Goal: Information Seeking & Learning: Find contact information

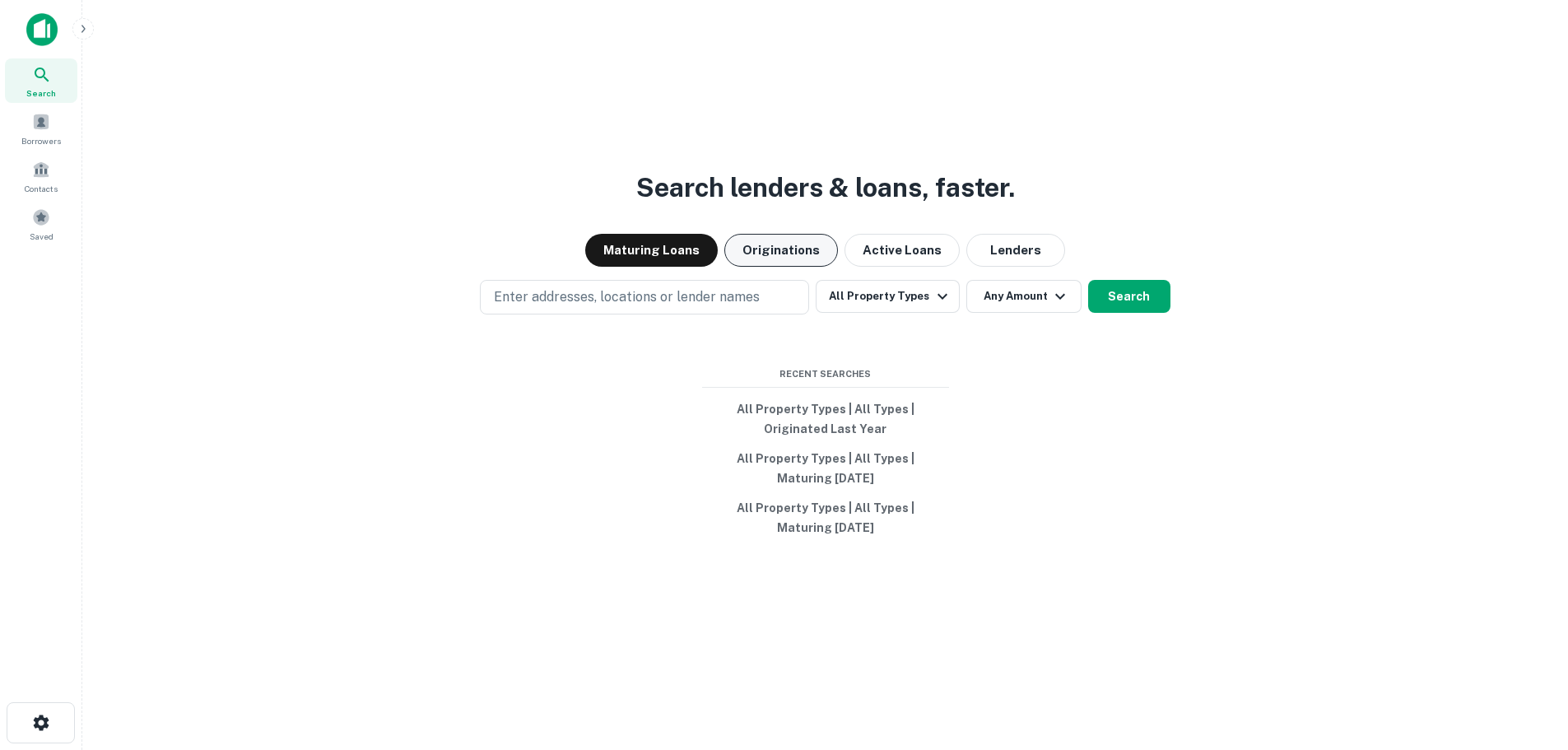
click at [783, 249] on button "Originations" at bounding box center [780, 250] width 113 height 33
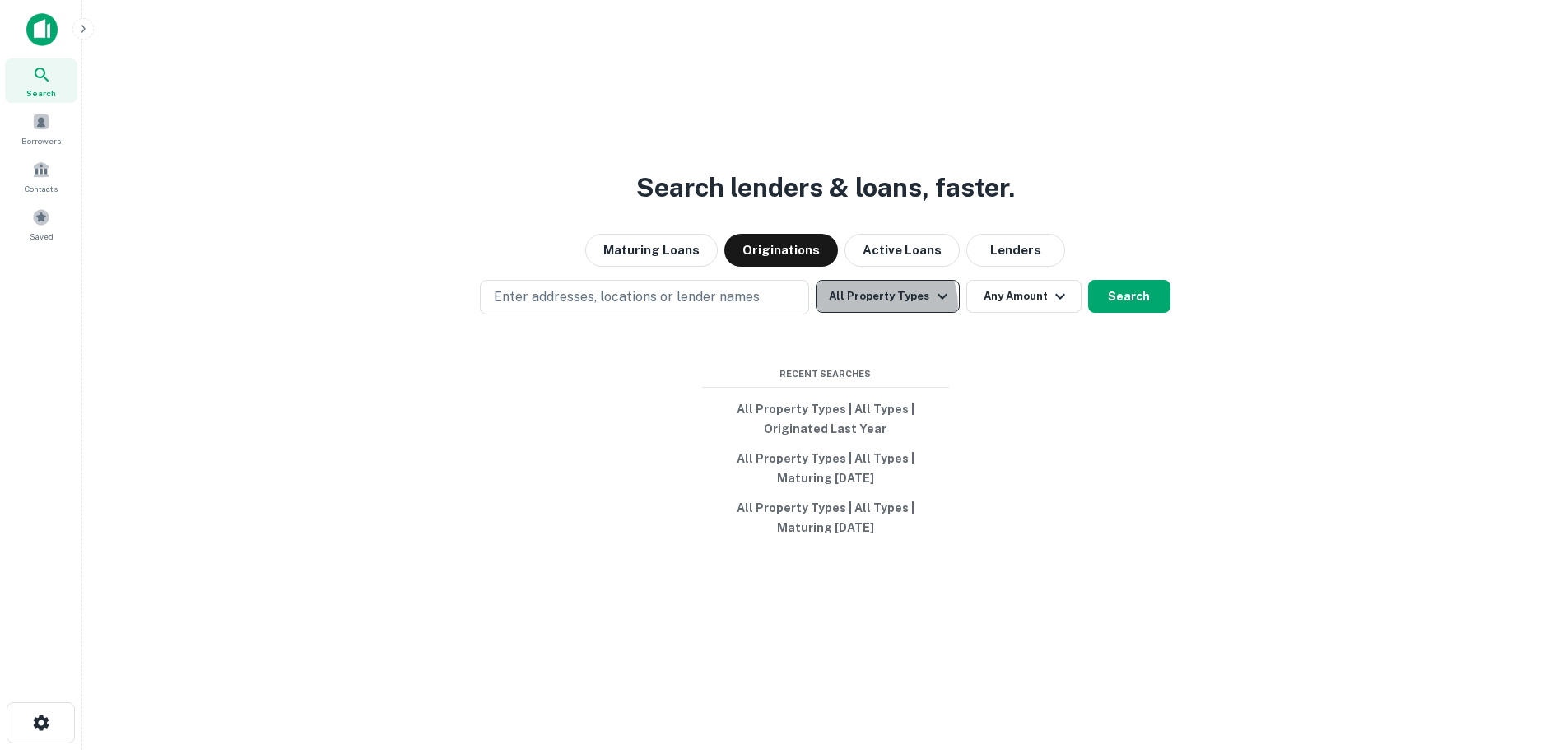
click at [877, 307] on button "All Property Types" at bounding box center [887, 296] width 143 height 33
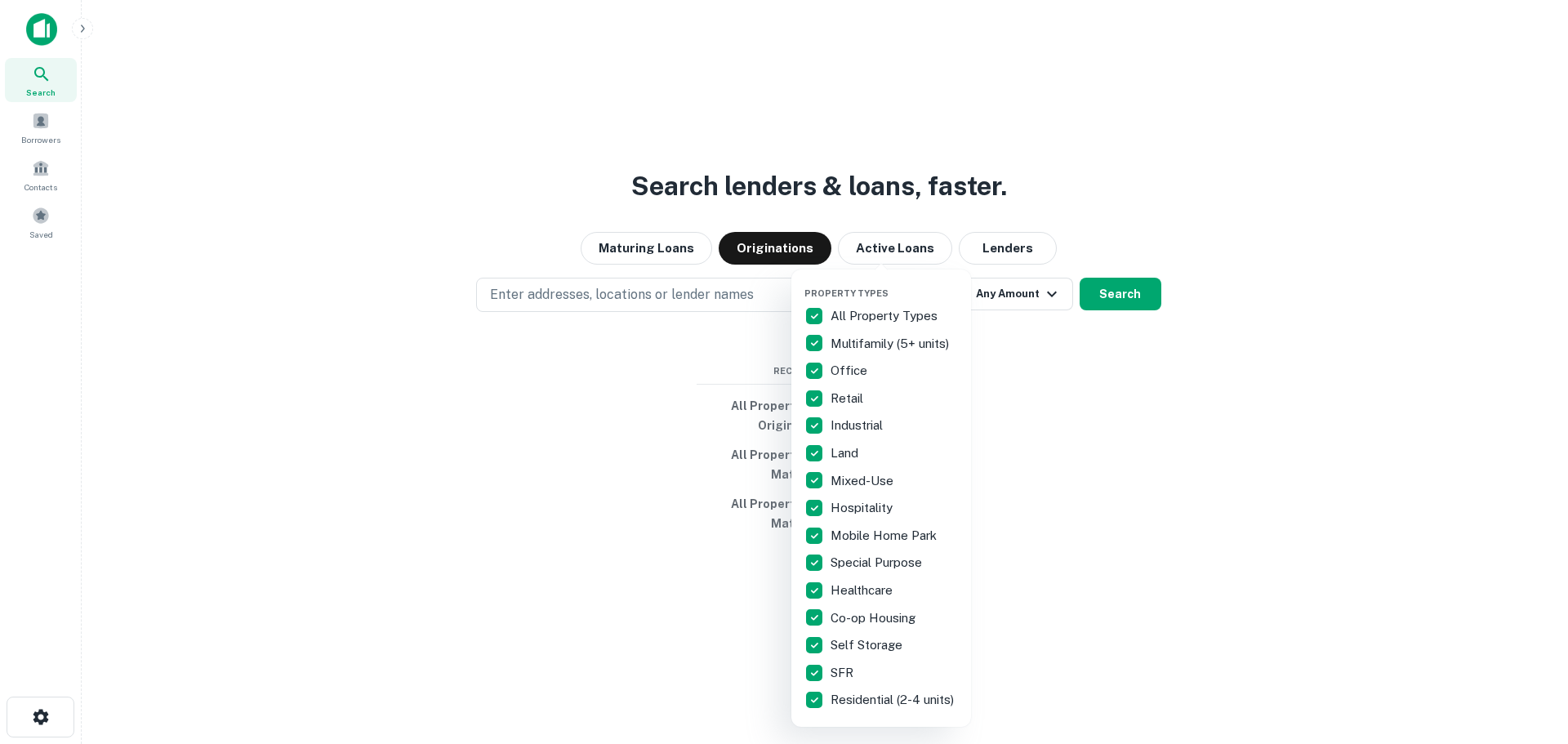
click at [861, 318] on p "All Property Types" at bounding box center [885, 316] width 110 height 19
click at [861, 428] on p "Industrial" at bounding box center [858, 425] width 56 height 19
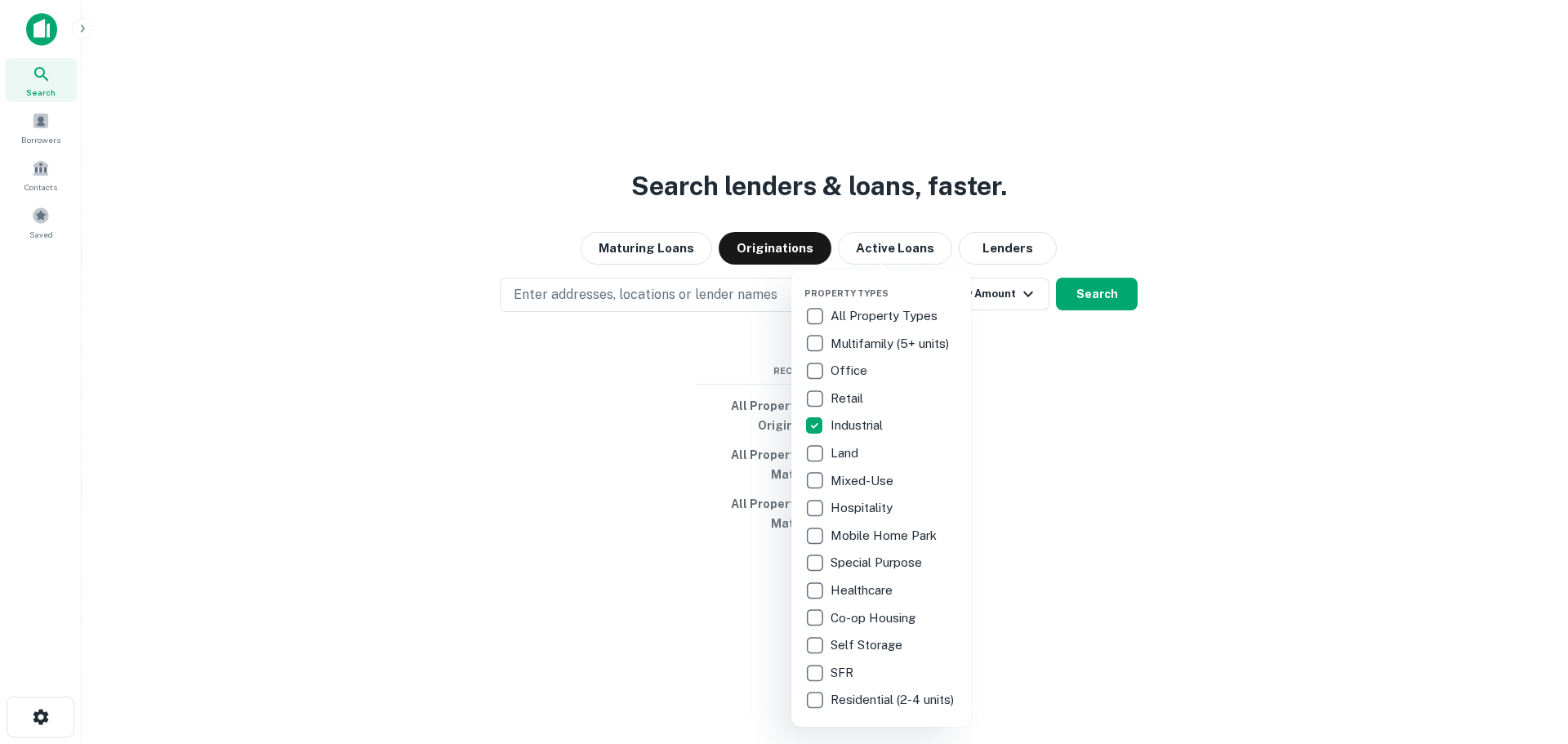
click at [1020, 291] on div at bounding box center [784, 372] width 1568 height 744
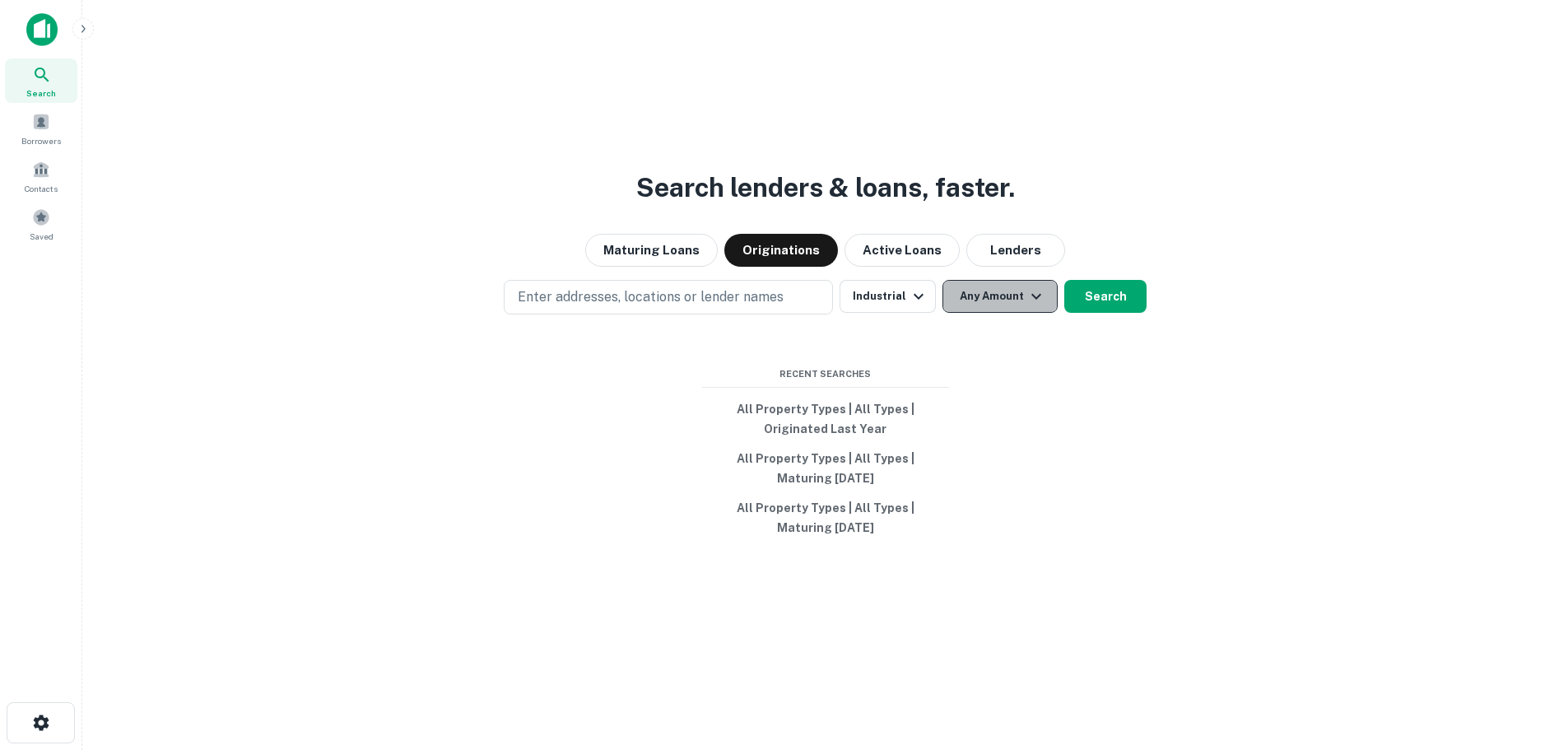
click at [1006, 296] on button "Any Amount" at bounding box center [999, 296] width 115 height 33
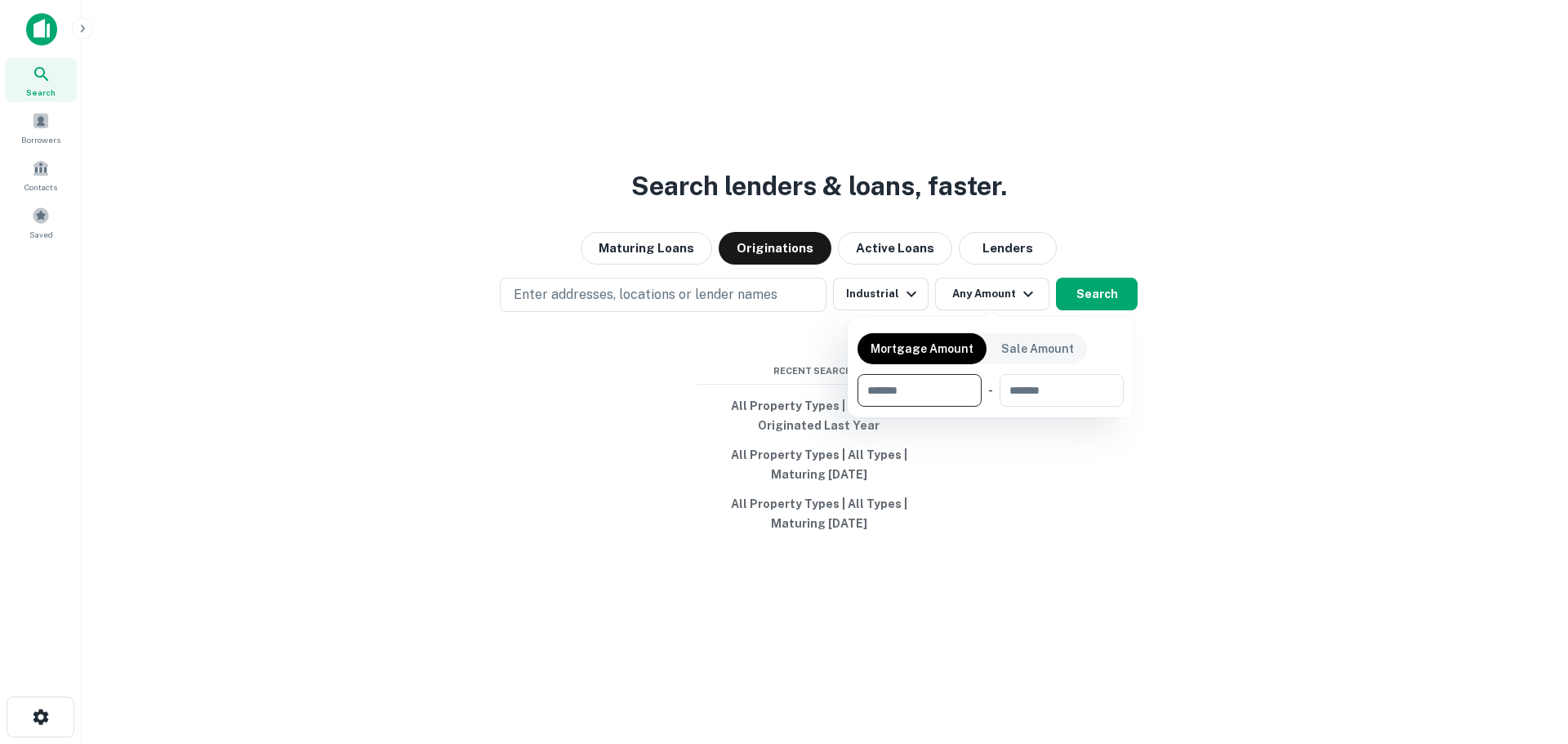
click at [930, 396] on input "number" at bounding box center [913, 390] width 113 height 33
click at [921, 382] on input "number" at bounding box center [913, 390] width 113 height 33
type input "*******"
type input "********"
click at [1249, 242] on div at bounding box center [784, 372] width 1568 height 744
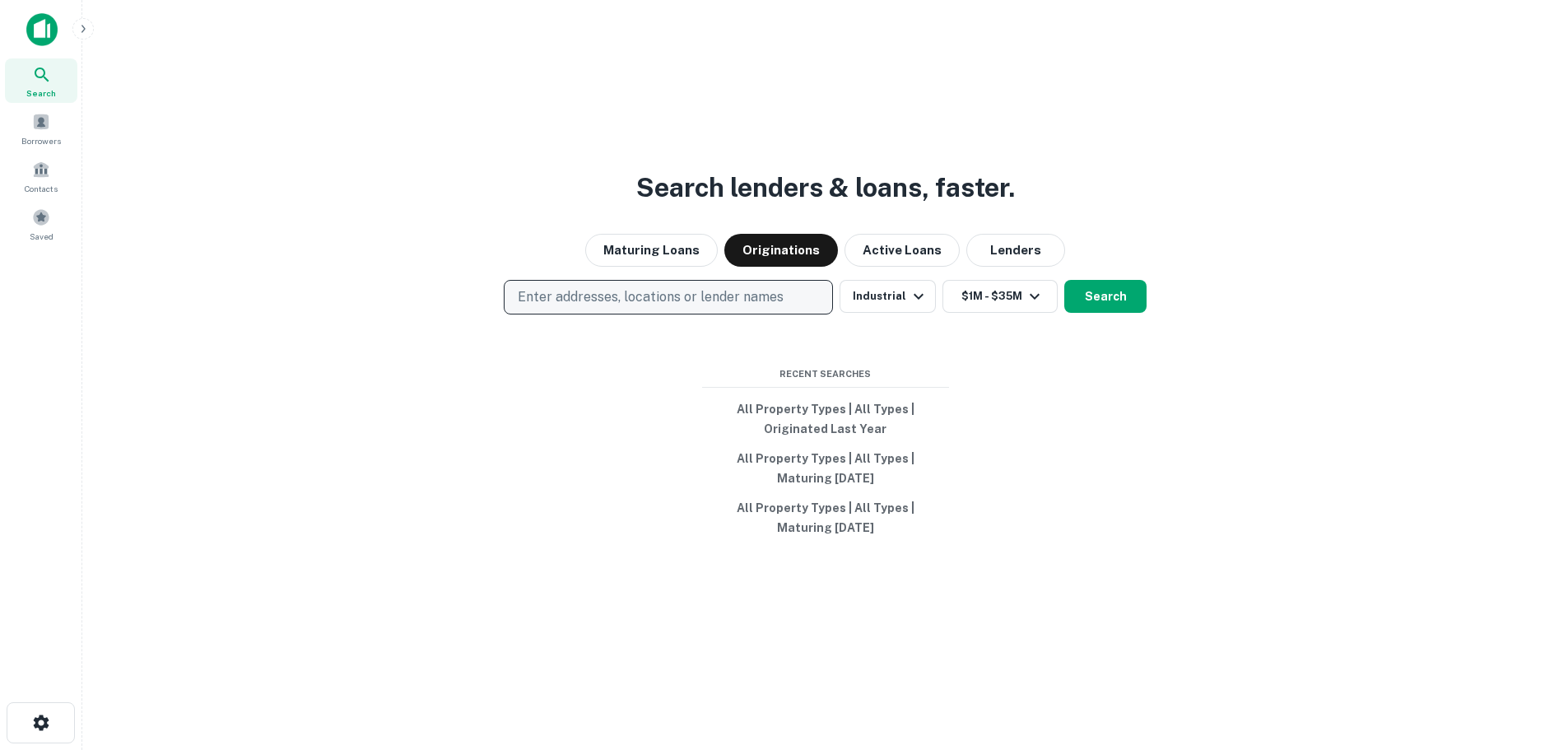
click at [761, 304] on p "Enter addresses, locations or lender names" at bounding box center [651, 297] width 266 height 20
type input "*******"
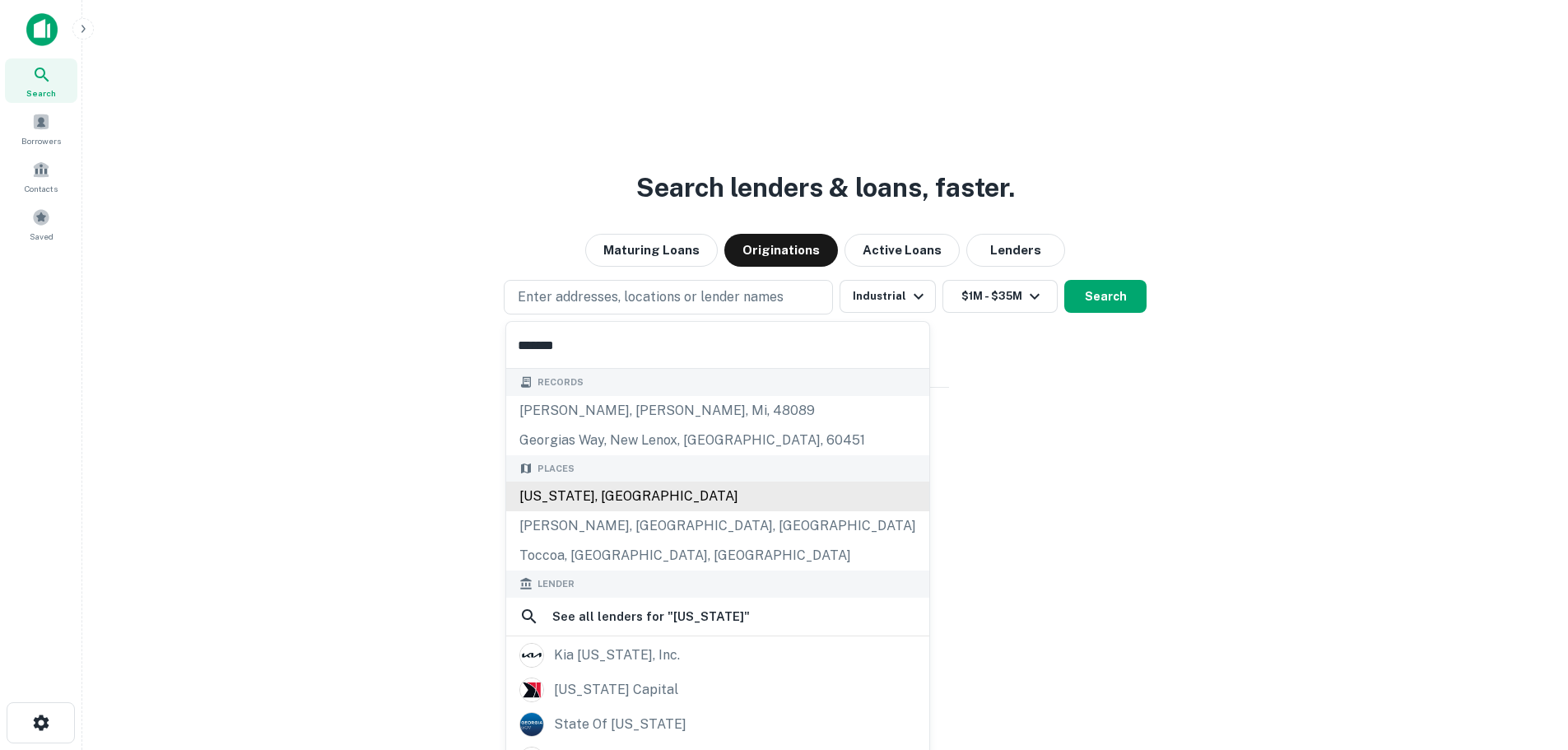
click at [626, 497] on div "Georgia, USA" at bounding box center [718, 496] width 423 height 29
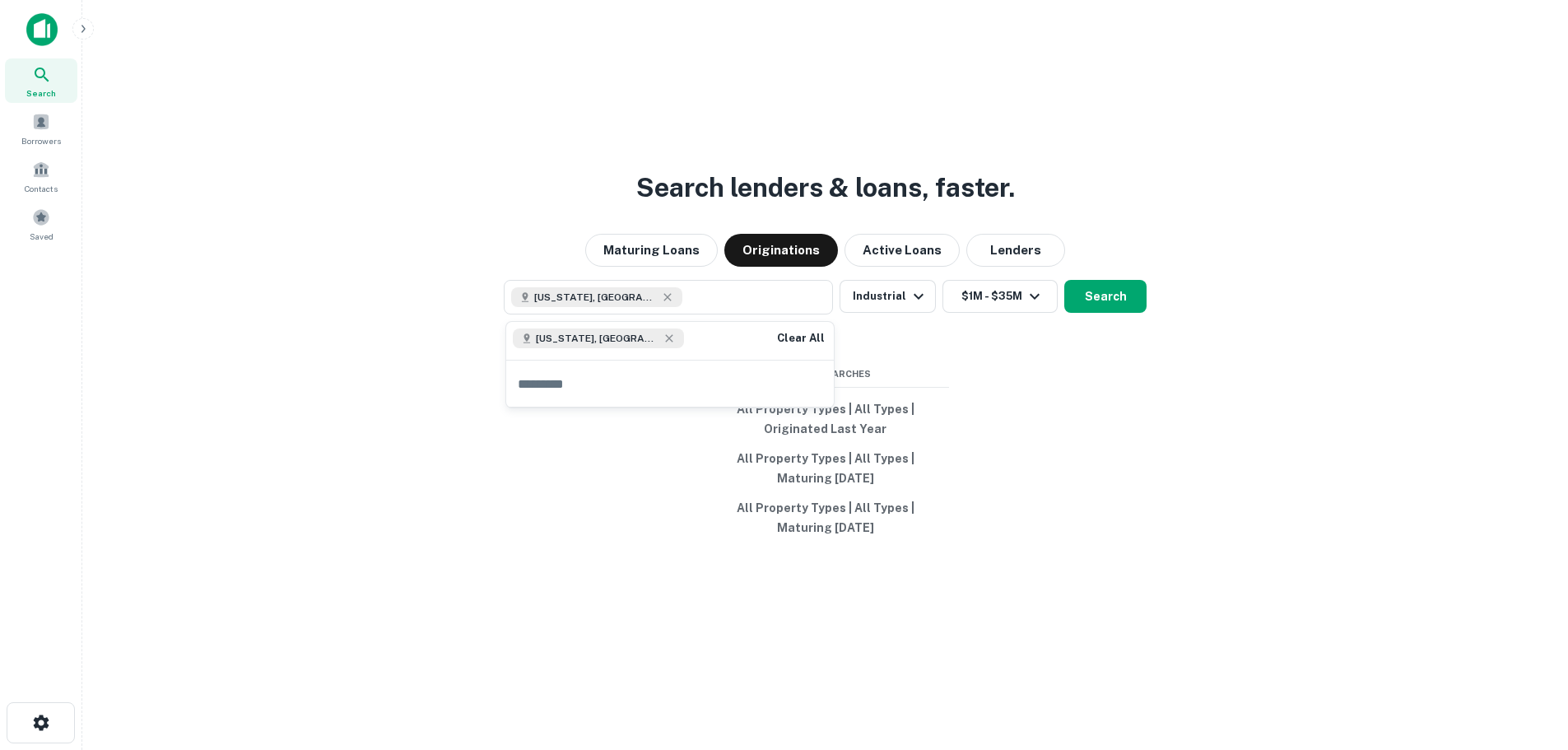
click at [1079, 381] on div "Search lenders & loans, faster. Maturing Loans Originations Active Loans Lender…" at bounding box center [825, 414] width 1459 height 750
click at [1123, 302] on button "Search" at bounding box center [1105, 296] width 82 height 33
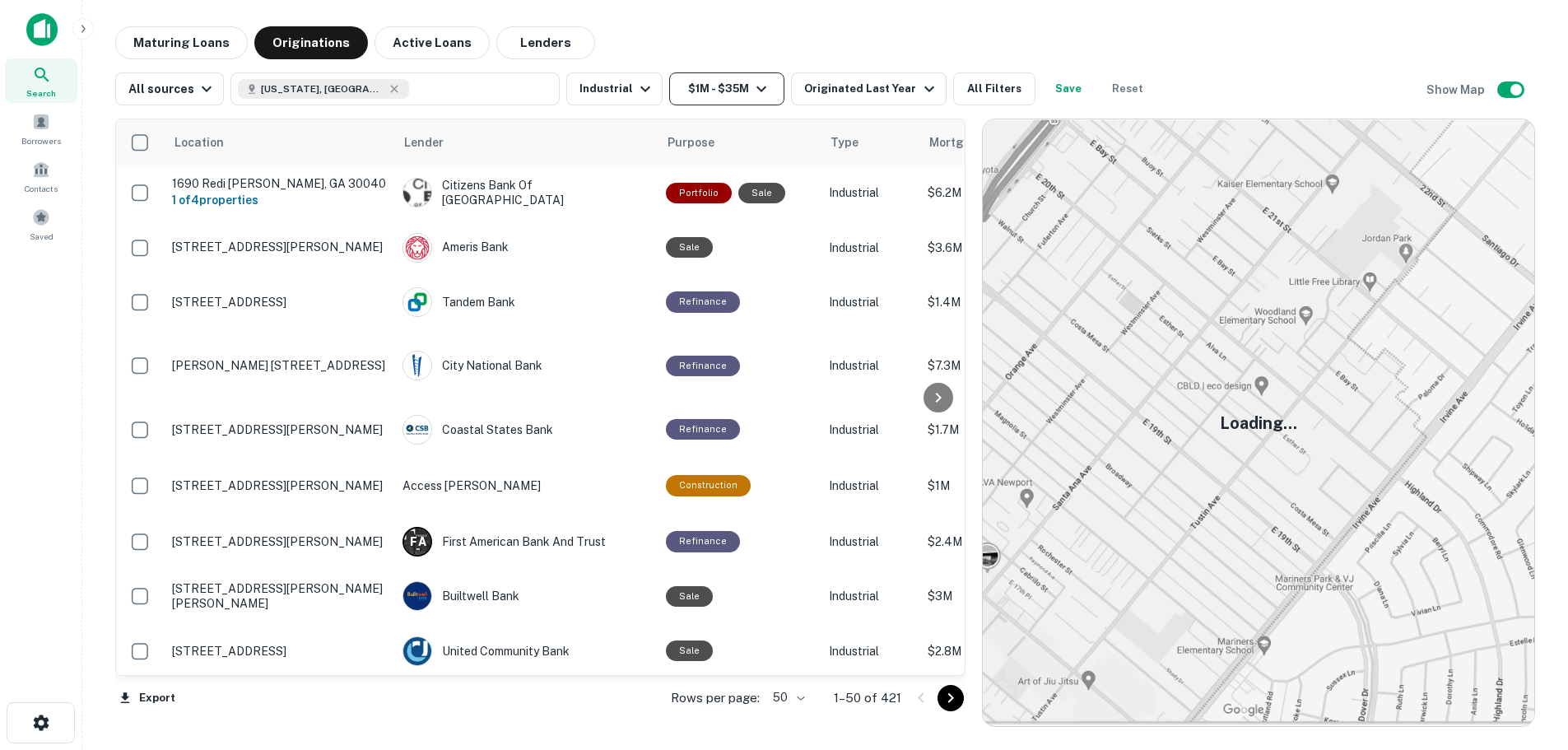
click at [719, 93] on button "$1M - $35M" at bounding box center [726, 88] width 115 height 33
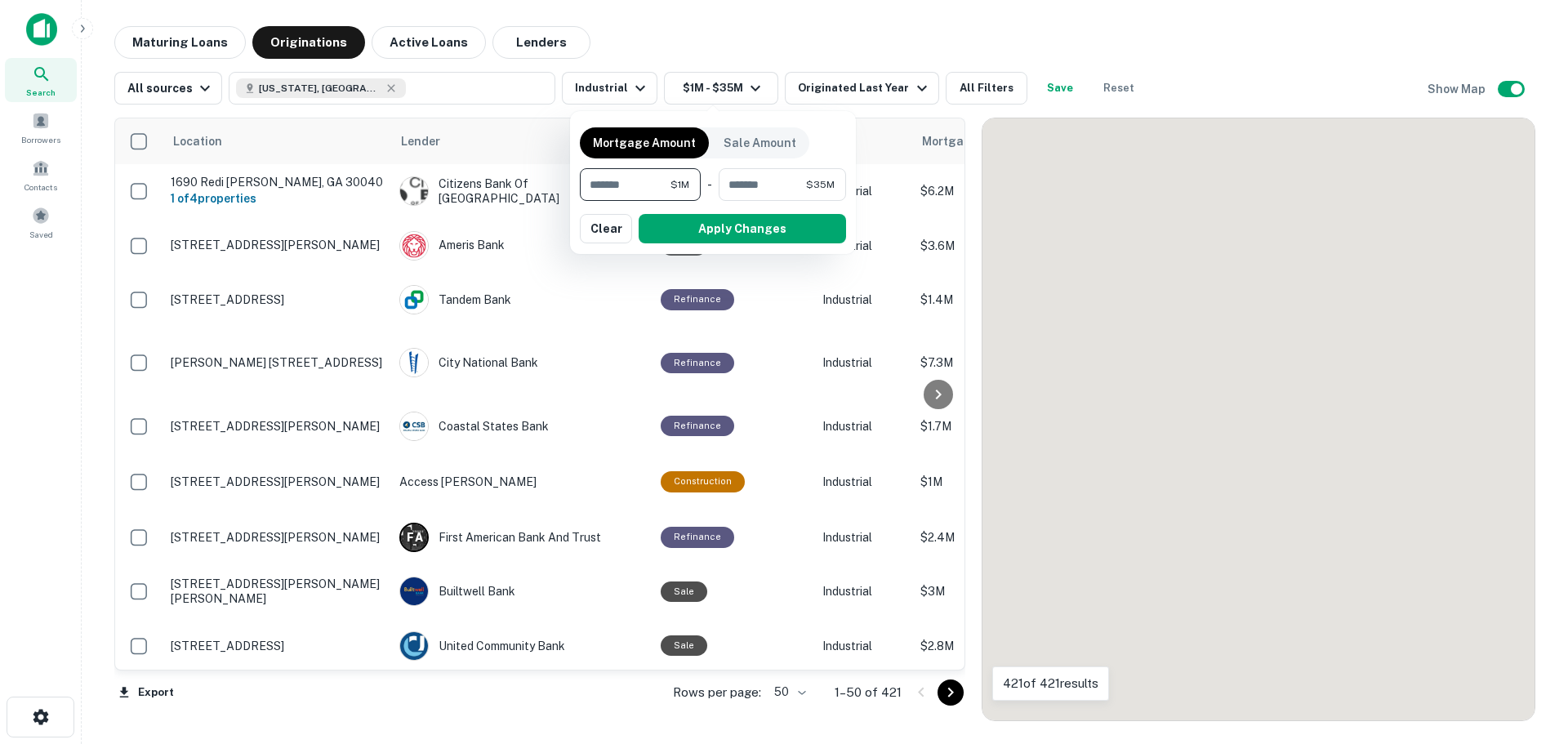
click at [763, 182] on input "********" at bounding box center [762, 184] width 88 height 33
type input "*******"
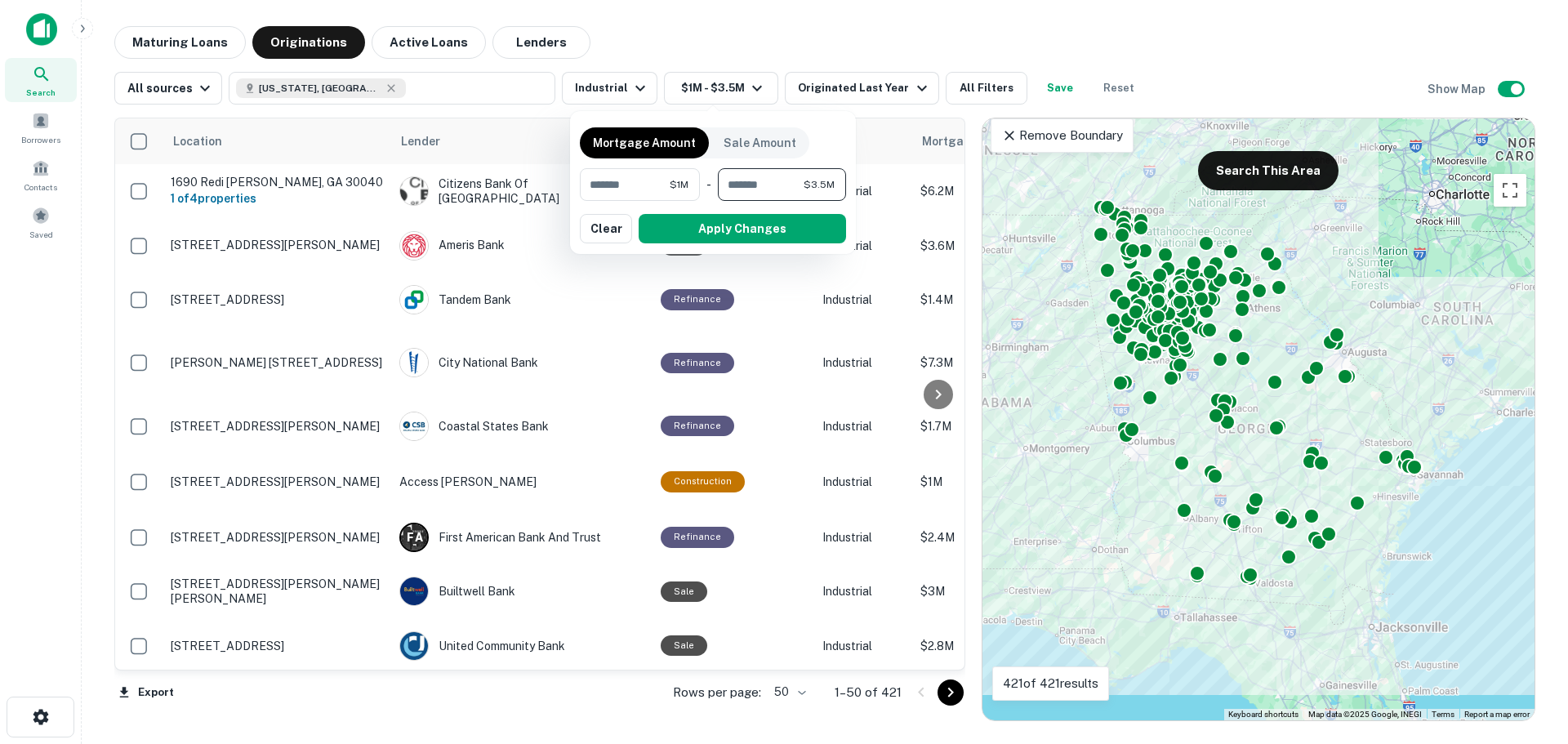
click at [774, 235] on button "Apply Changes" at bounding box center [742, 229] width 207 height 29
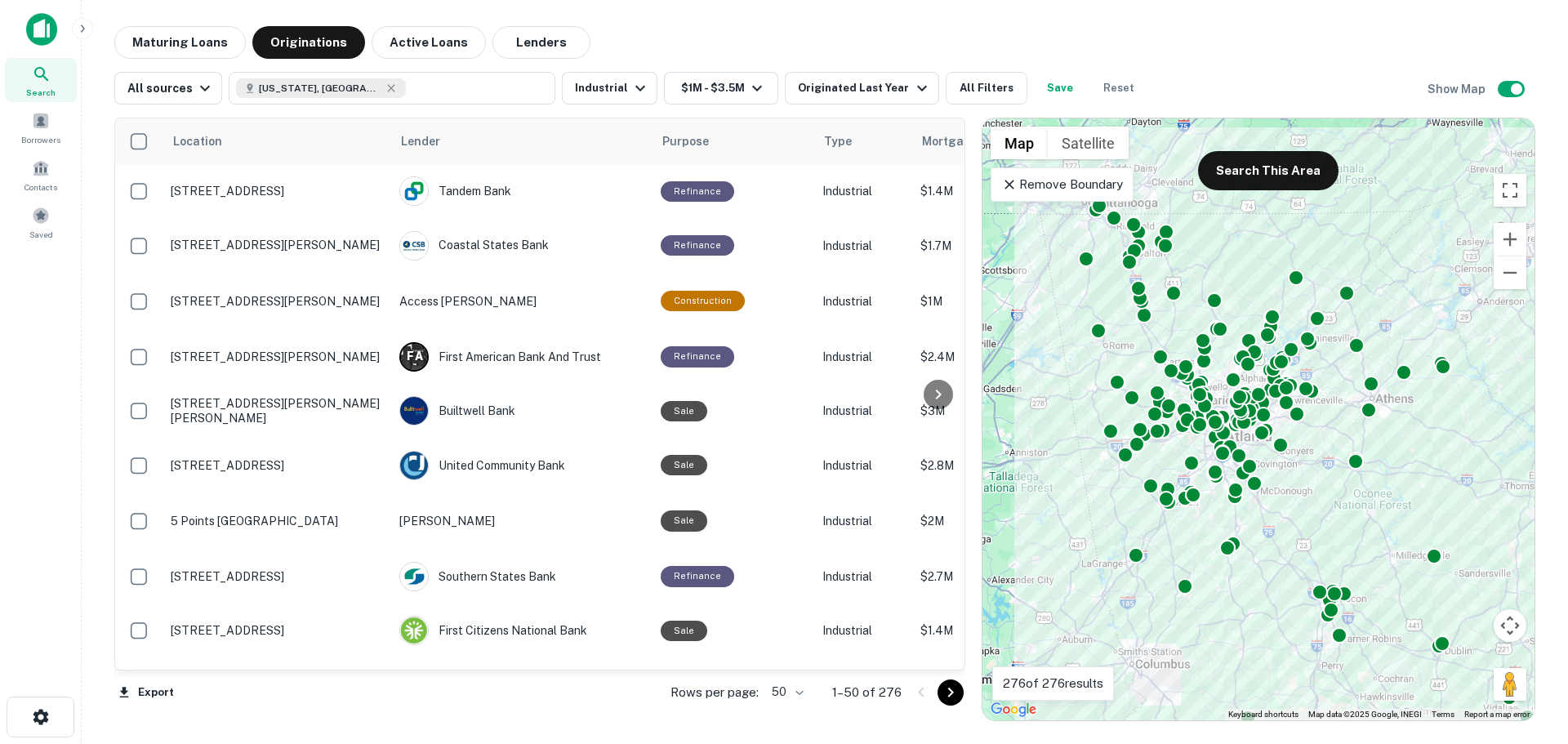
drag, startPoint x: 1187, startPoint y: 339, endPoint x: 1331, endPoint y: 438, distance: 174.7
click at [1331, 438] on div "To activate drag with keyboard, press Alt + Enter. Once in keyboard drag state,…" at bounding box center [1258, 419] width 552 height 601
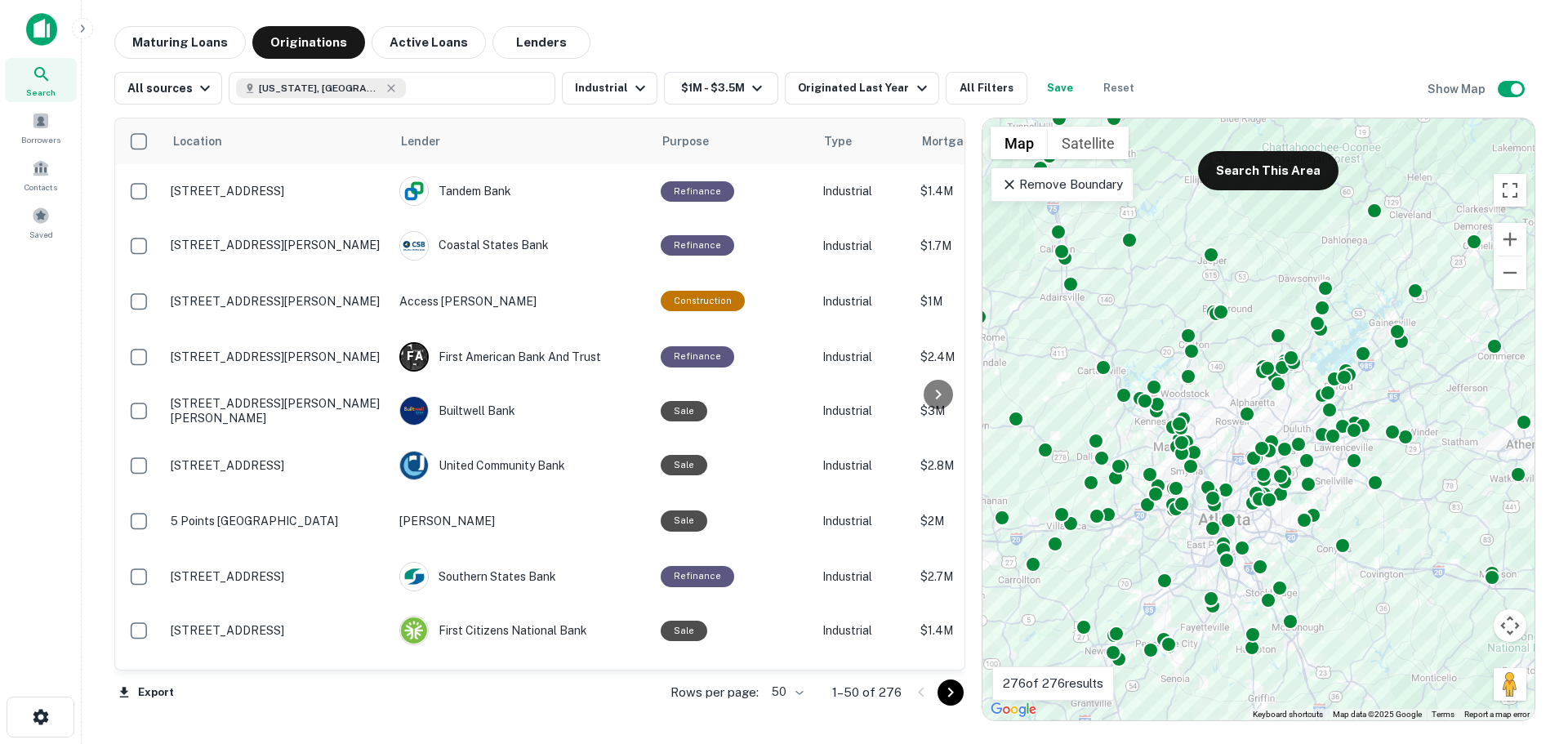
drag, startPoint x: 1331, startPoint y: 438, endPoint x: 1480, endPoint y: 562, distance: 193.8
click at [1480, 562] on div "To activate drag with keyboard, press Alt + Enter. Once in keyboard drag state,…" at bounding box center [1258, 419] width 552 height 601
click at [1273, 182] on button "Search This Area" at bounding box center [1268, 171] width 141 height 39
click at [1007, 182] on icon at bounding box center [1009, 184] width 10 height 10
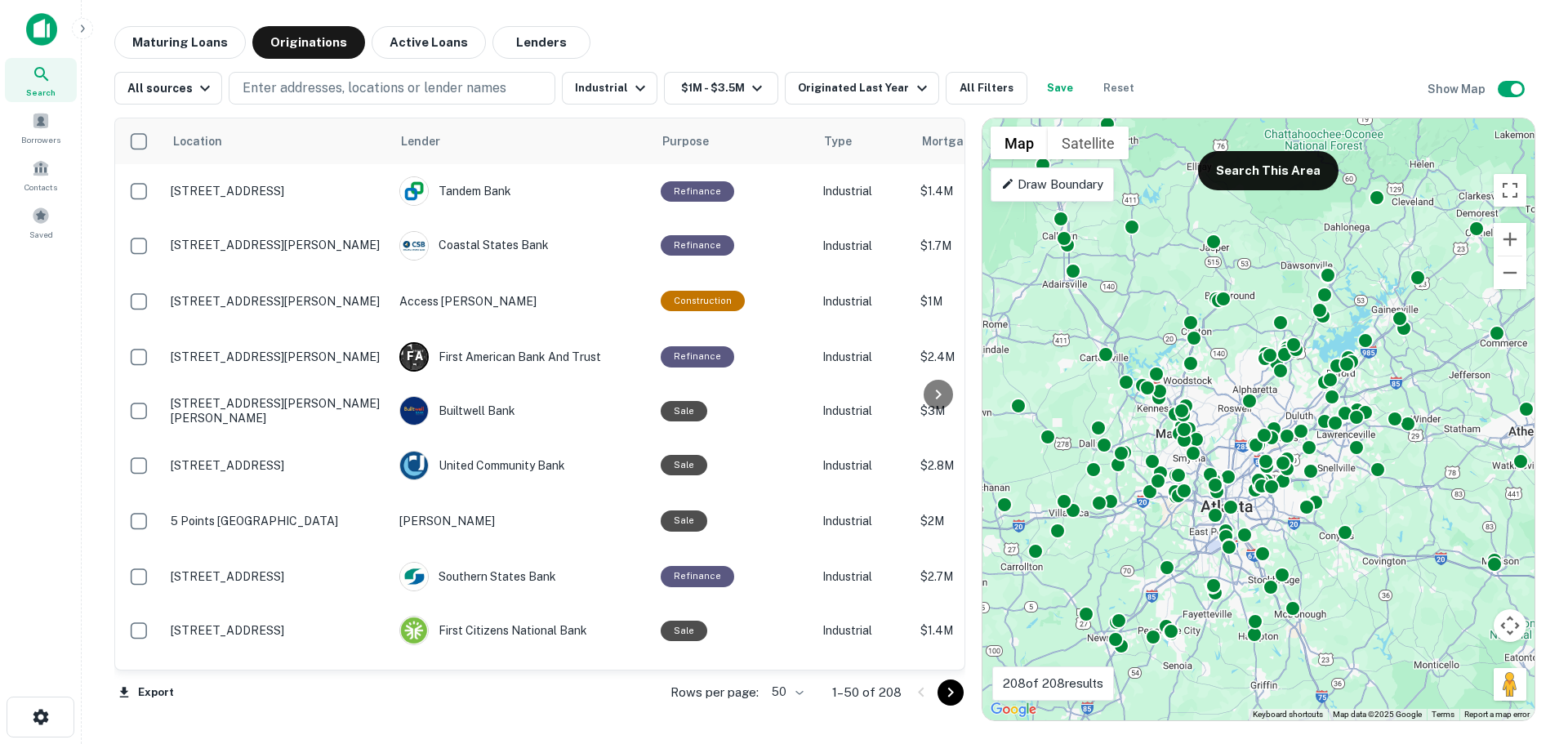
drag, startPoint x: 1421, startPoint y: 477, endPoint x: 1413, endPoint y: 480, distance: 8.5
click at [1413, 480] on div "To activate drag with keyboard, press Alt + Enter. Once in keyboard drag state,…" at bounding box center [1258, 419] width 552 height 601
click at [1306, 165] on button "Search This Area" at bounding box center [1268, 171] width 141 height 39
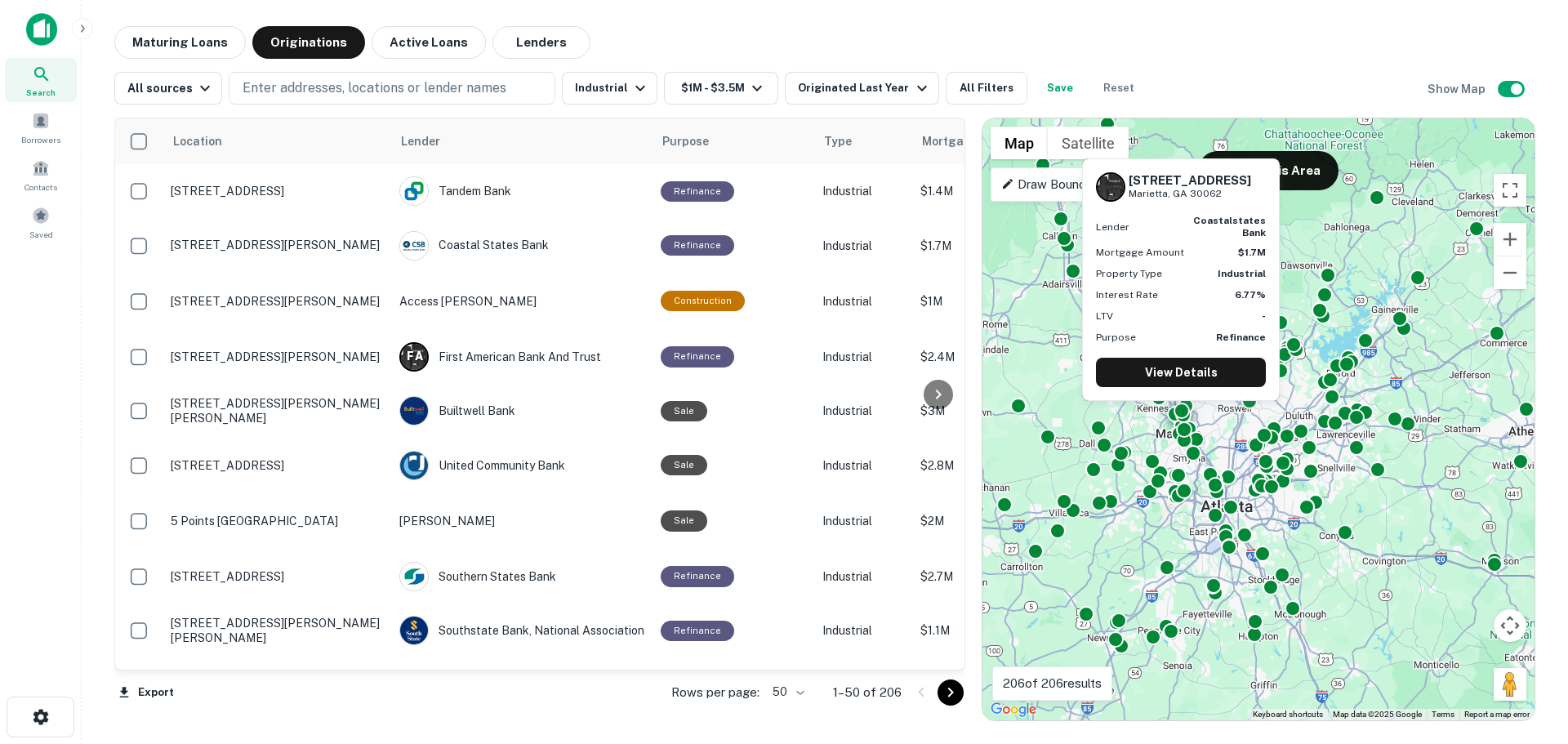
drag, startPoint x: 495, startPoint y: 245, endPoint x: 612, endPoint y: 31, distance: 243.9
click at [640, 25] on main "Maturing Loans Originations Active Loans Lenders All sources Enter addresses, l…" at bounding box center [825, 372] width 1486 height 744
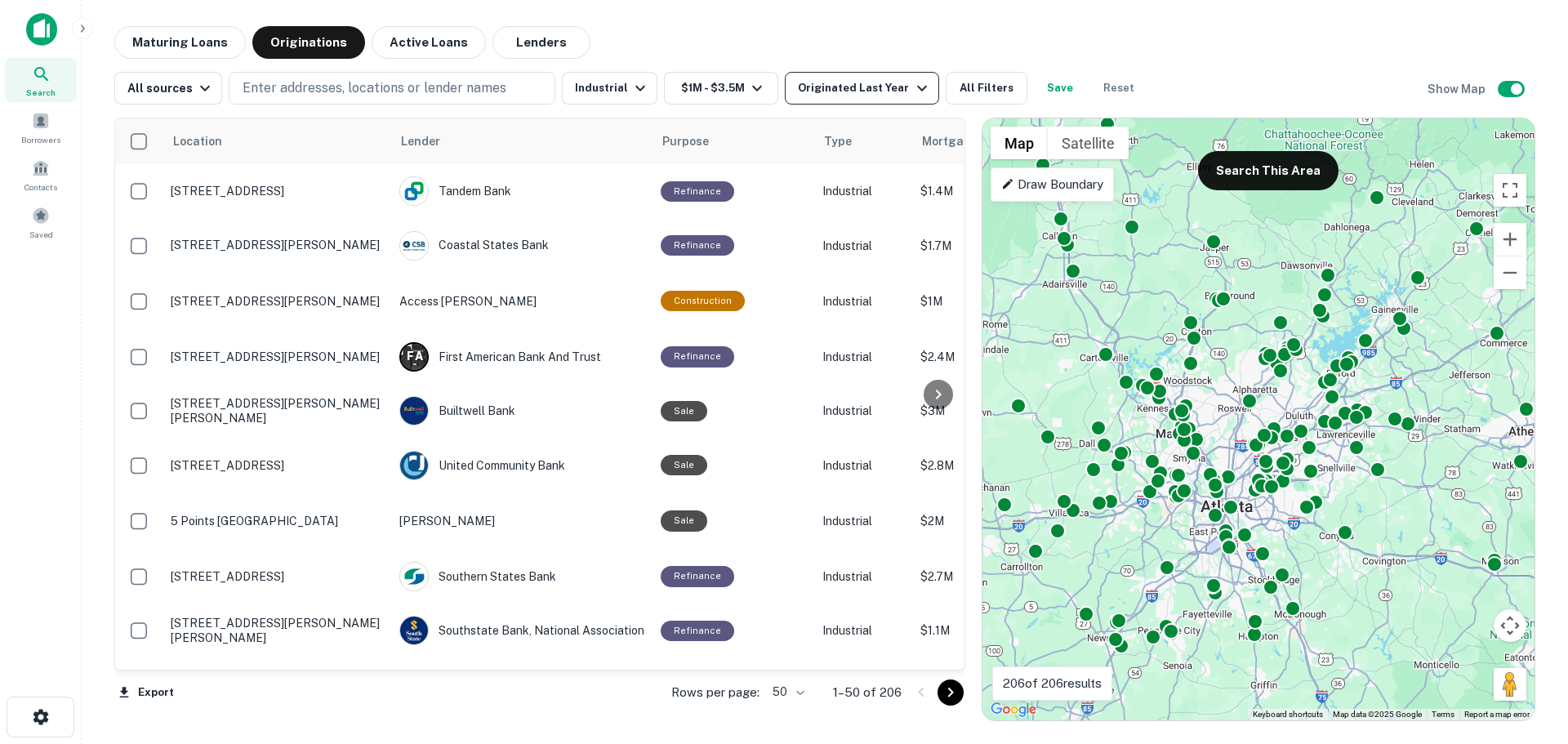
click at [873, 87] on div "Originated Last Year" at bounding box center [865, 88] width 133 height 19
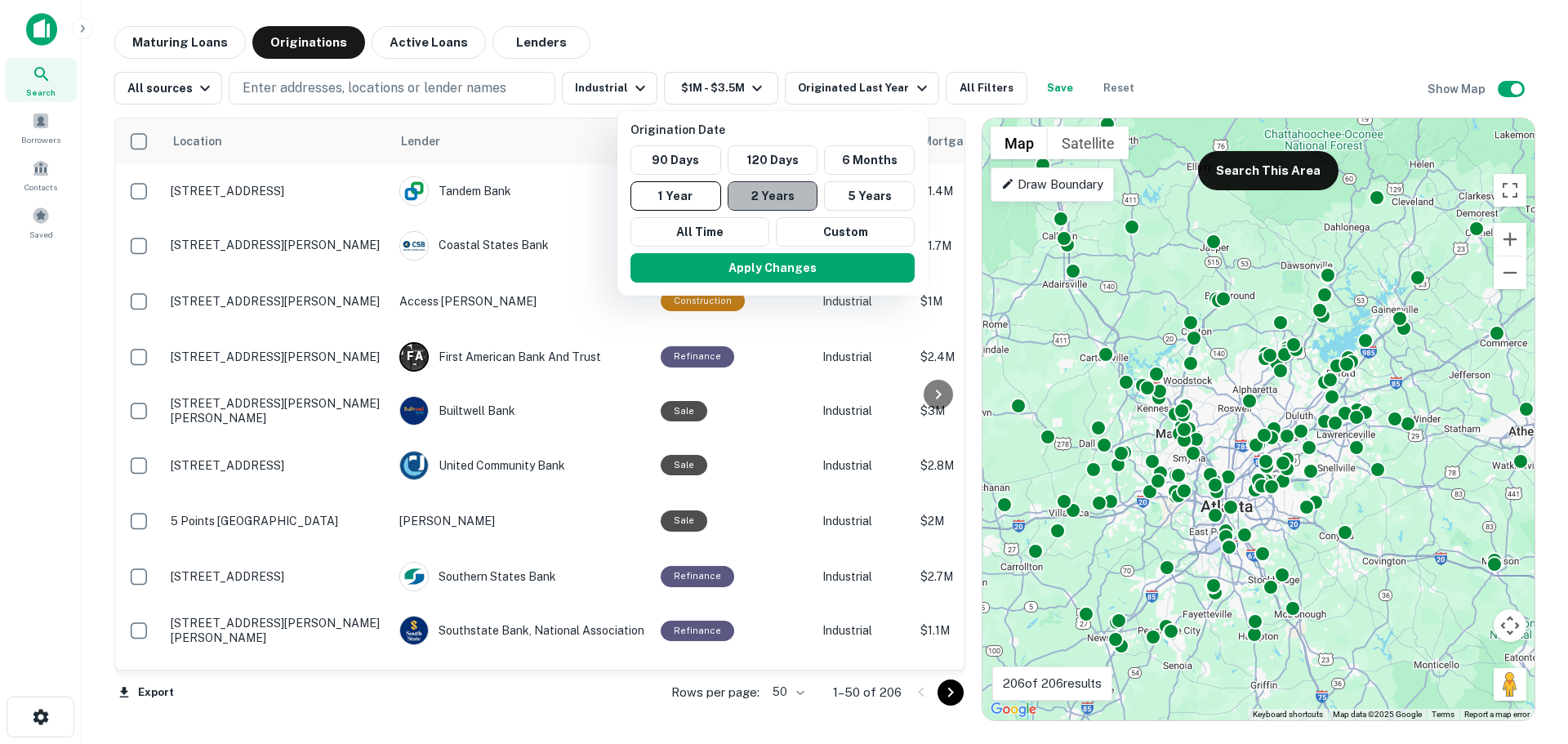
click at [764, 188] on button "2 Years" at bounding box center [772, 196] width 90 height 29
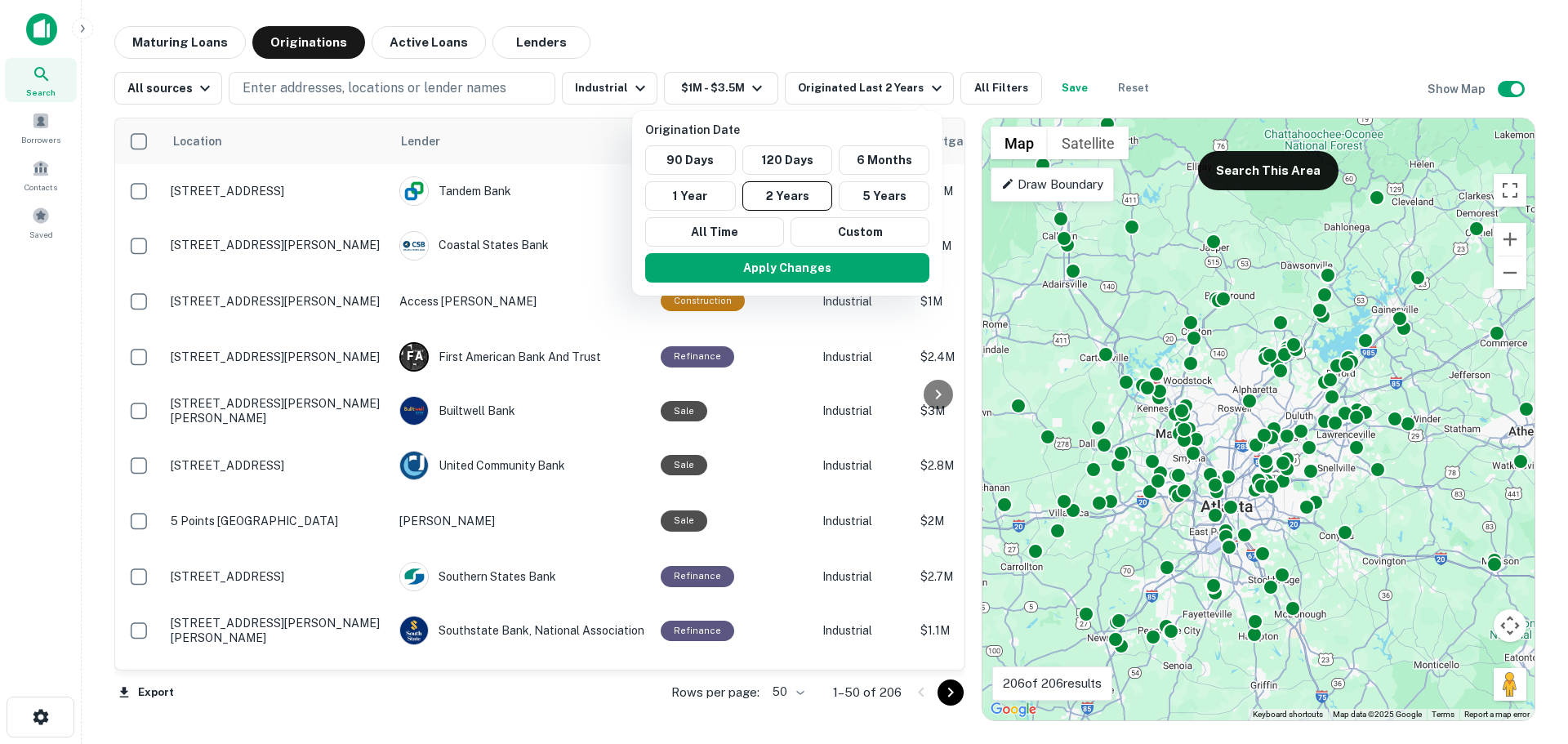
click at [942, 32] on div at bounding box center [784, 372] width 1568 height 744
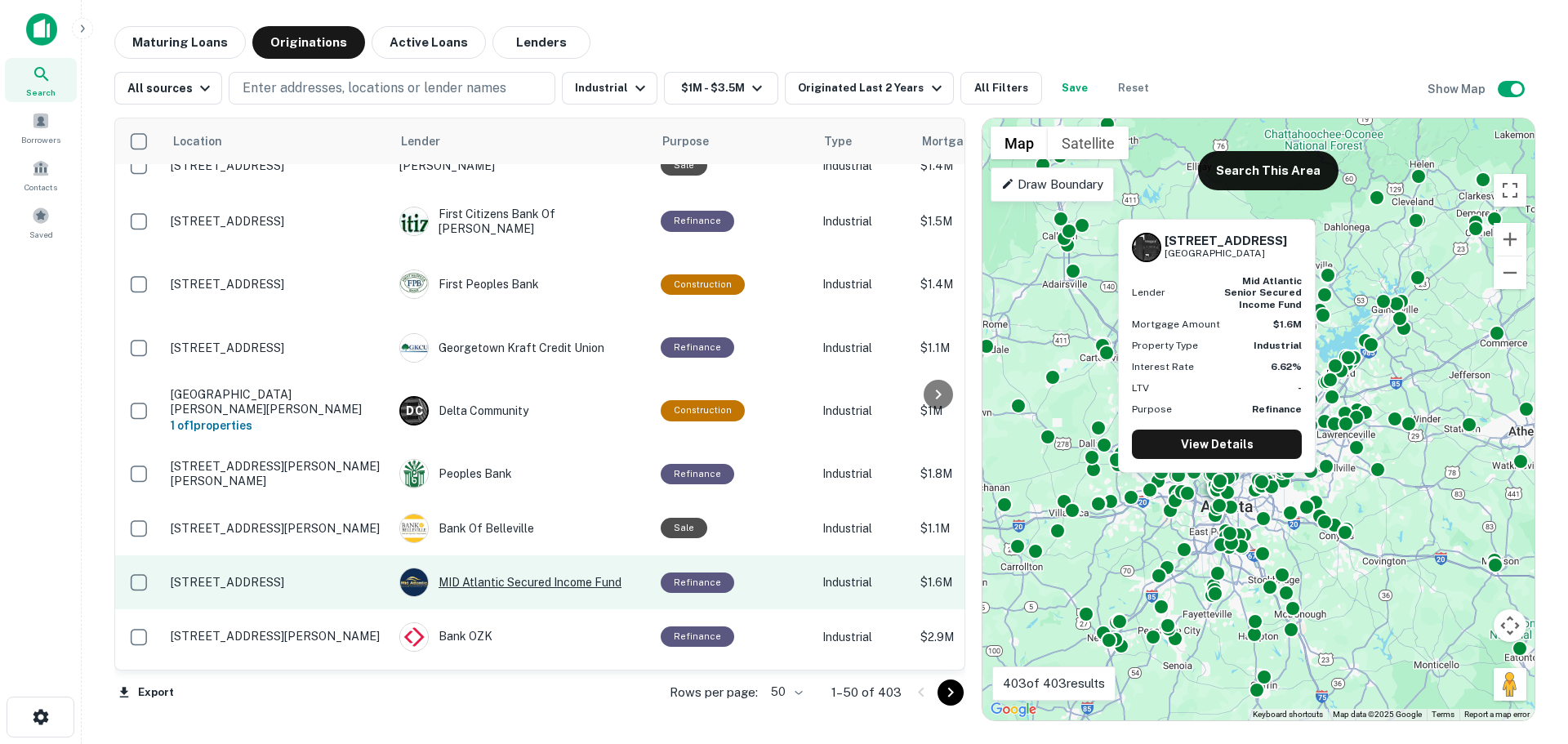
scroll to position [2375, 0]
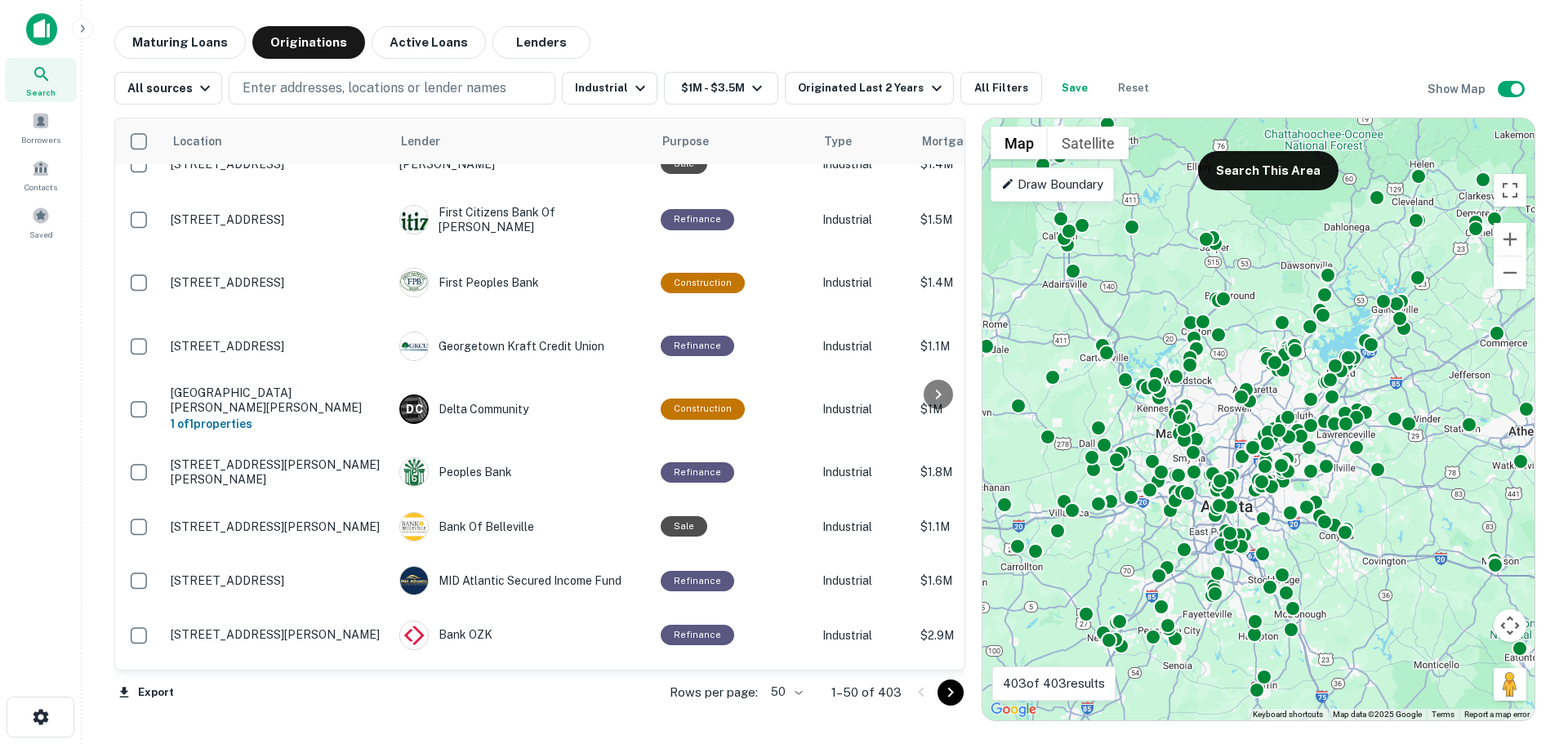
click at [944, 701] on icon "Go to next page" at bounding box center [951, 693] width 19 height 19
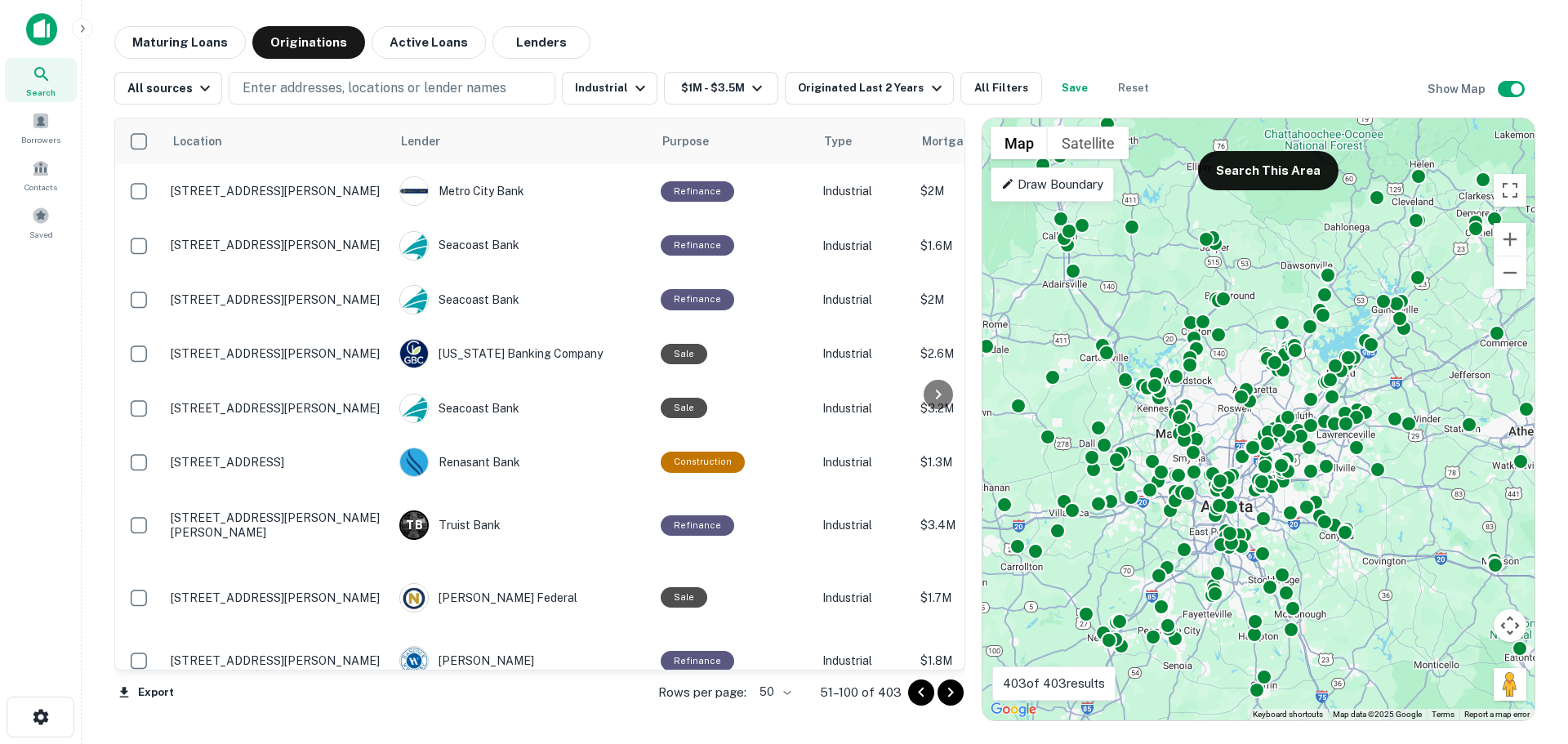
click at [956, 695] on icon "Go to next page" at bounding box center [951, 693] width 19 height 19
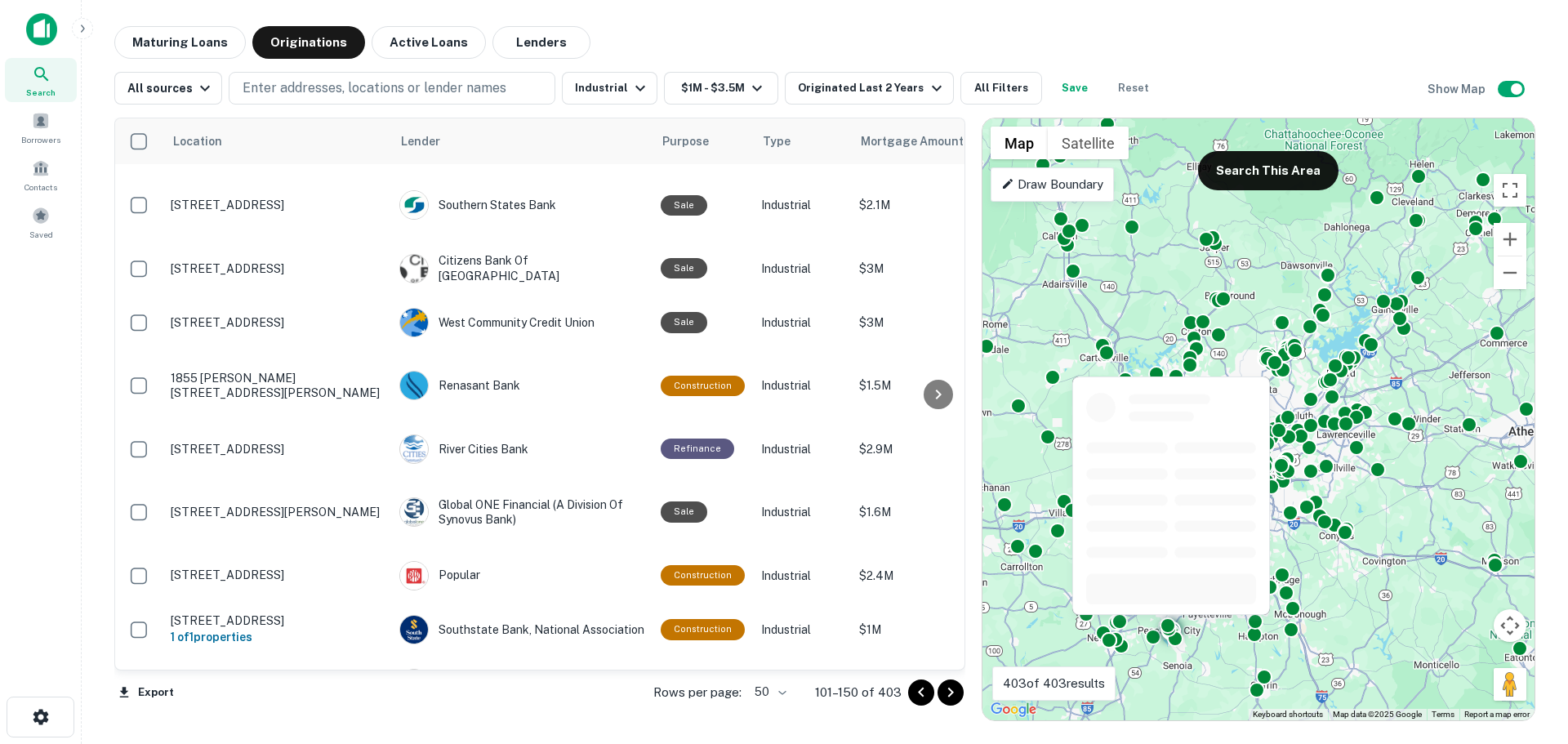
scroll to position [2366, 0]
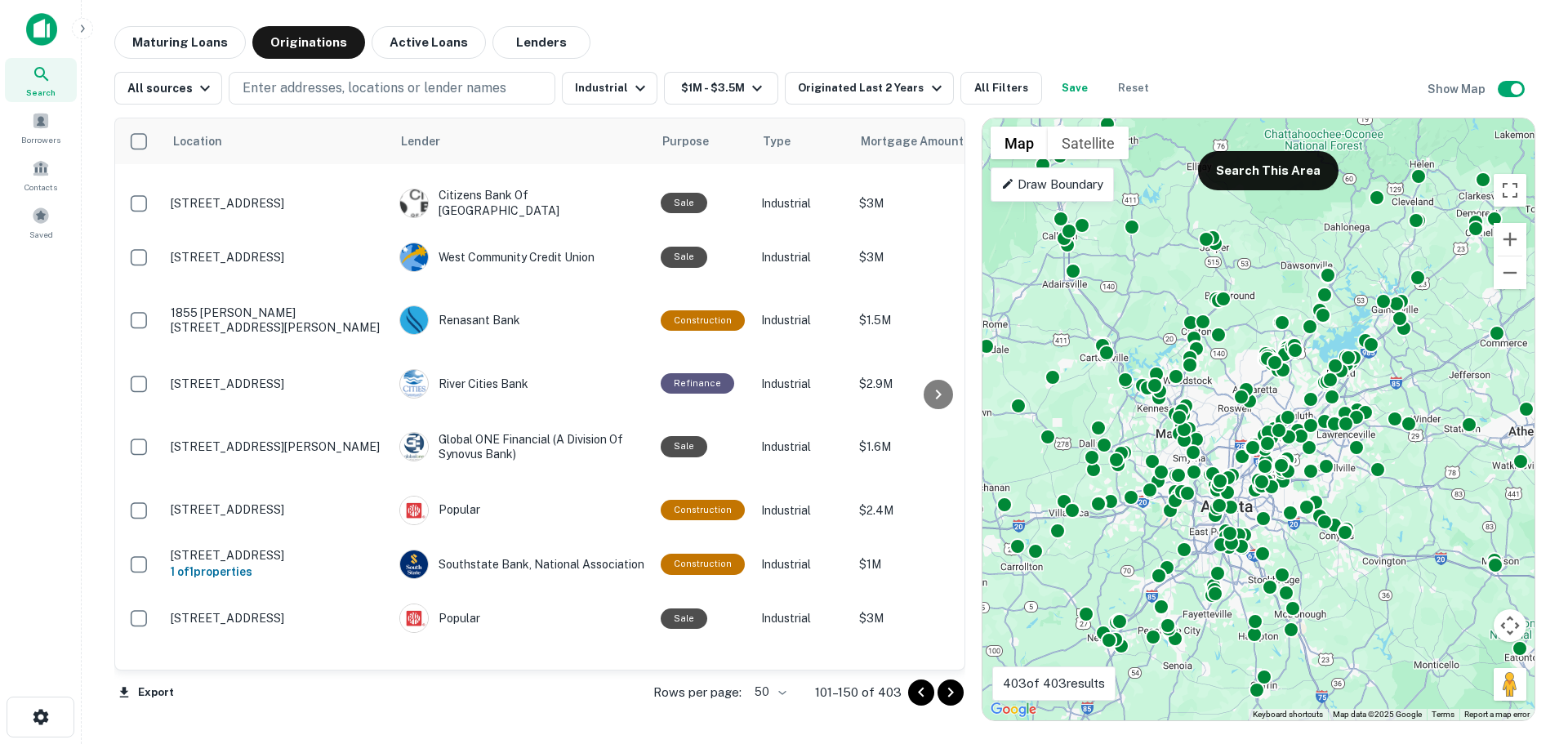
click at [959, 697] on icon "Go to next page" at bounding box center [951, 693] width 19 height 19
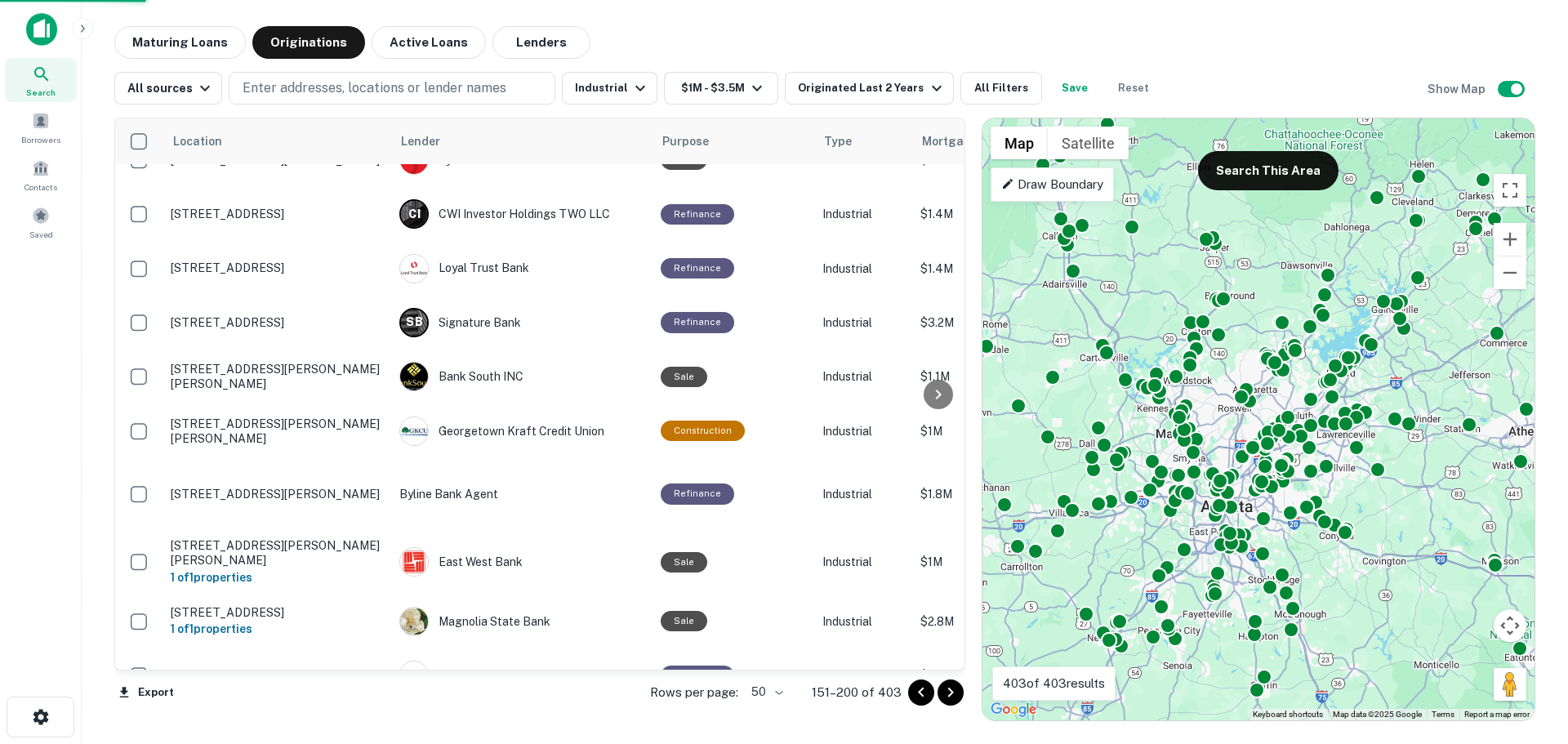
scroll to position [2358, 0]
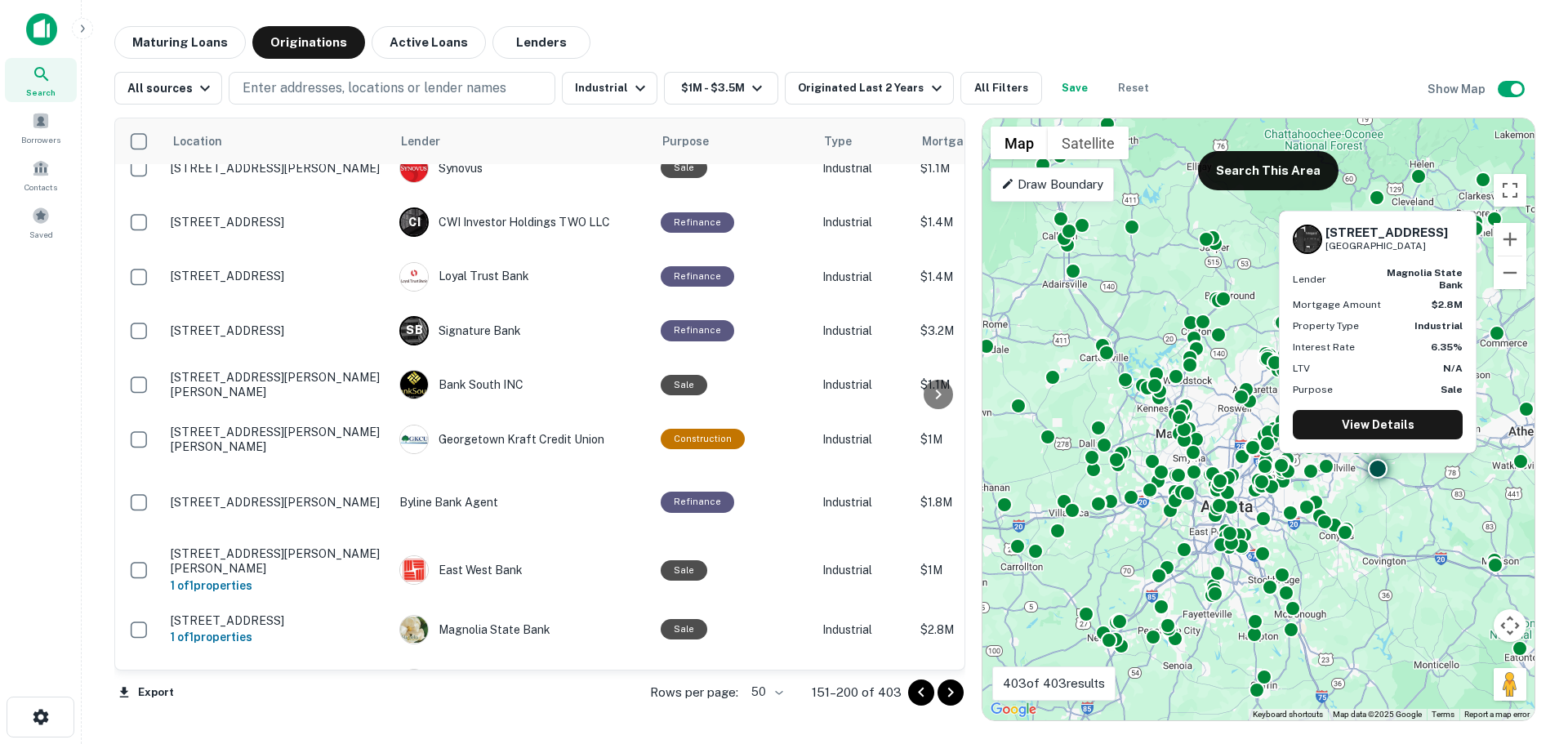
drag, startPoint x: 505, startPoint y: 519, endPoint x: 436, endPoint y: 708, distance: 201.2
click at [436, 708] on div "Export Rows per page: 50 ** 151–200 of 403" at bounding box center [539, 693] width 850 height 44
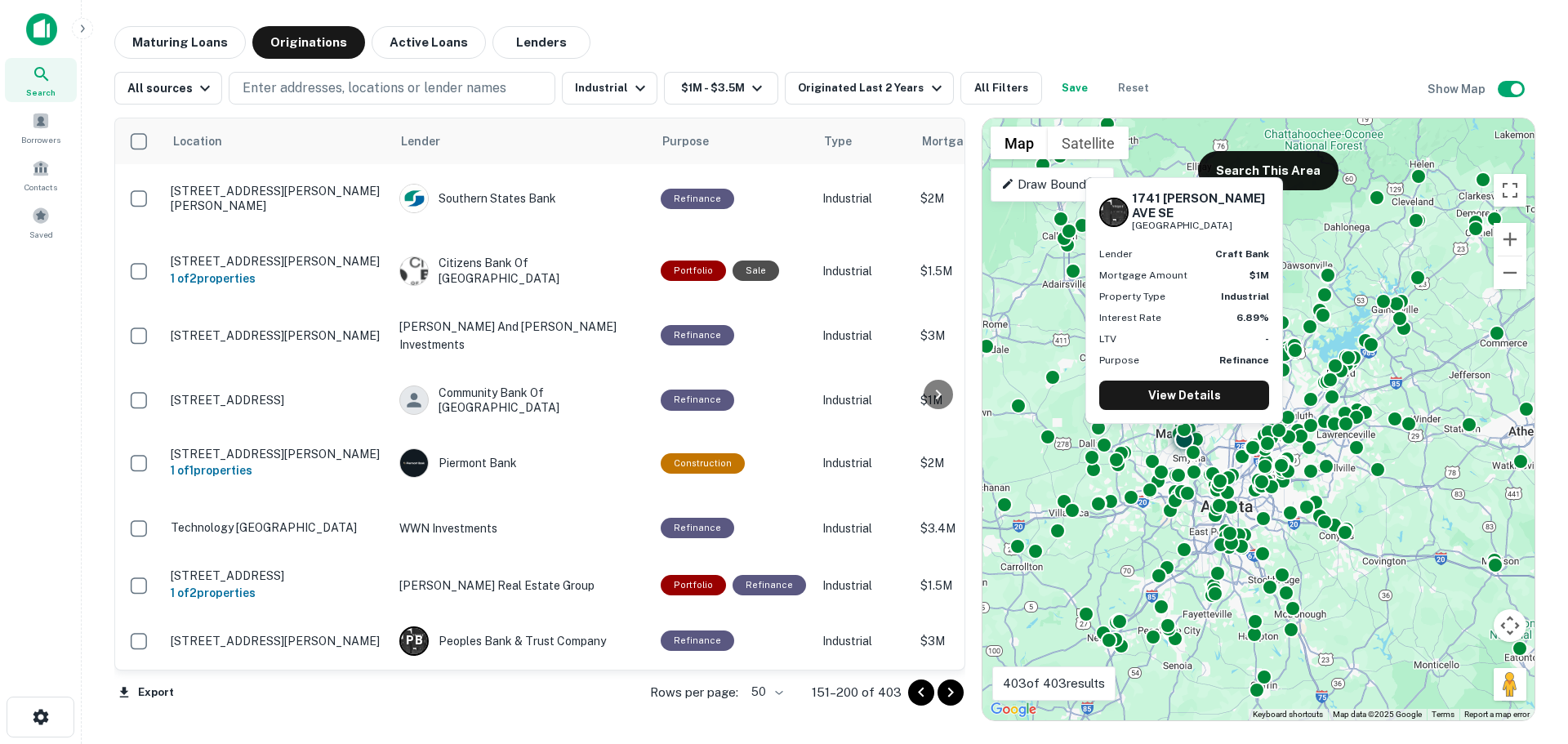
scroll to position [2276, 0]
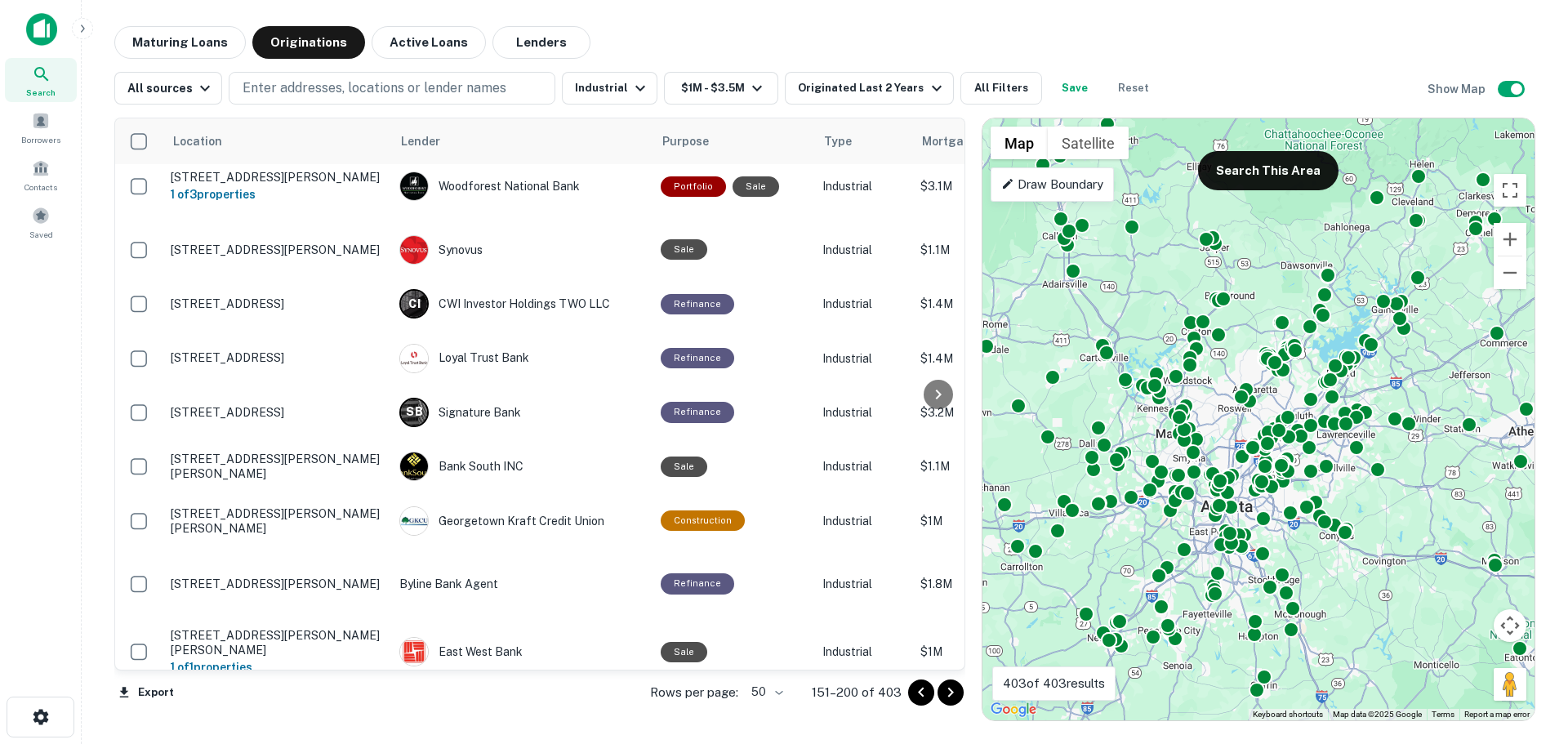
click at [956, 694] on icon "Go to next page" at bounding box center [951, 693] width 19 height 19
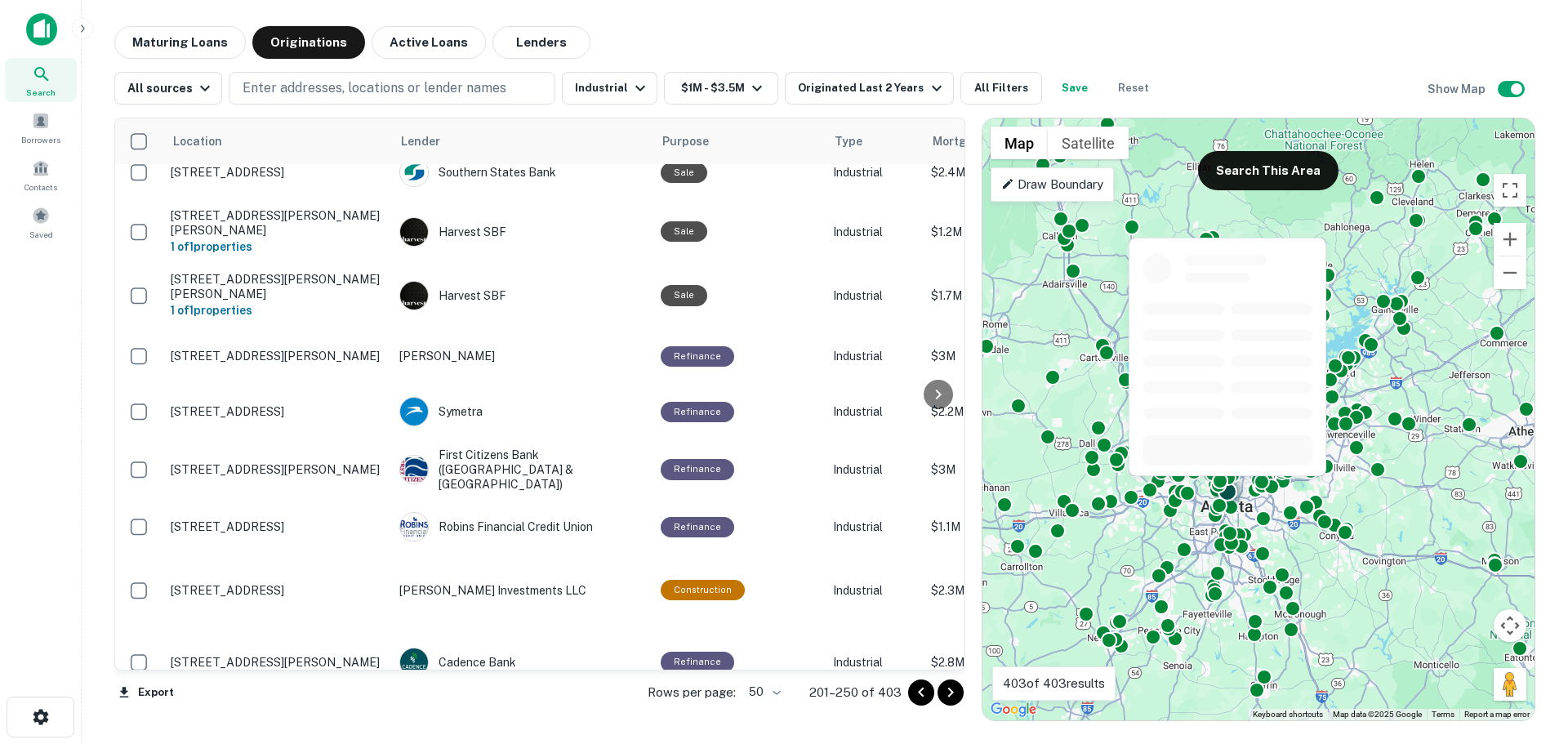
scroll to position [725, 0]
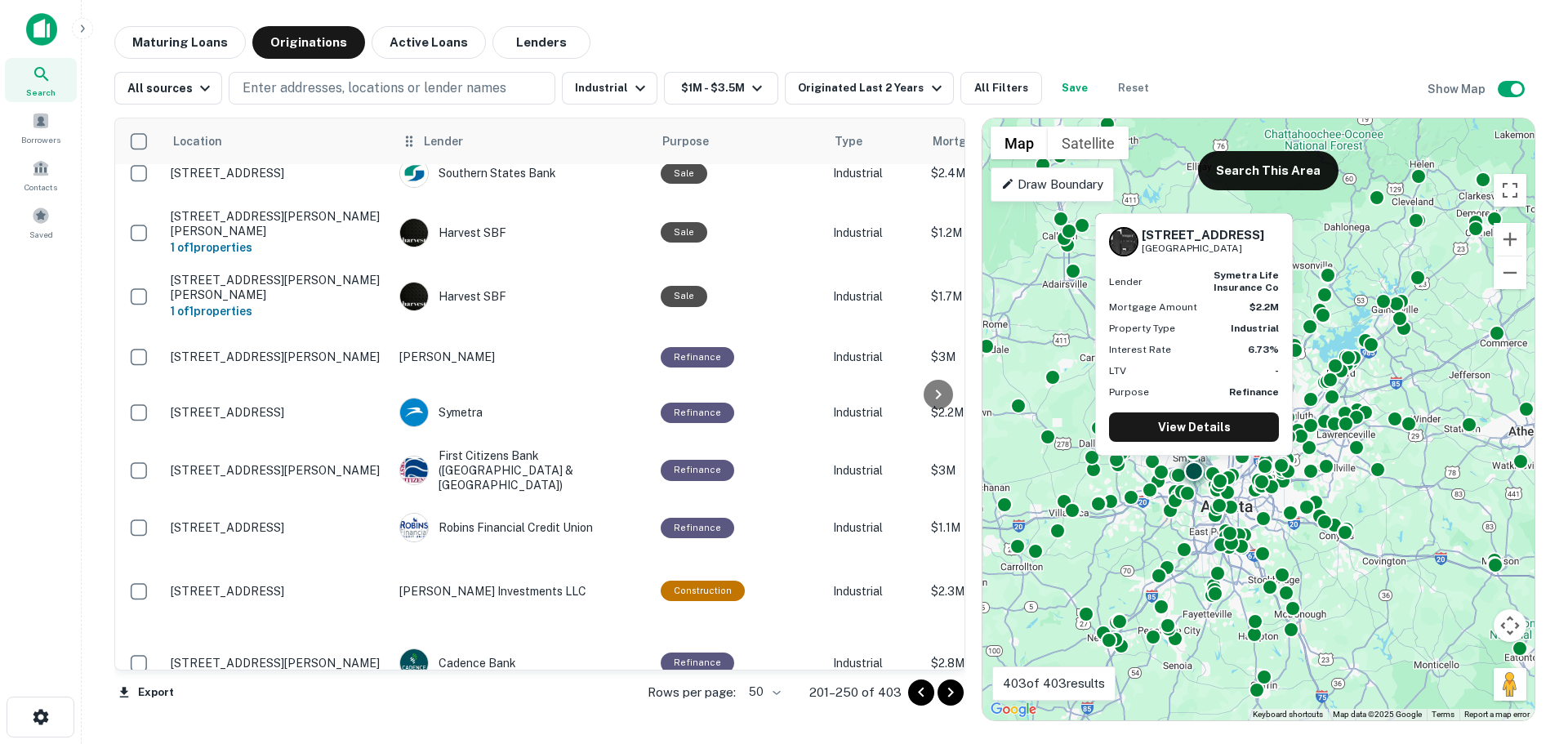
drag, startPoint x: 454, startPoint y: 373, endPoint x: 492, endPoint y: 136, distance: 240.0
click at [492, 136] on div "Lender" at bounding box center [522, 141] width 242 height 19
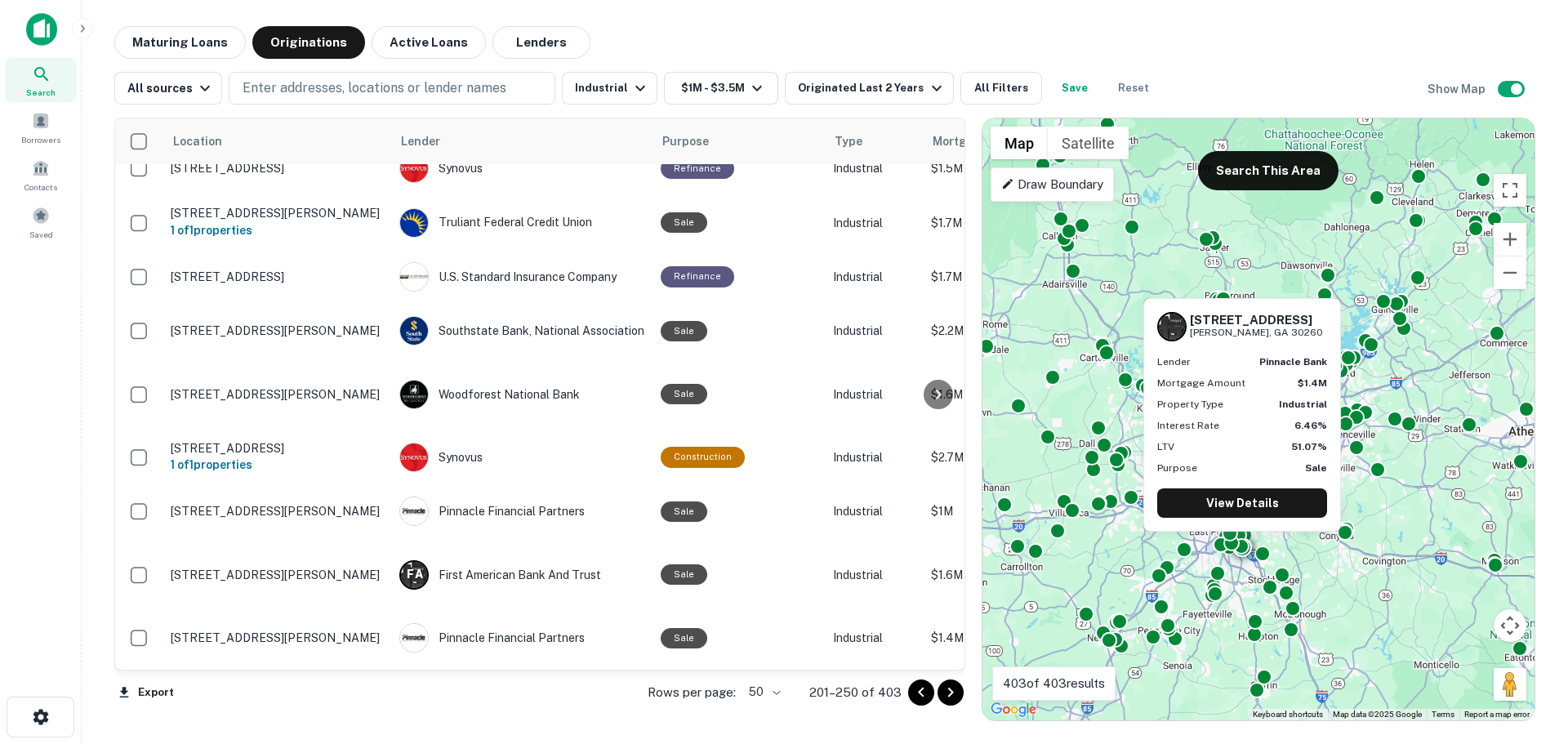
scroll to position [0, 0]
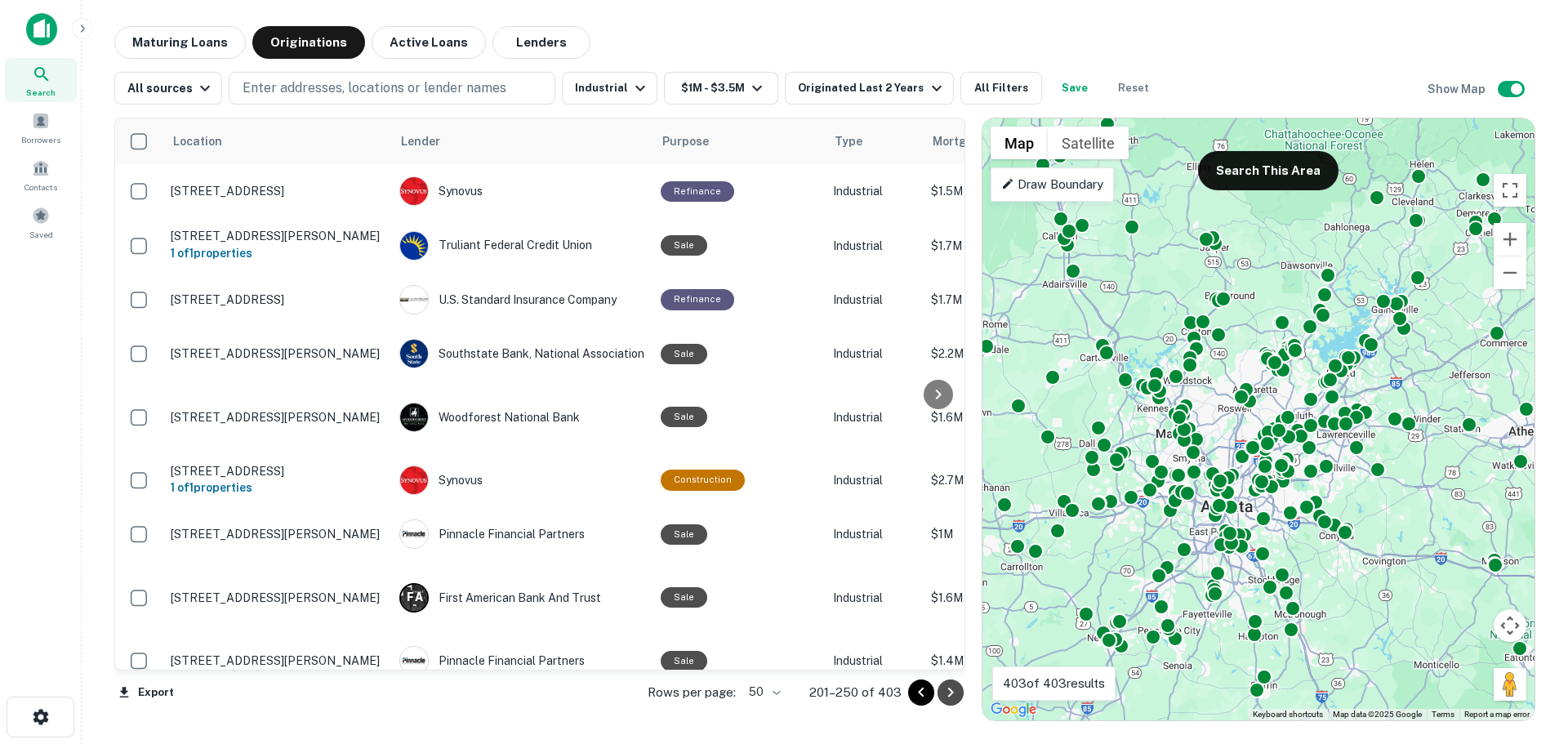
click at [951, 692] on icon "Go to next page" at bounding box center [951, 693] width 19 height 19
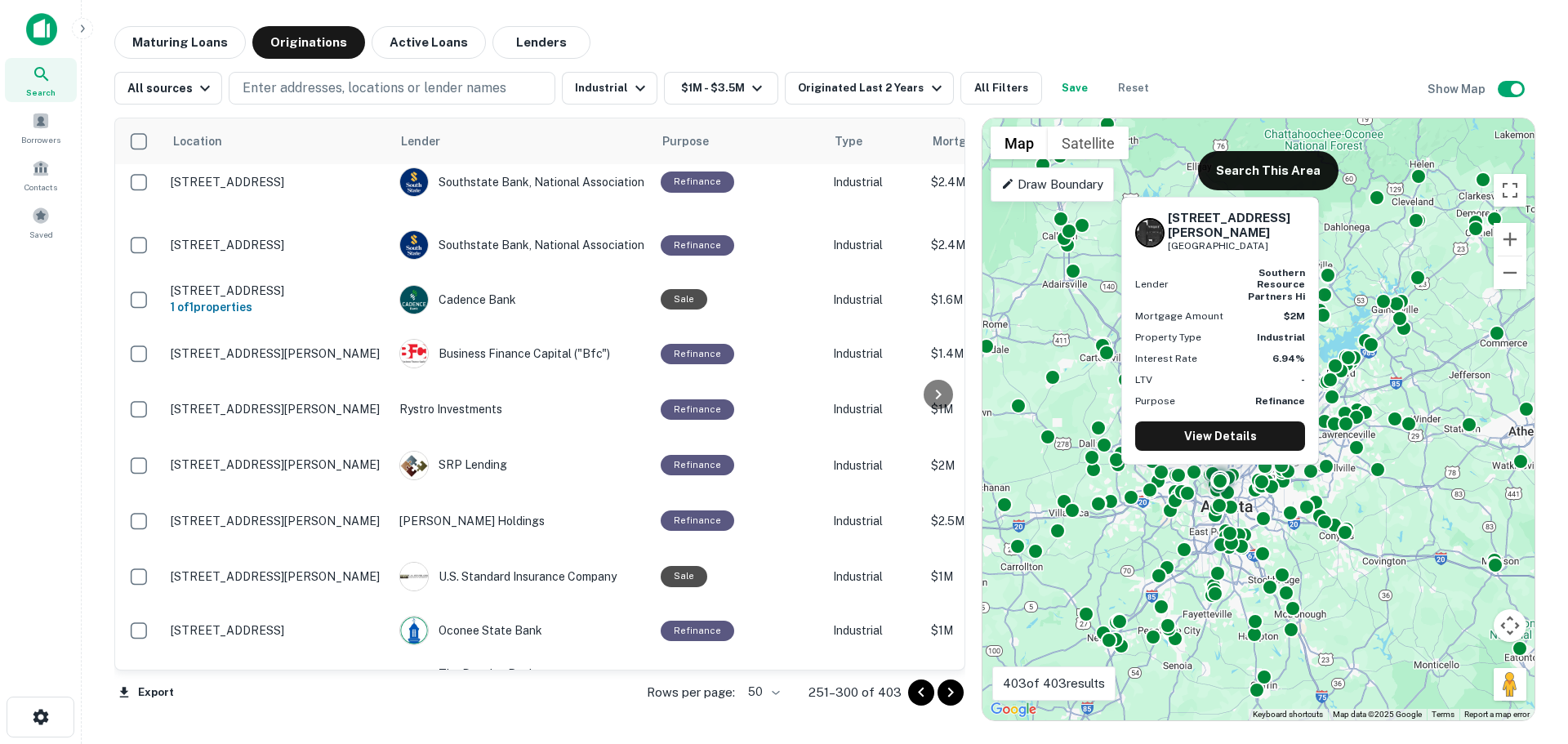
scroll to position [2492, 0]
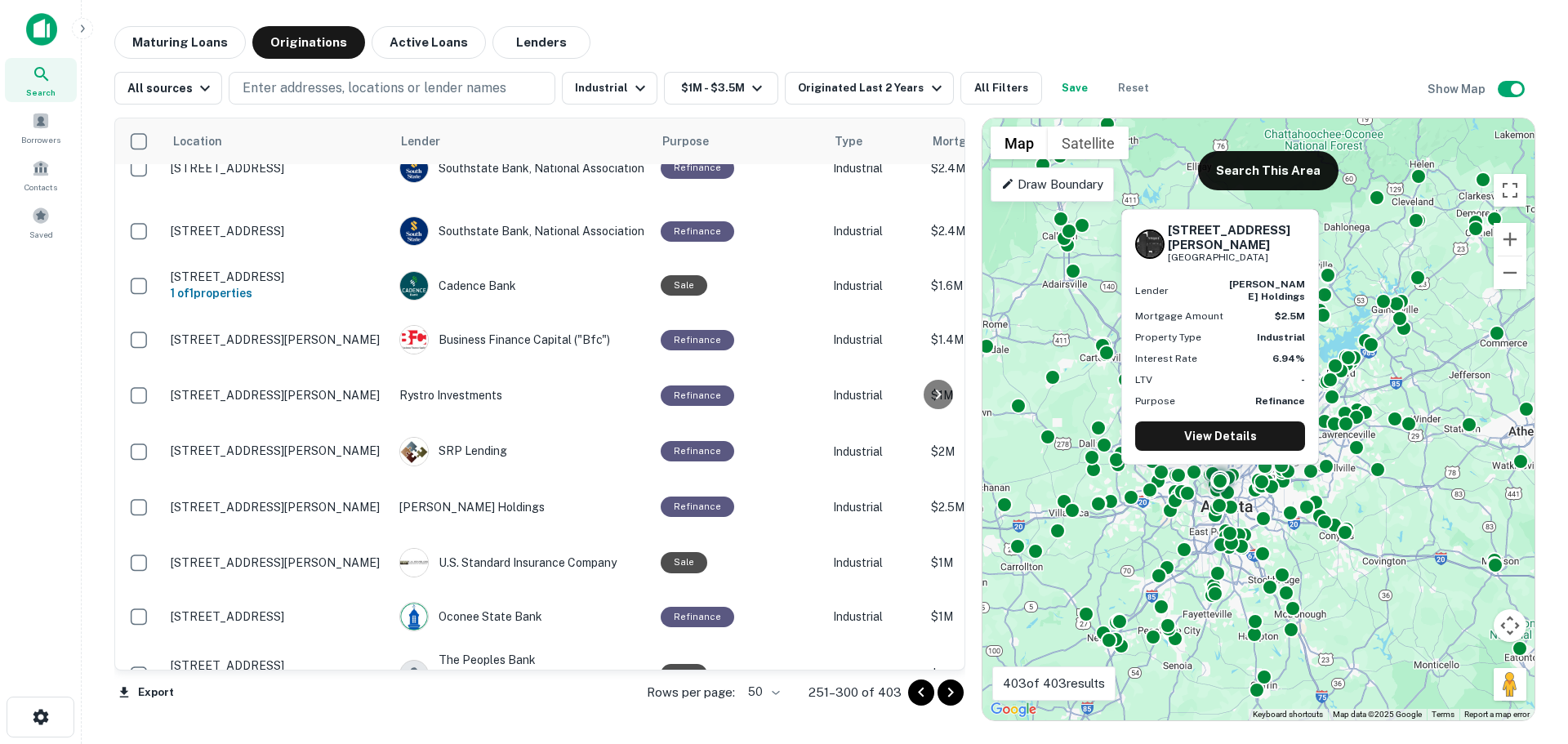
drag, startPoint x: 456, startPoint y: 391, endPoint x: 72, endPoint y: 393, distance: 384.0
click at [72, 393] on div "Search Borrowers Contacts Saved" at bounding box center [40, 346] width 81 height 694
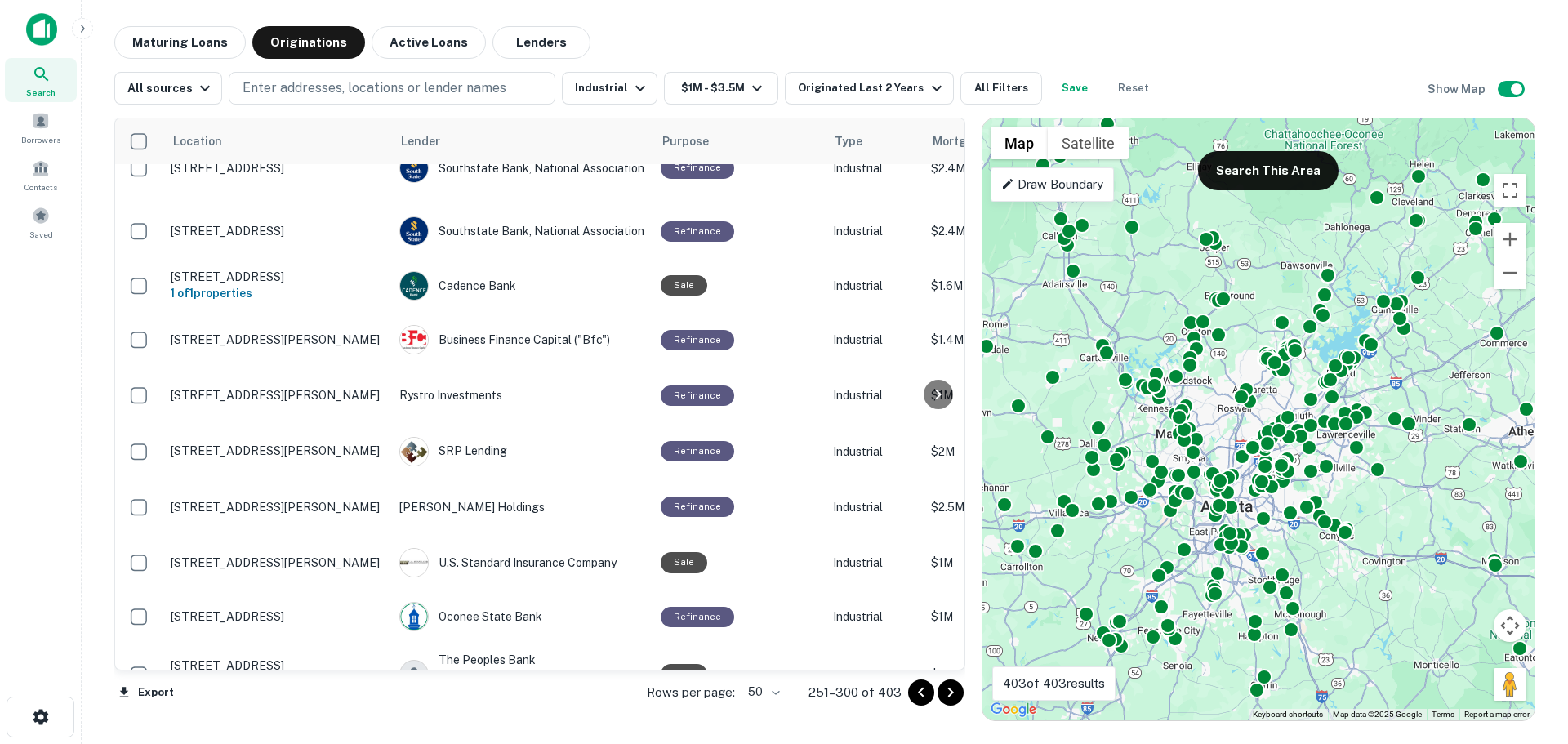
click at [954, 694] on icon "Go to next page" at bounding box center [951, 693] width 19 height 19
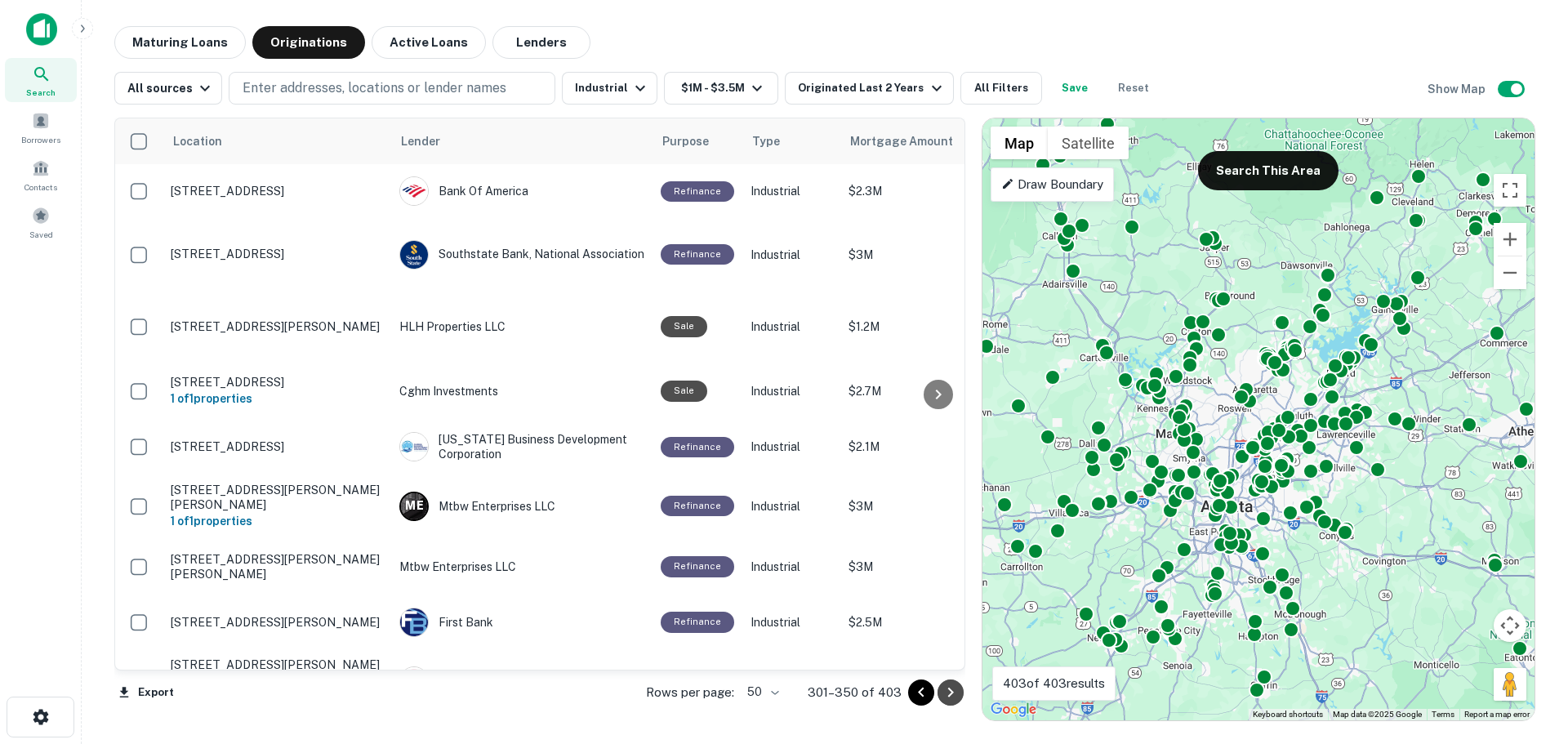
click at [957, 701] on icon "Go to next page" at bounding box center [951, 693] width 19 height 19
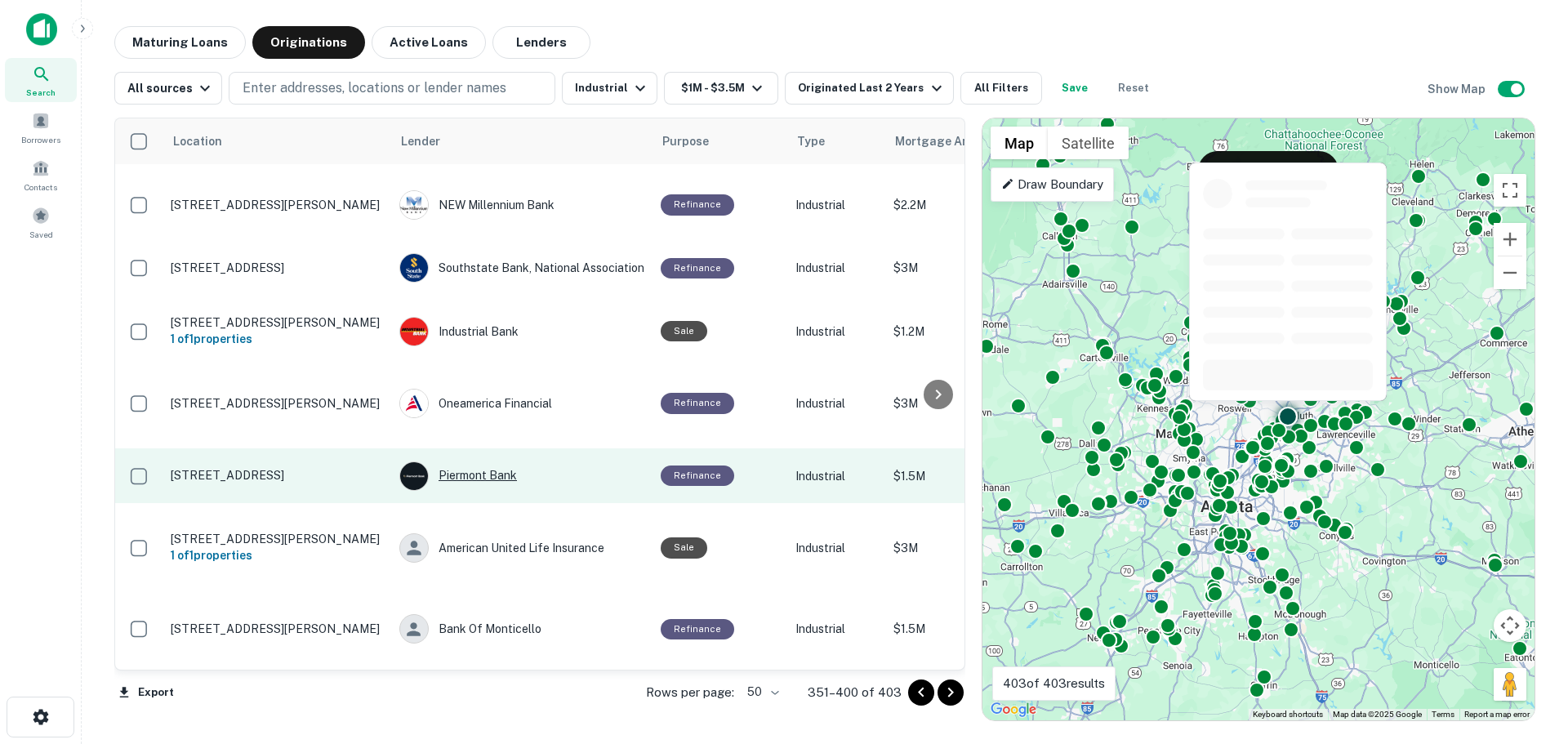
scroll to position [245, 0]
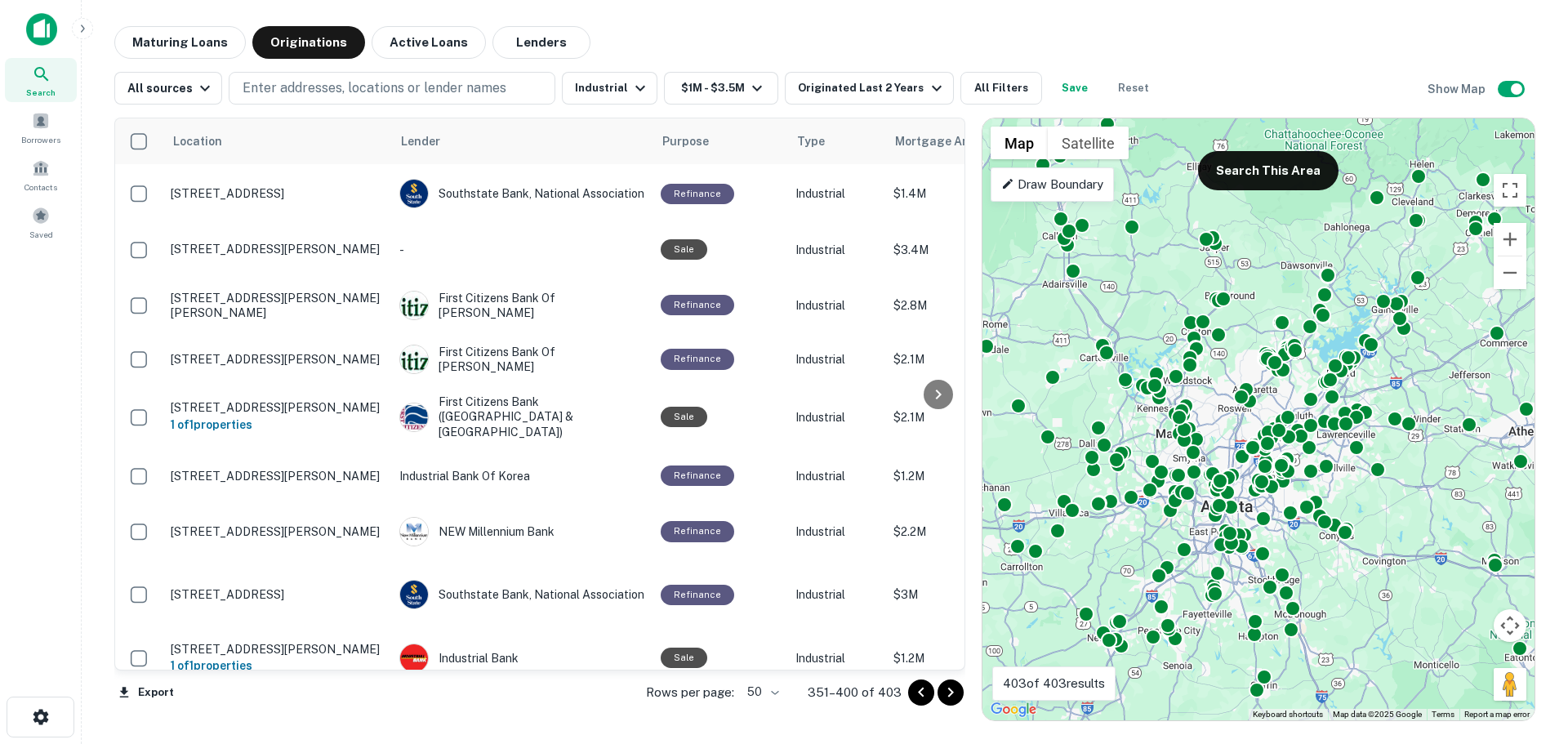
click at [953, 691] on icon "Go to next page" at bounding box center [951, 693] width 19 height 19
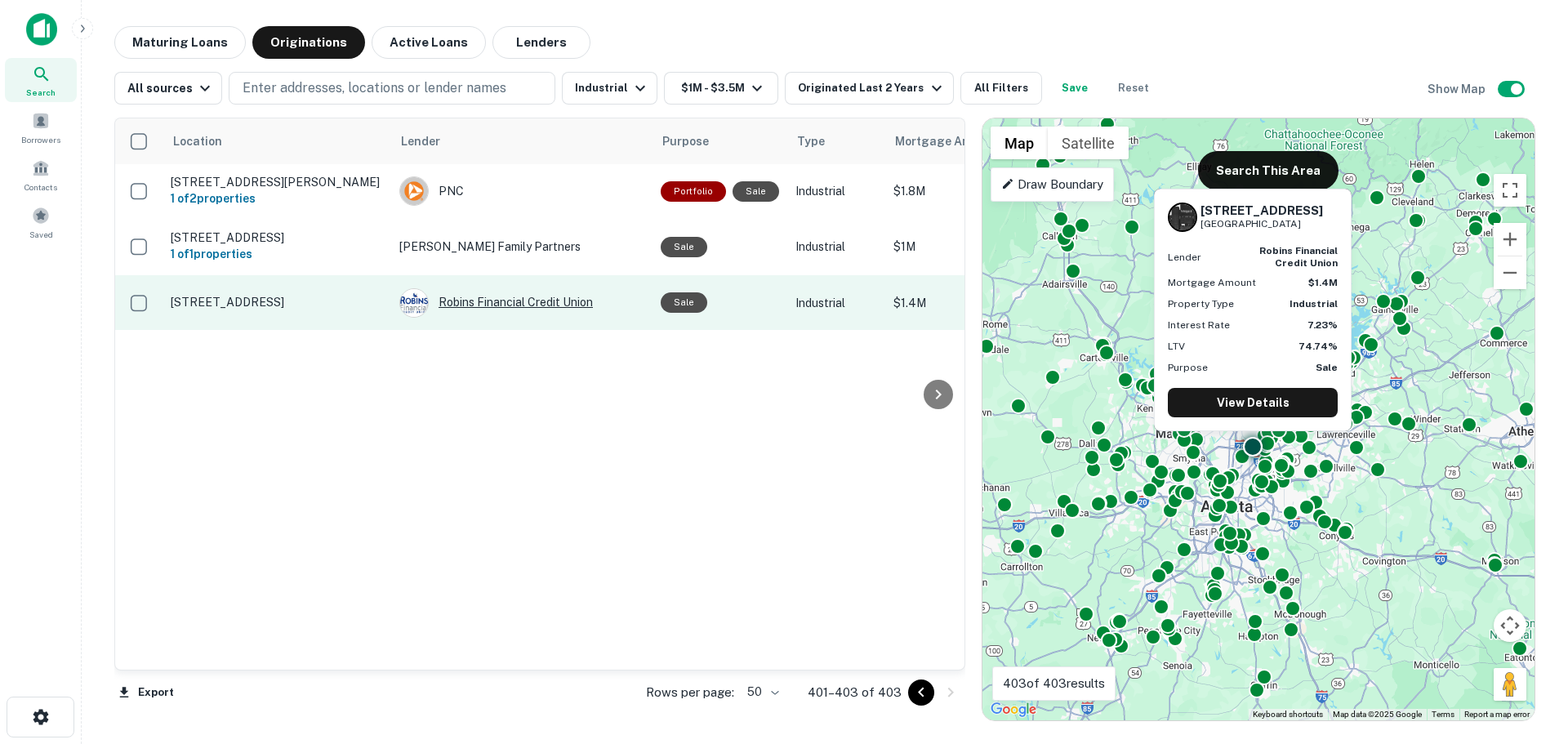
click at [523, 304] on div "Robins Financial Credit Union" at bounding box center [522, 302] width 245 height 29
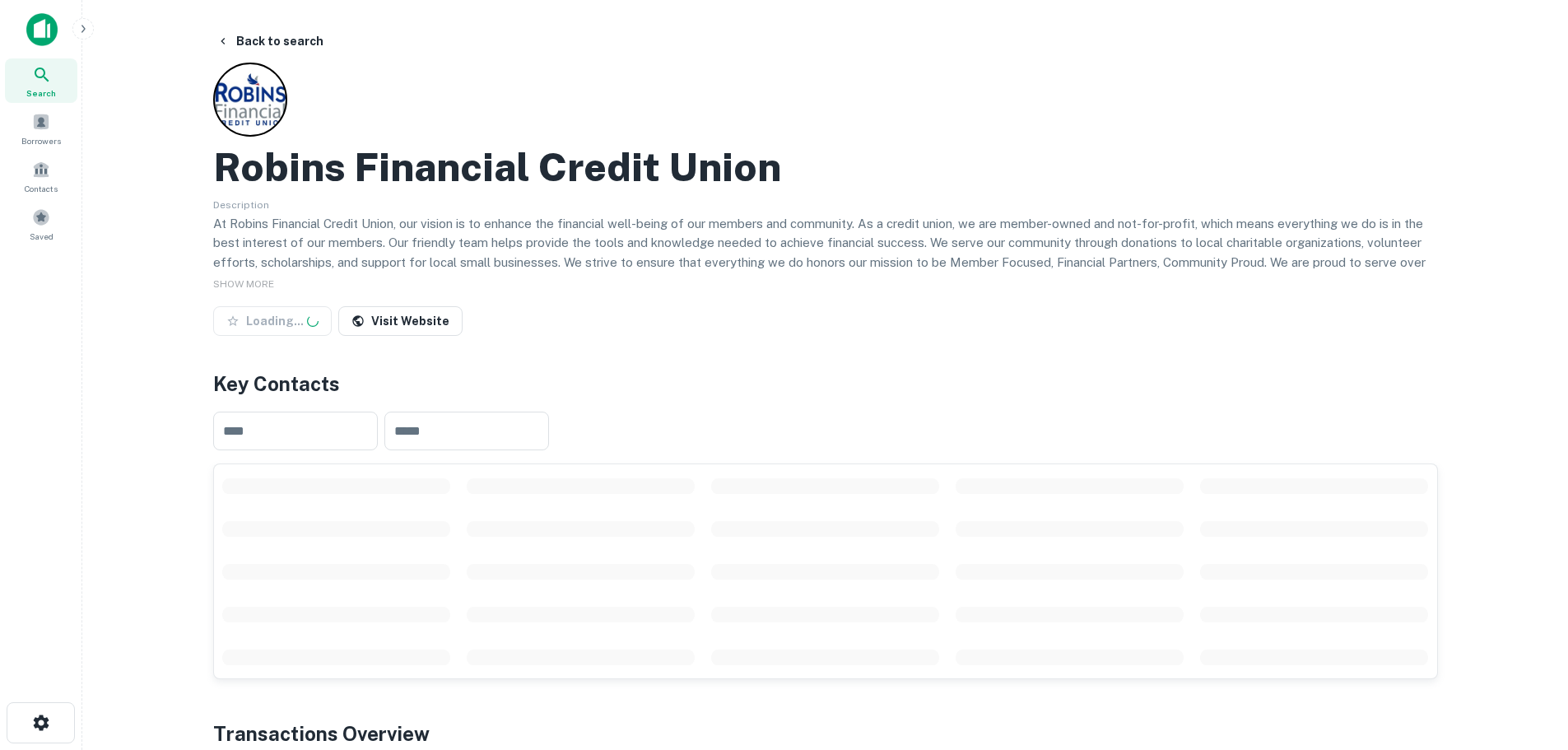
click at [255, 131] on div at bounding box center [250, 99] width 74 height 74
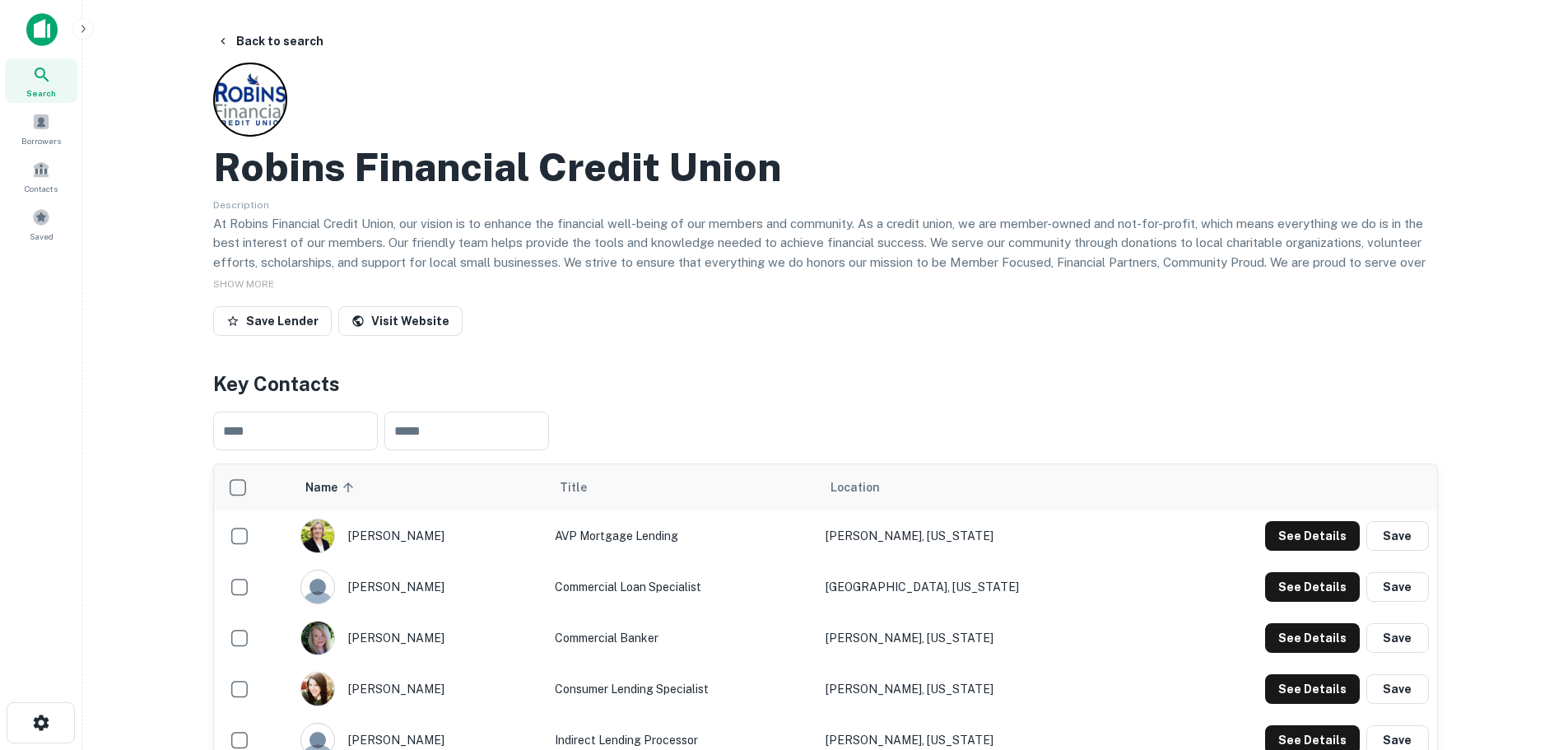
click at [254, 98] on div at bounding box center [250, 99] width 74 height 74
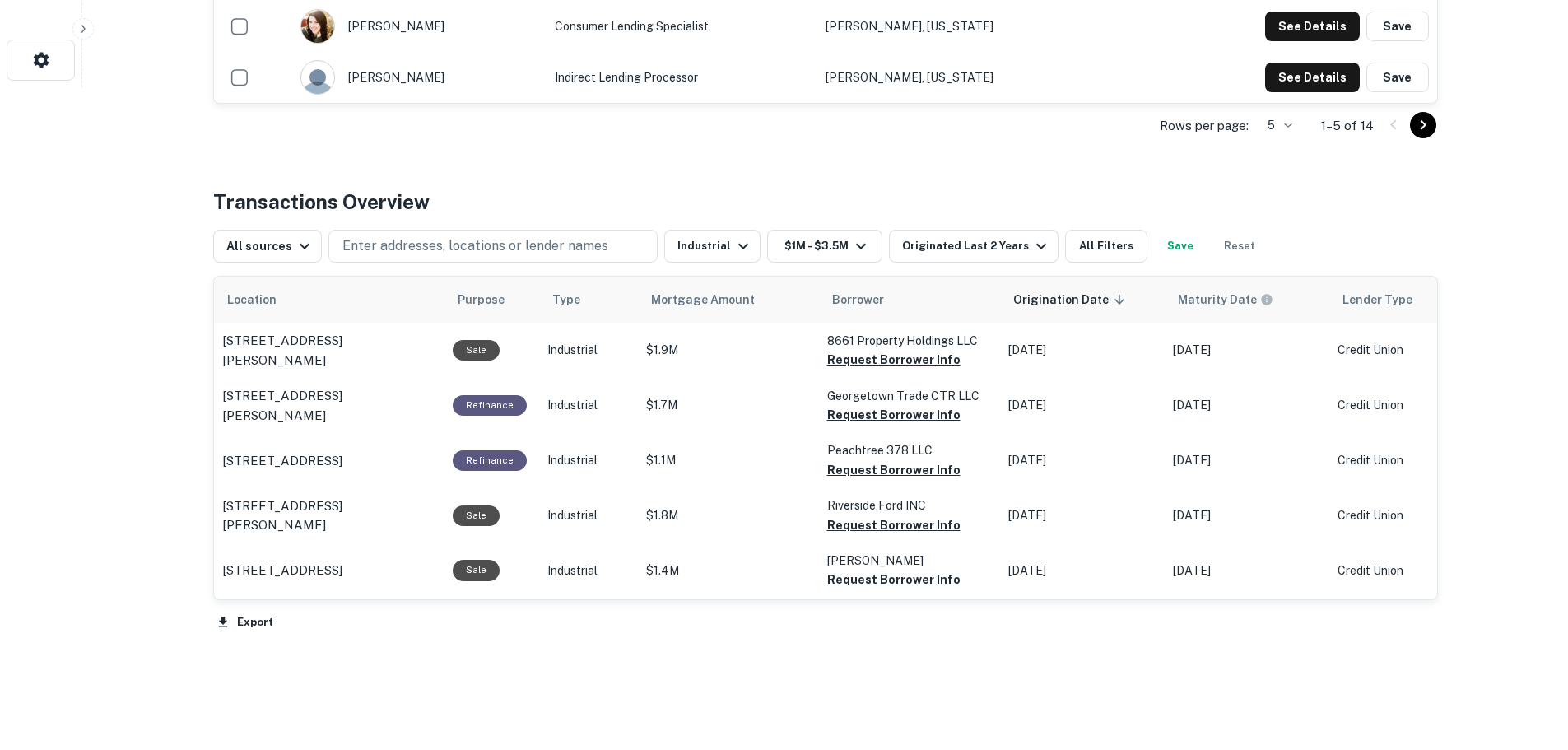
scroll to position [705, 0]
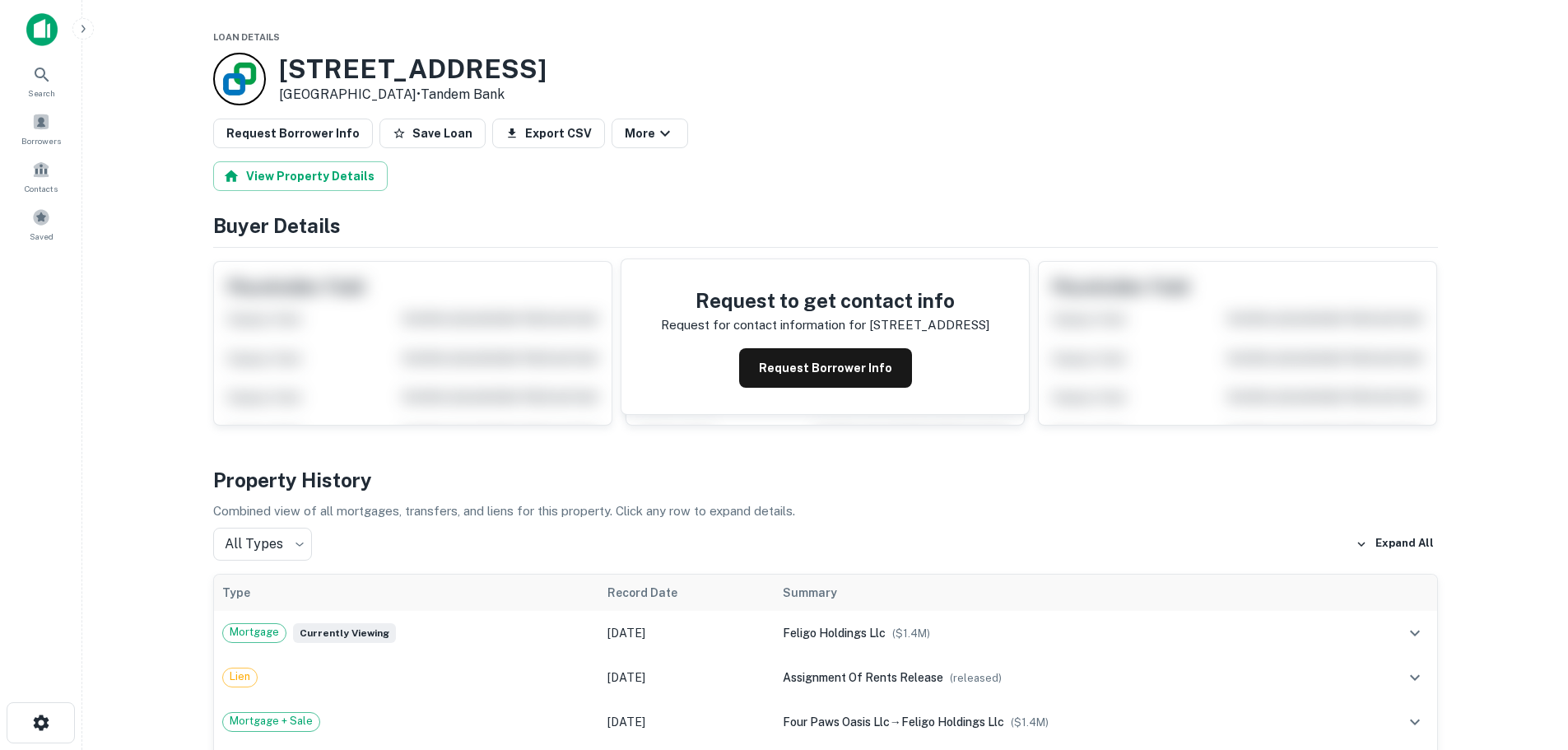
click at [242, 71] on div at bounding box center [239, 79] width 53 height 53
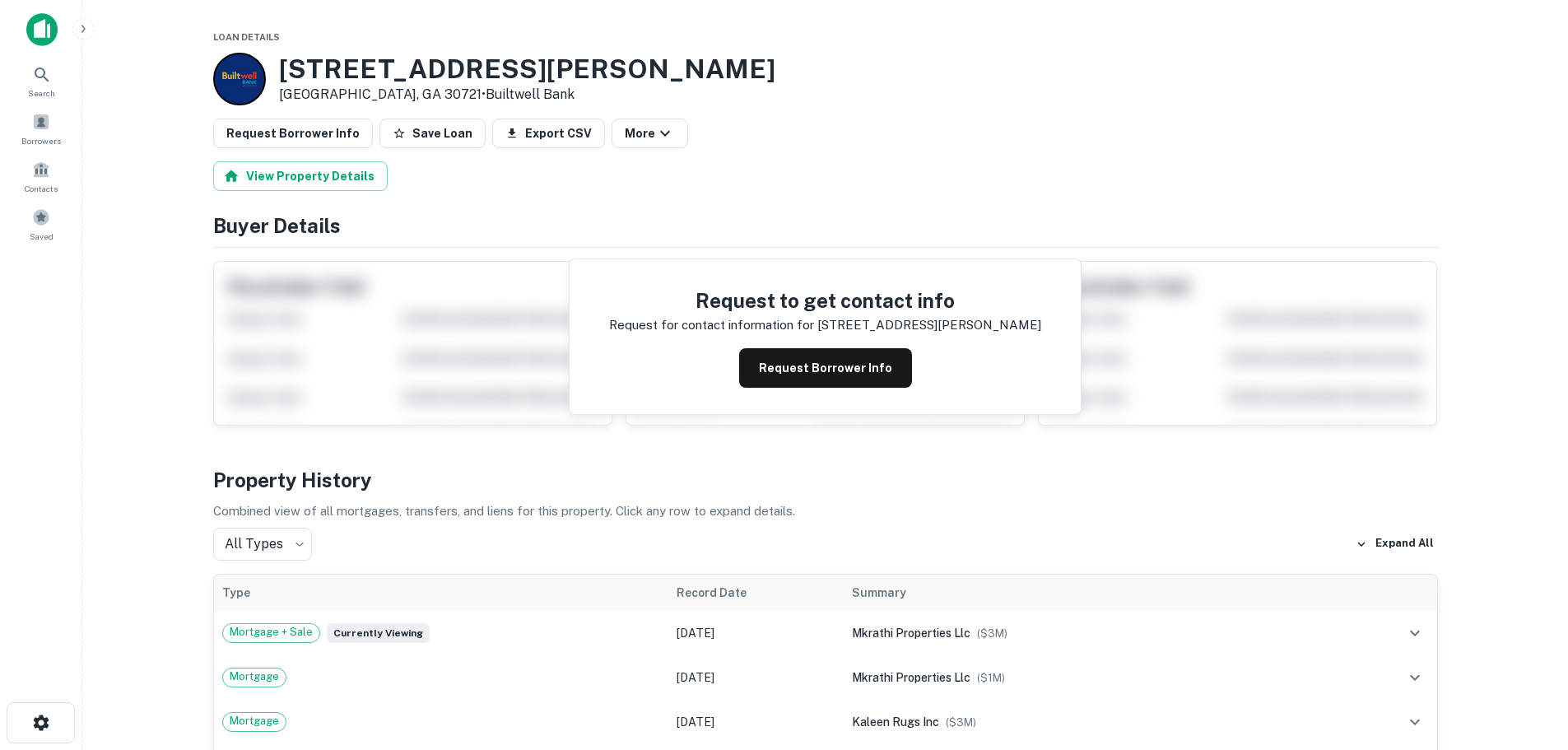
click at [247, 67] on div at bounding box center [239, 79] width 53 height 53
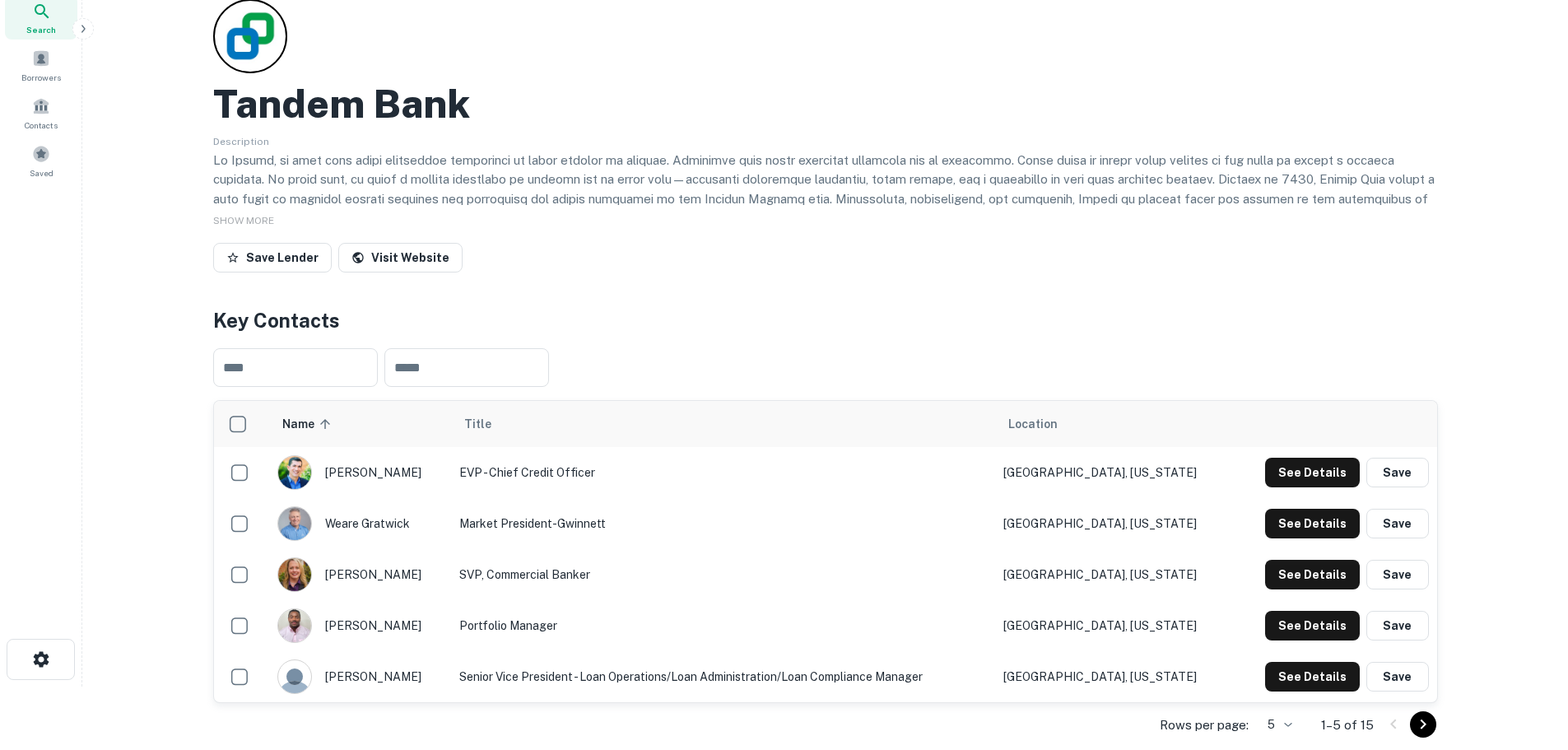
scroll to position [164, 0]
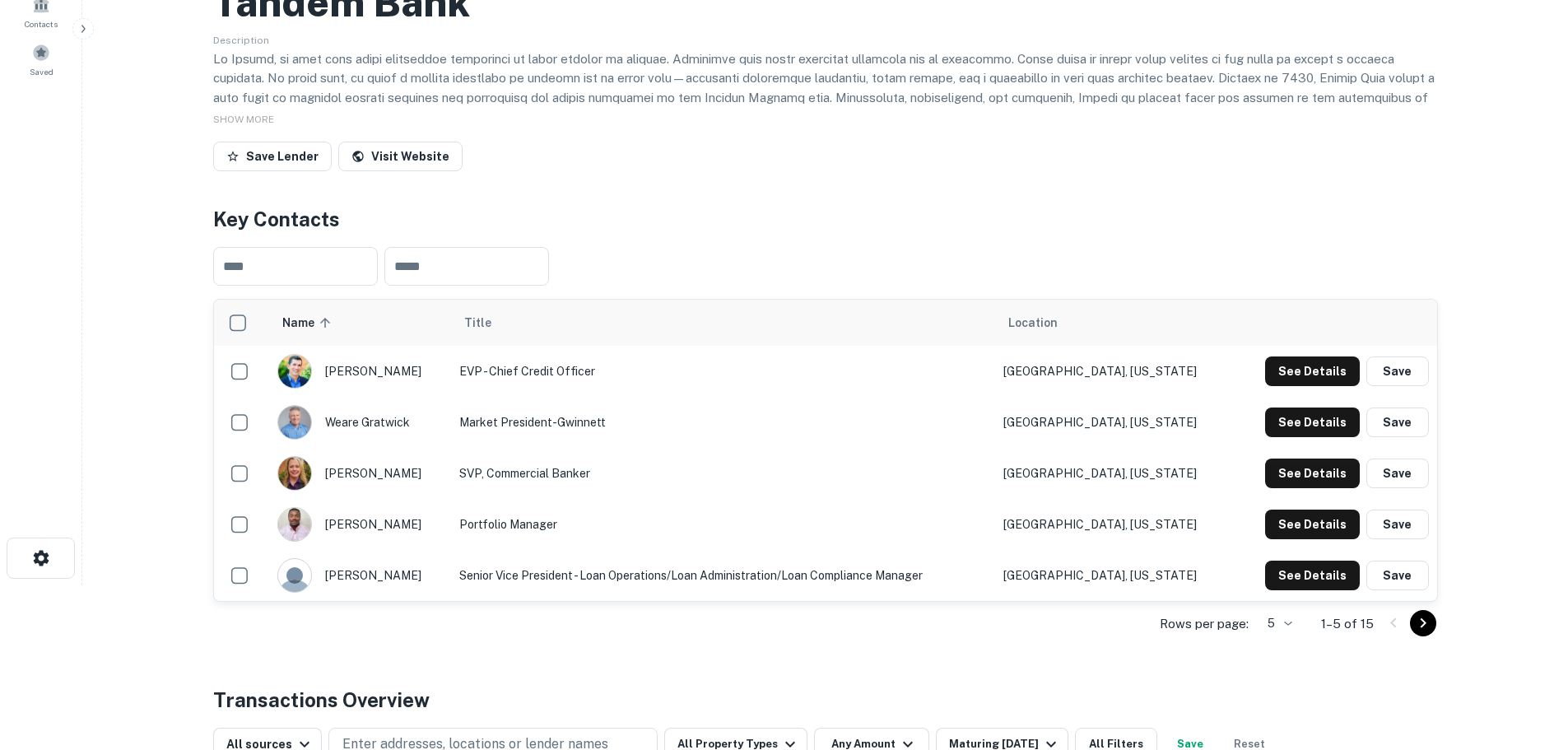
click at [1422, 627] on icon "Go to next page" at bounding box center [1422, 622] width 5 height 10
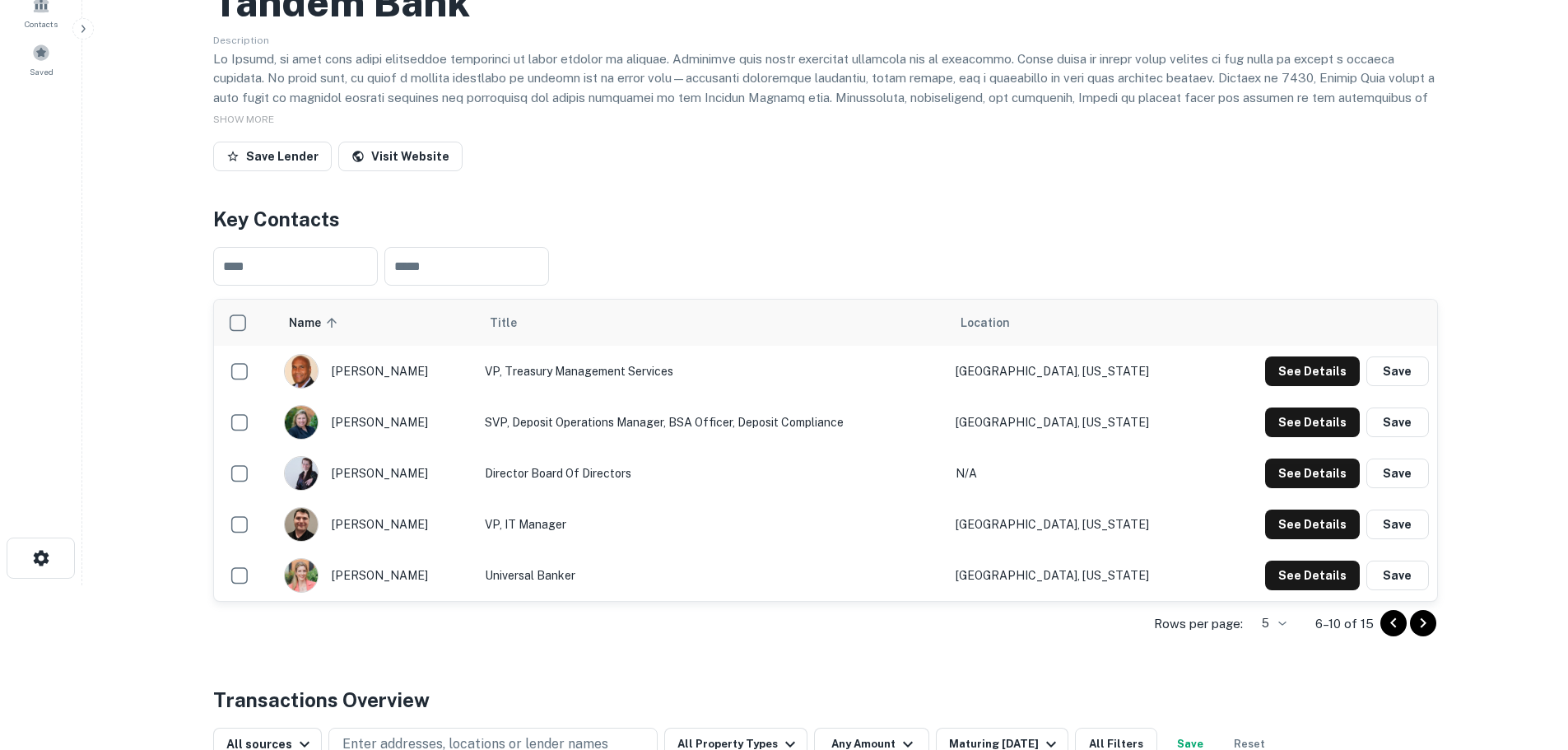
click at [1426, 629] on icon "Go to next page" at bounding box center [1423, 623] width 20 height 20
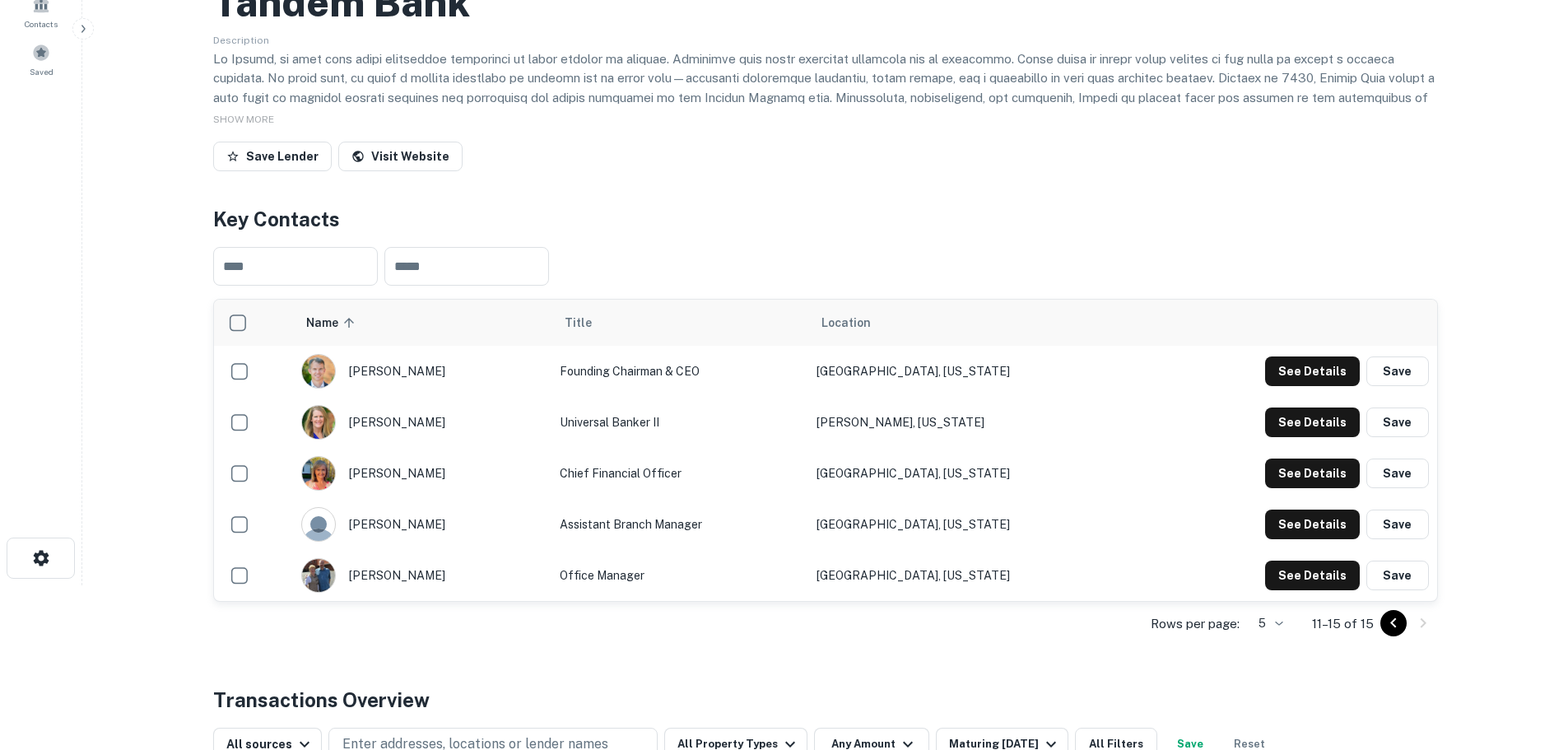
click at [1265, 585] on body "Search Borrowers Contacts Saved Back to search Tandem Bank Description SHOW MOR…" at bounding box center [784, 211] width 1568 height 750
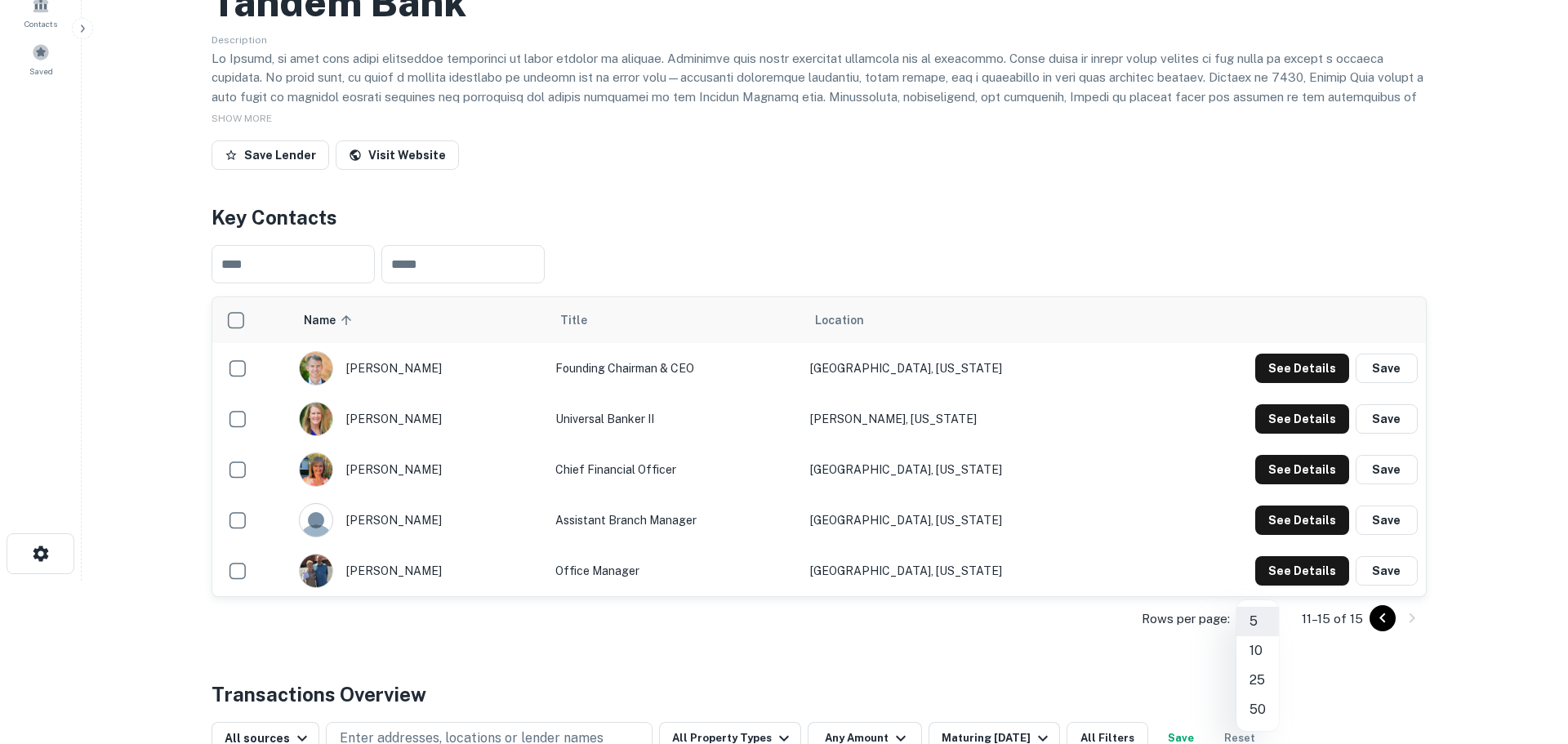
click at [1252, 678] on li "25" at bounding box center [1258, 679] width 43 height 29
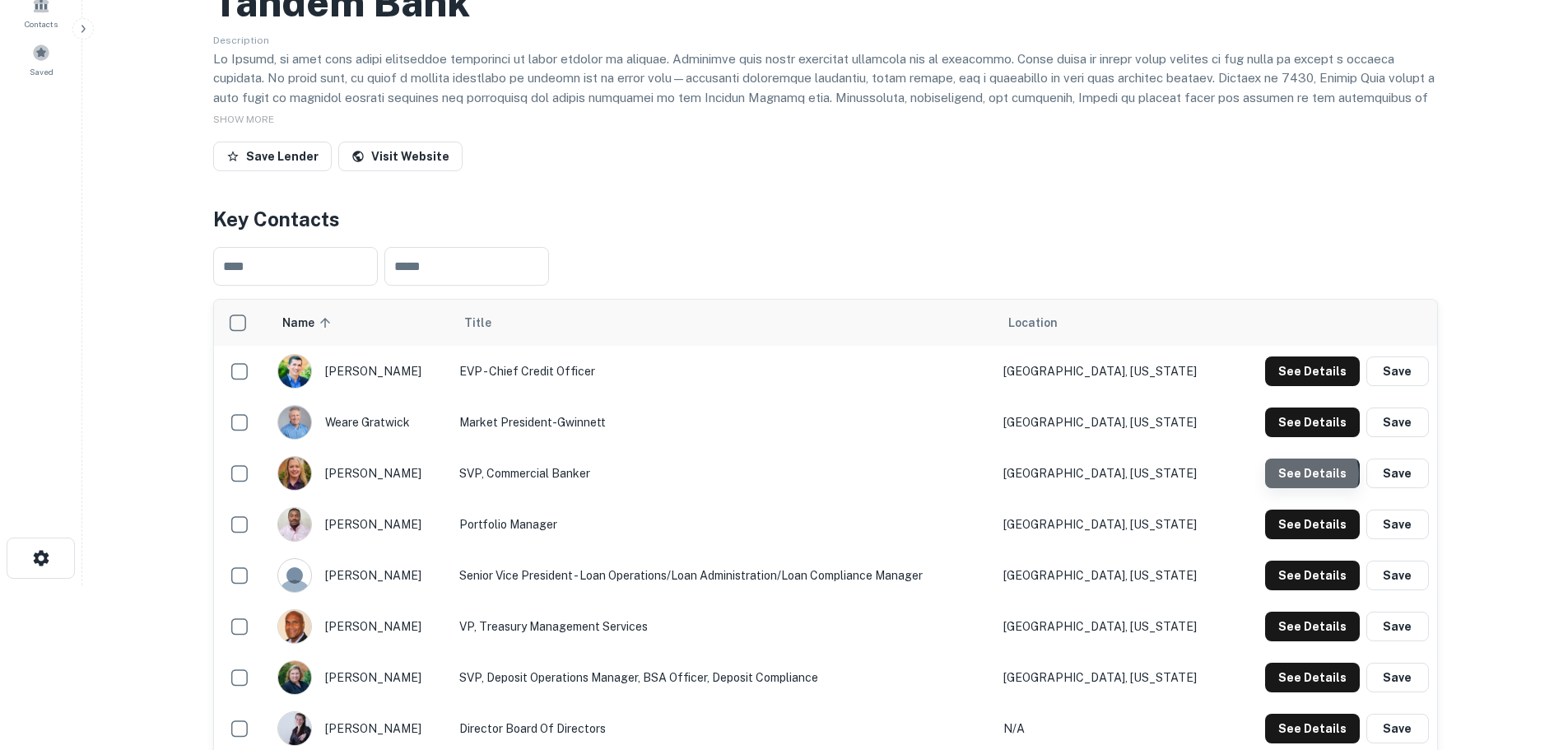
click at [1311, 475] on button "See Details" at bounding box center [1313, 472] width 95 height 29
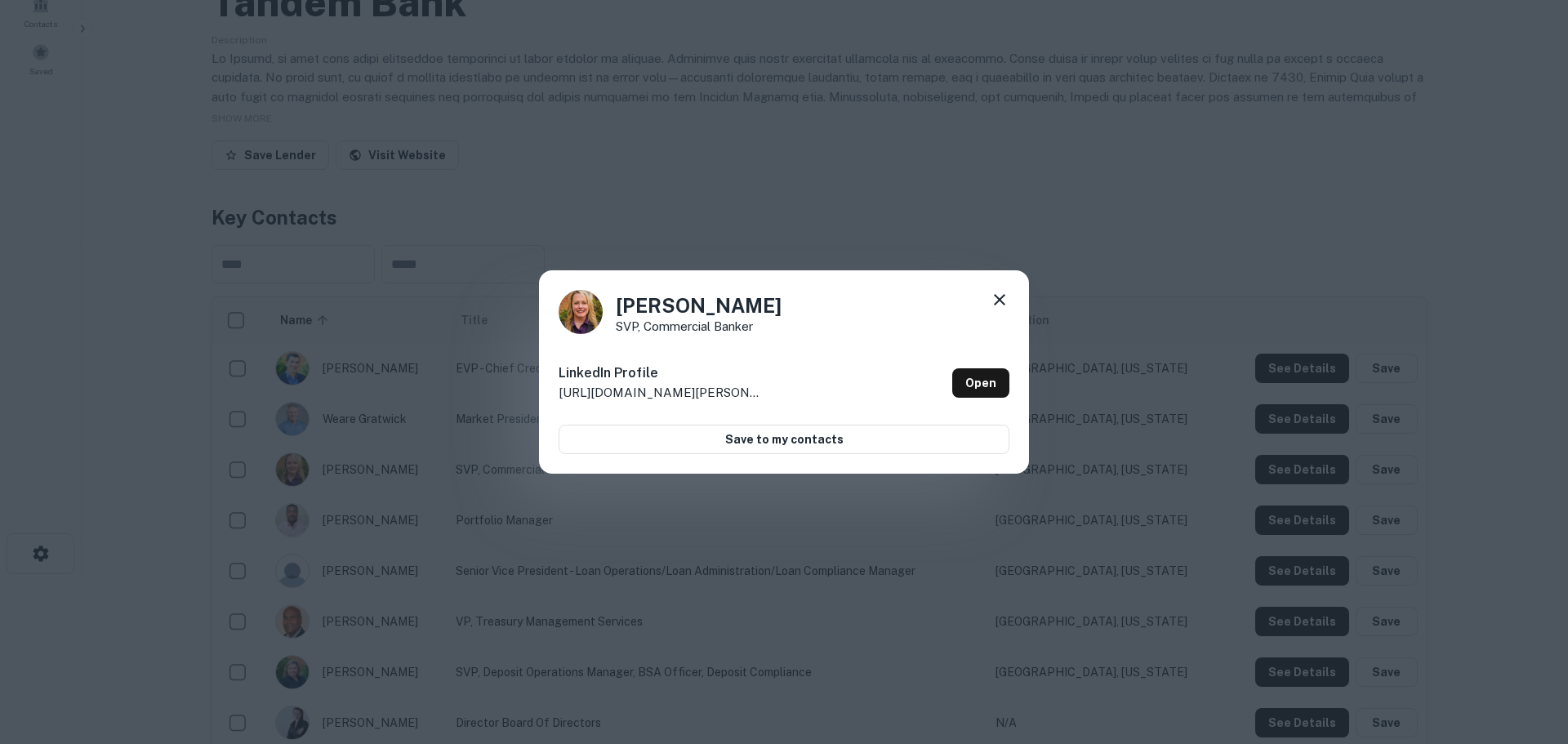
click at [1005, 300] on icon at bounding box center [999, 299] width 19 height 19
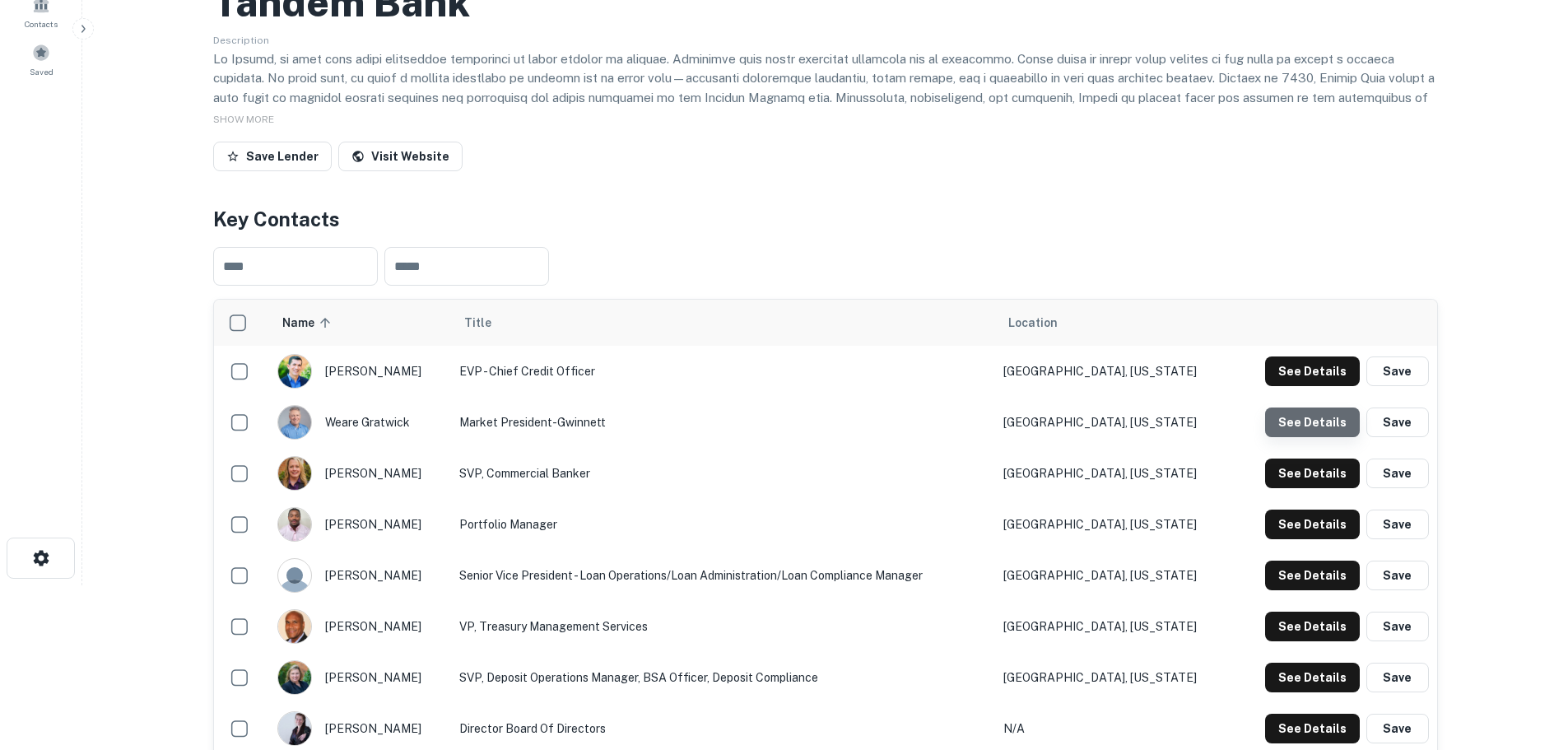
click at [1330, 426] on button "See Details" at bounding box center [1313, 421] width 95 height 29
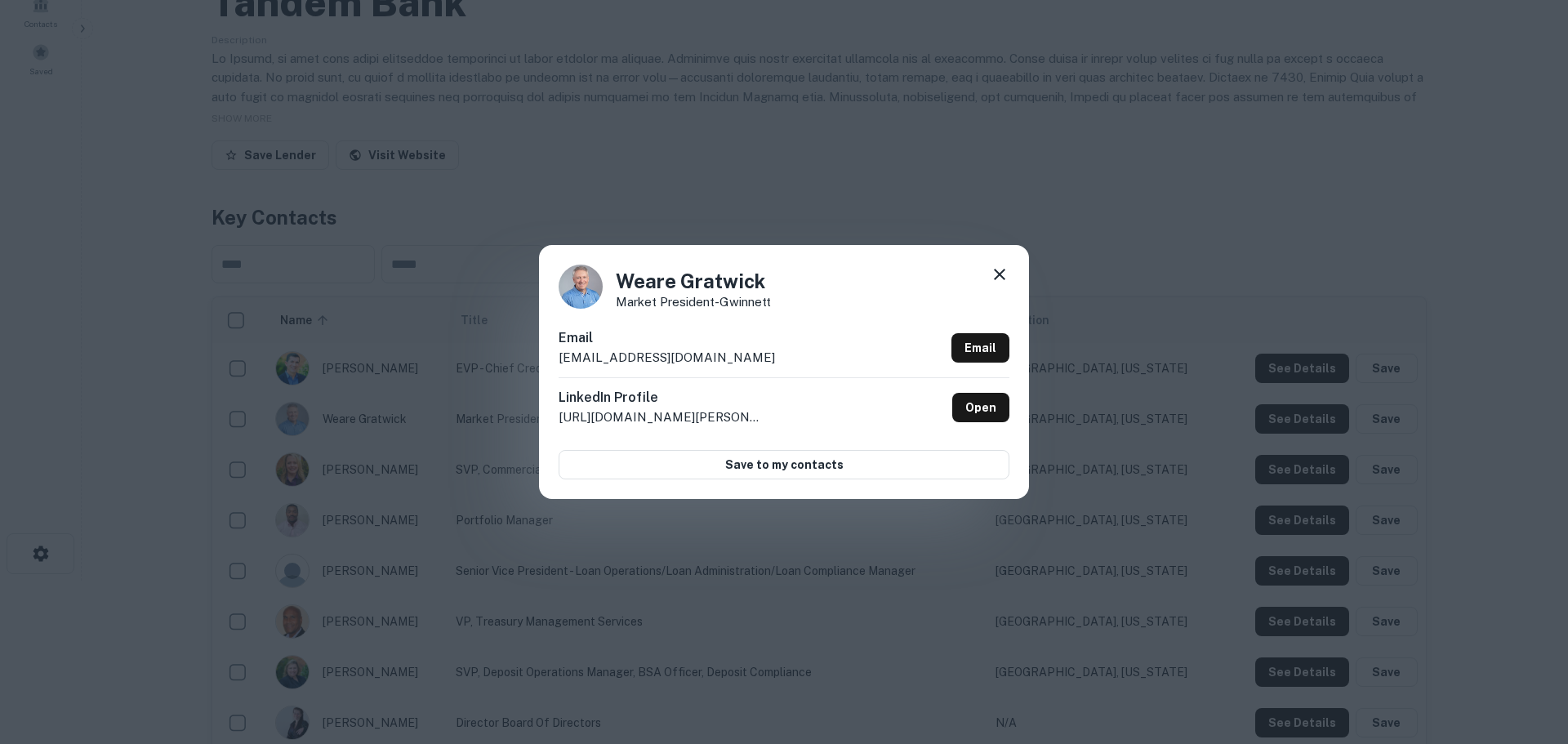
click at [628, 360] on p "weare@tandem.bank" at bounding box center [666, 358] width 216 height 19
copy div "weare@tandem.bank Email"
click at [723, 178] on div "Weare Gratwick Market President-Gwinnett Email weare@tandem.bank Email LinkedIn…" at bounding box center [784, 372] width 1568 height 744
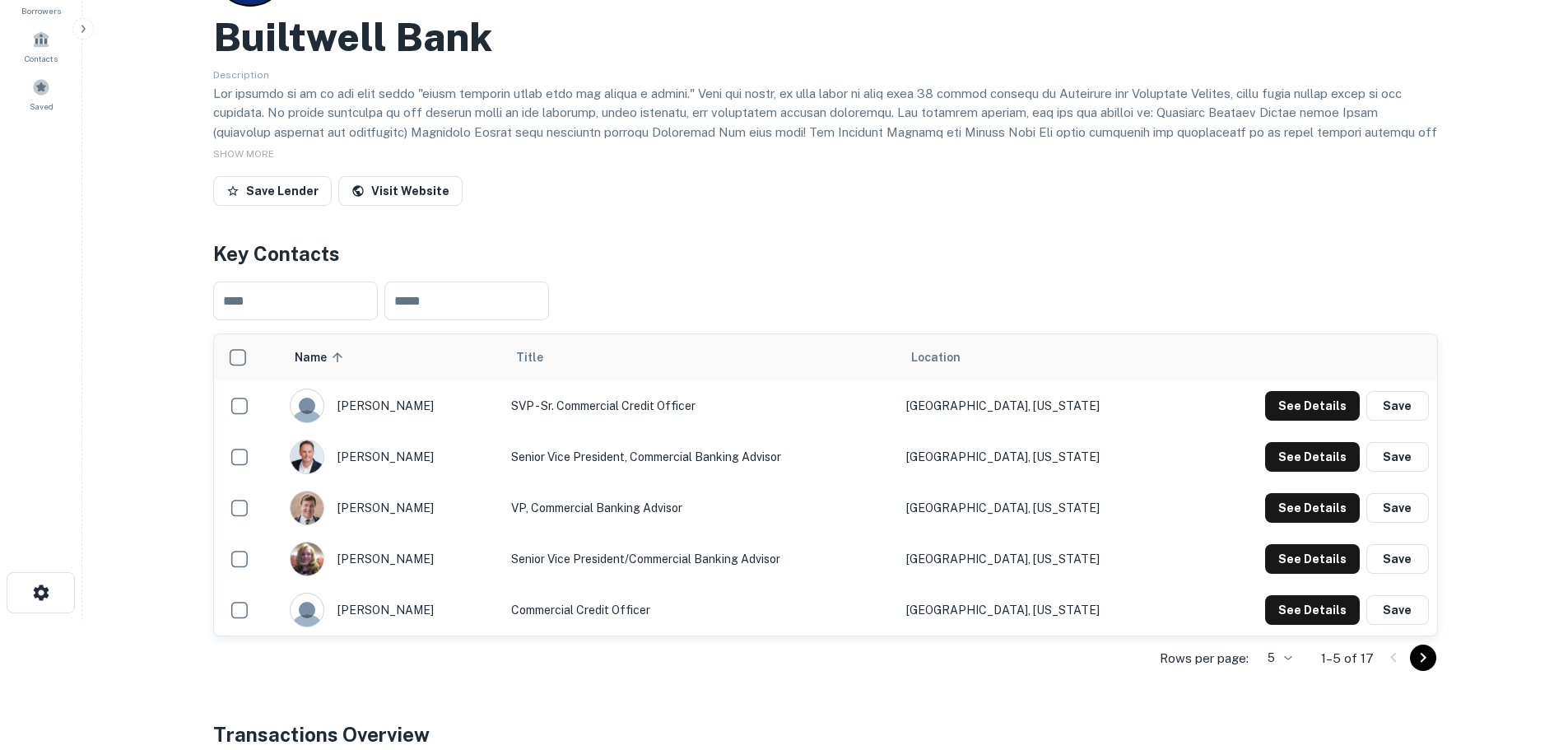
scroll to position [247, 0]
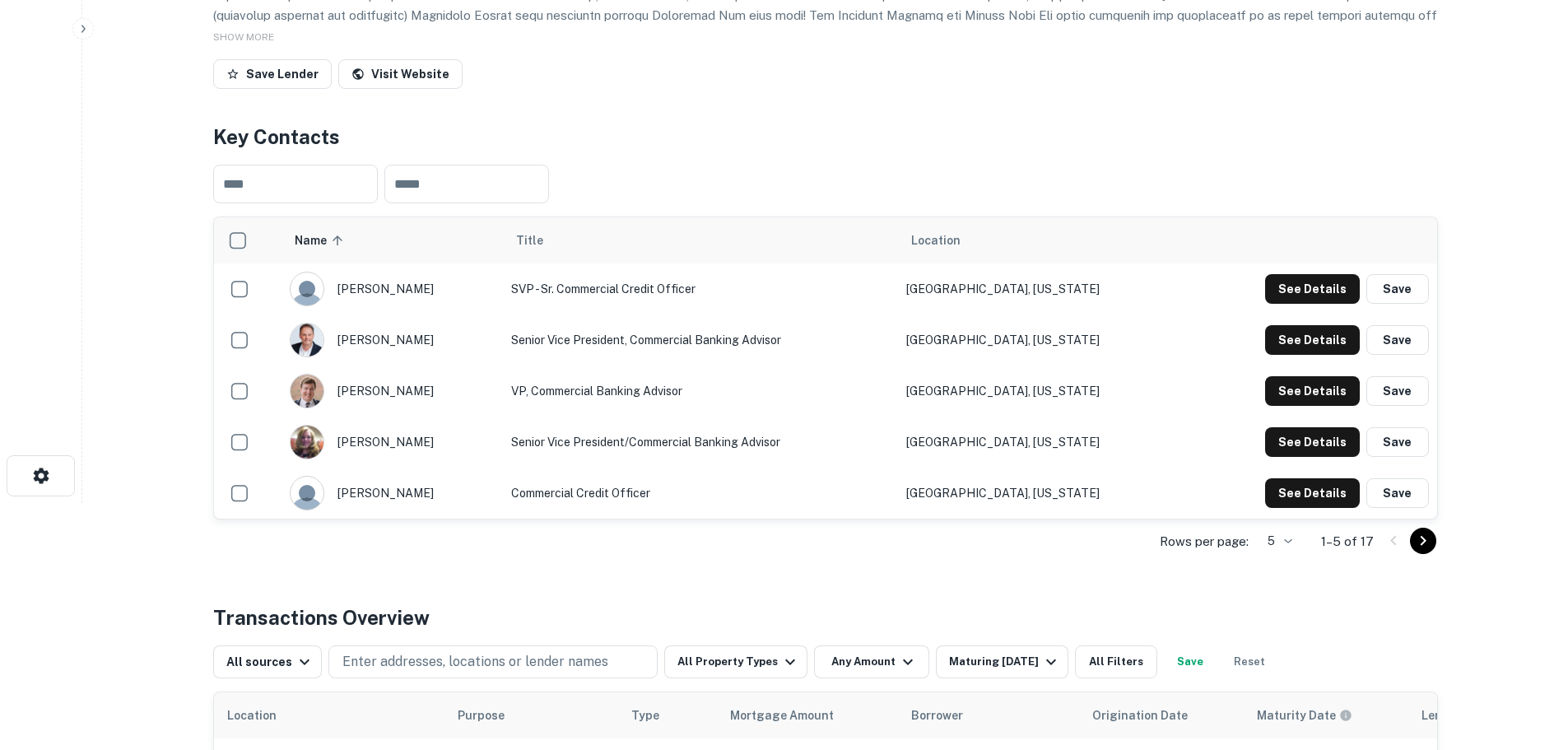
click at [1293, 503] on body "Search Borrowers Contacts Saved Back to search Builtwell Bank Description SHOW …" at bounding box center [784, 128] width 1568 height 750
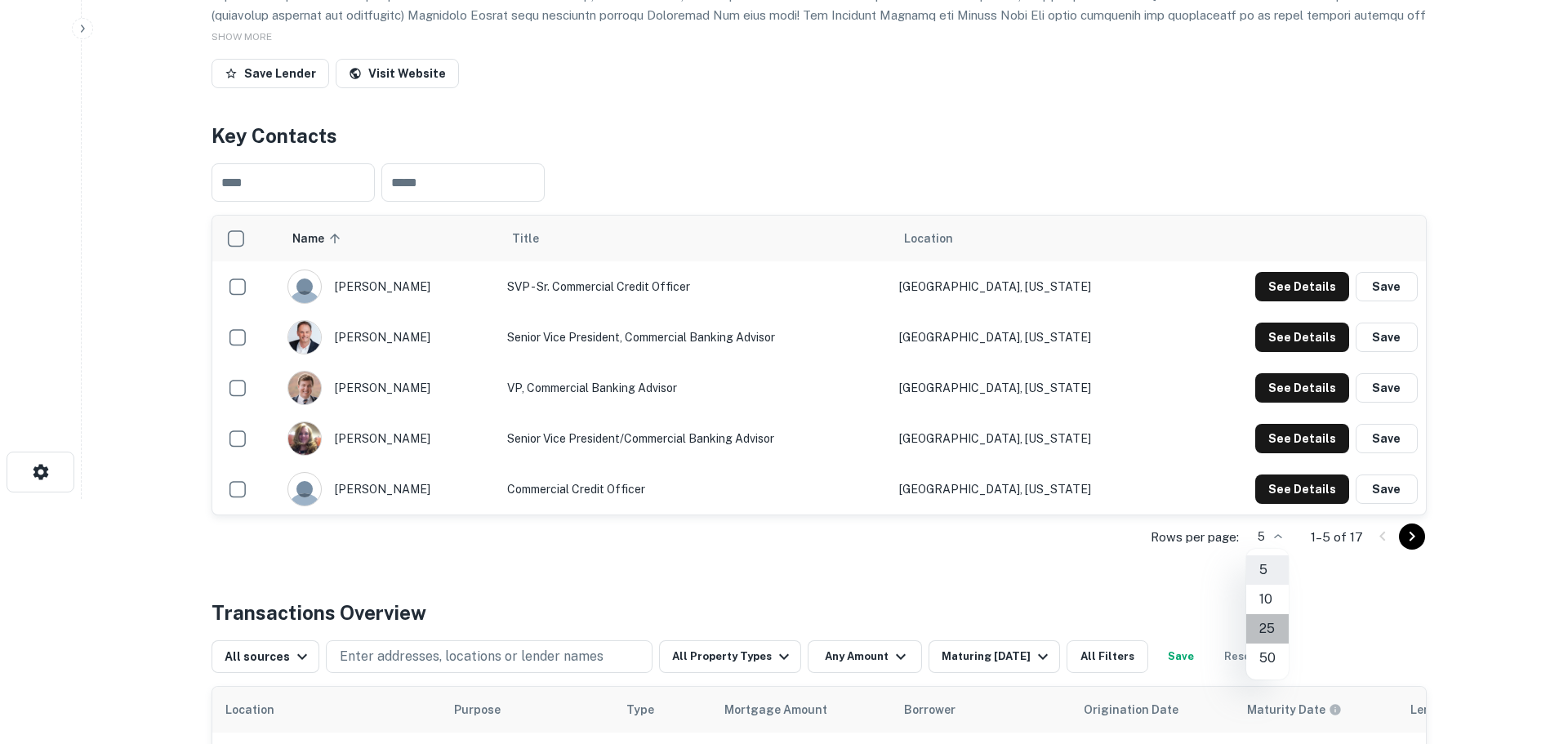
click at [1255, 633] on li "25" at bounding box center [1268, 628] width 43 height 29
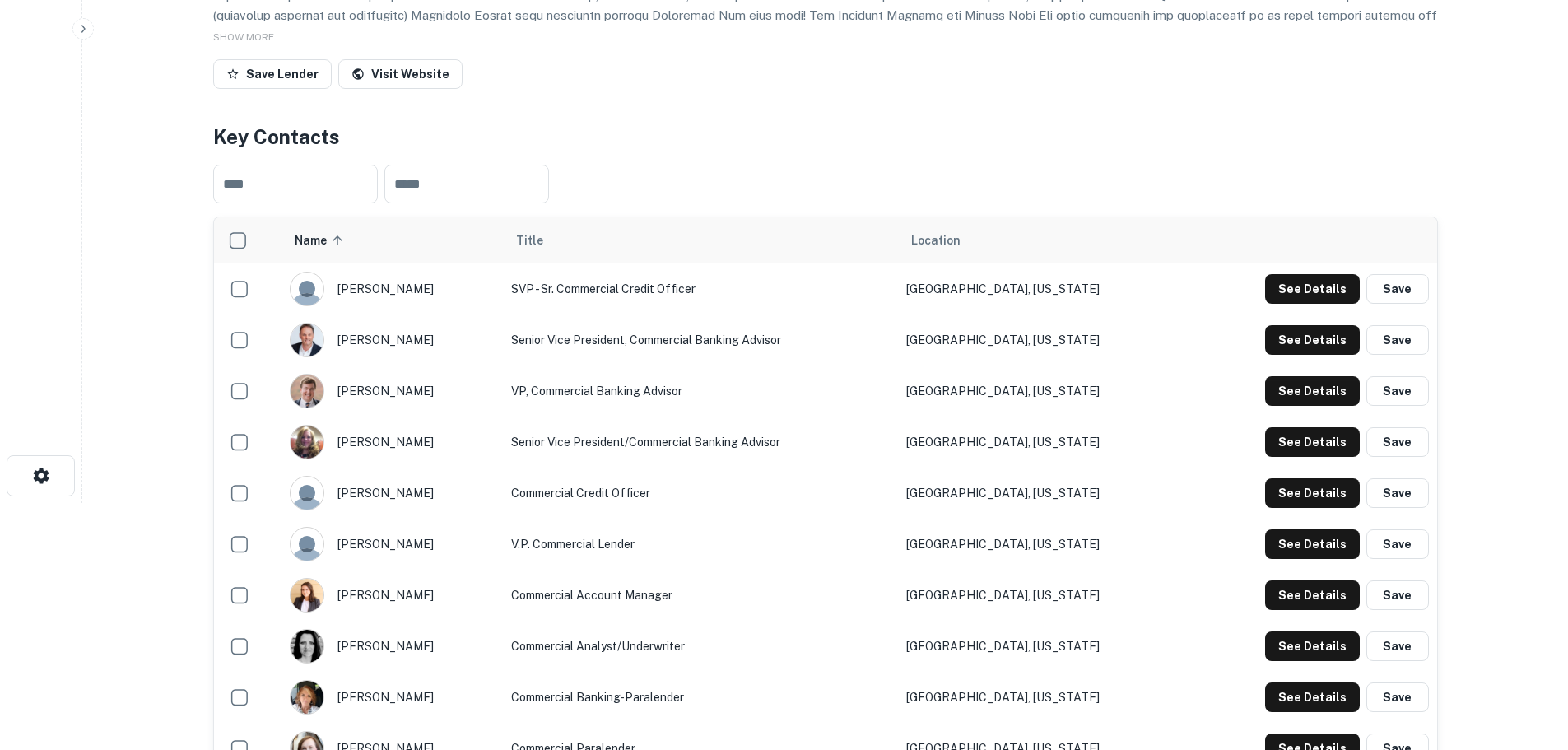
scroll to position [0, 0]
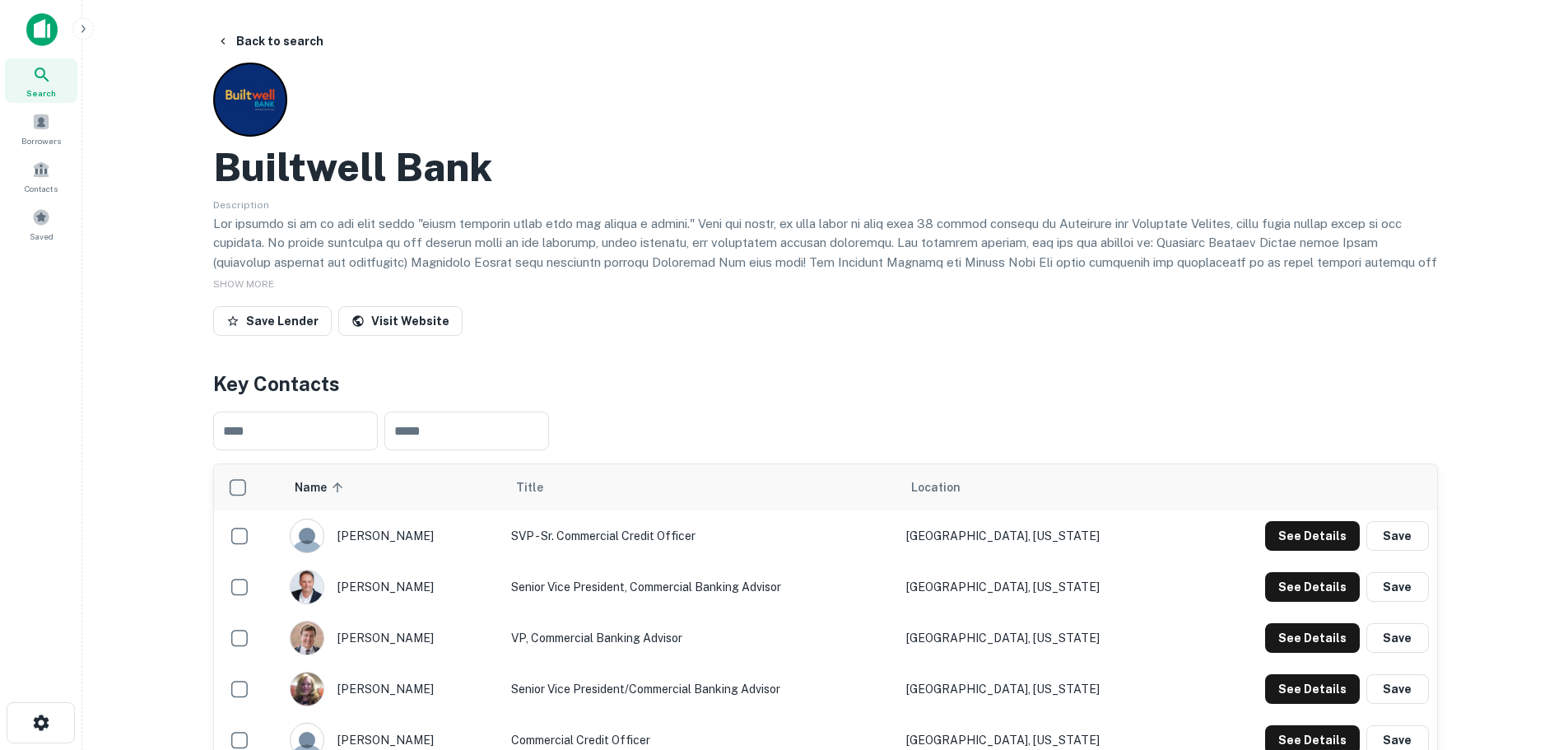
click at [797, 217] on p at bounding box center [826, 282] width 1225 height 136
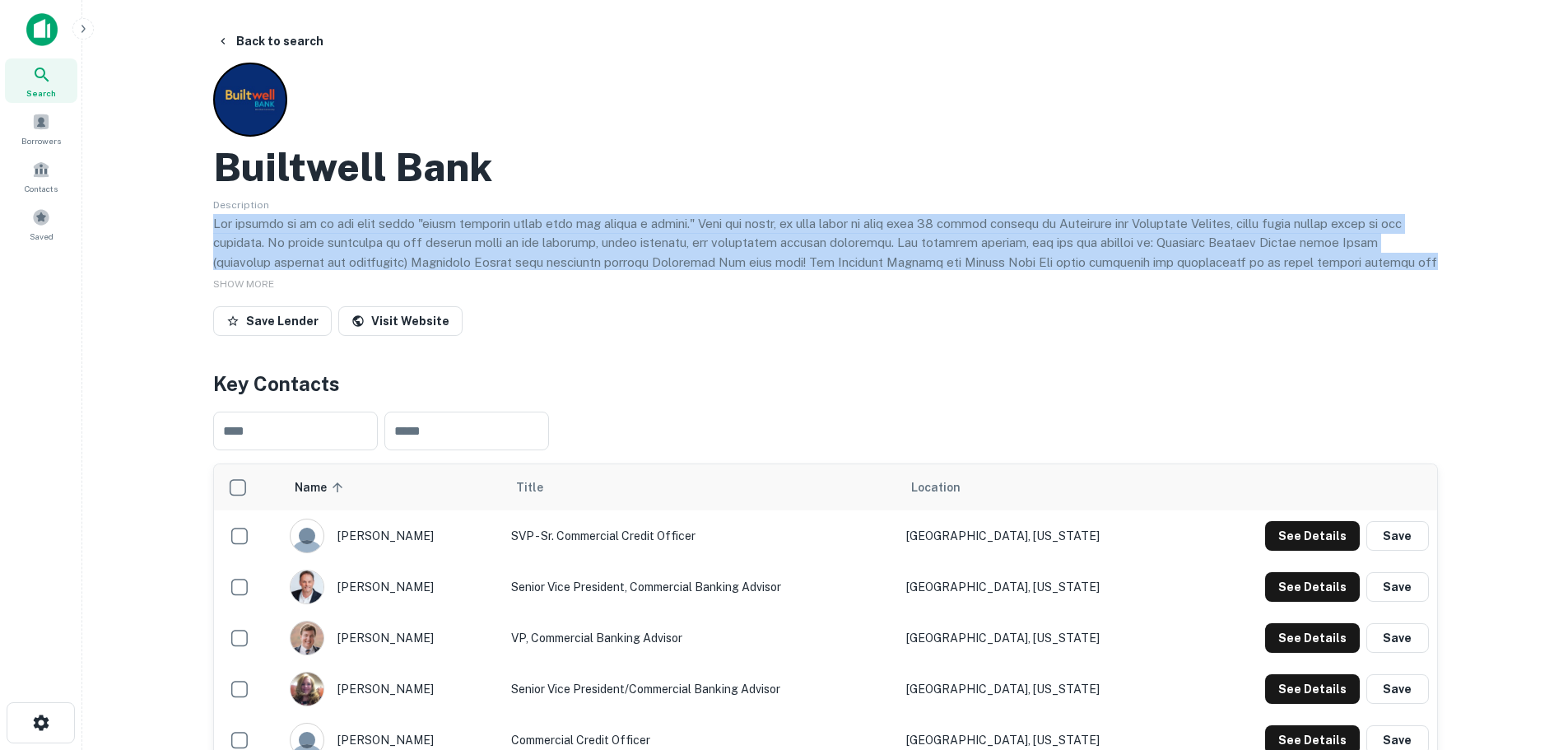
click at [797, 217] on p at bounding box center [826, 282] width 1225 height 136
click at [291, 37] on button "Back to search" at bounding box center [270, 40] width 121 height 29
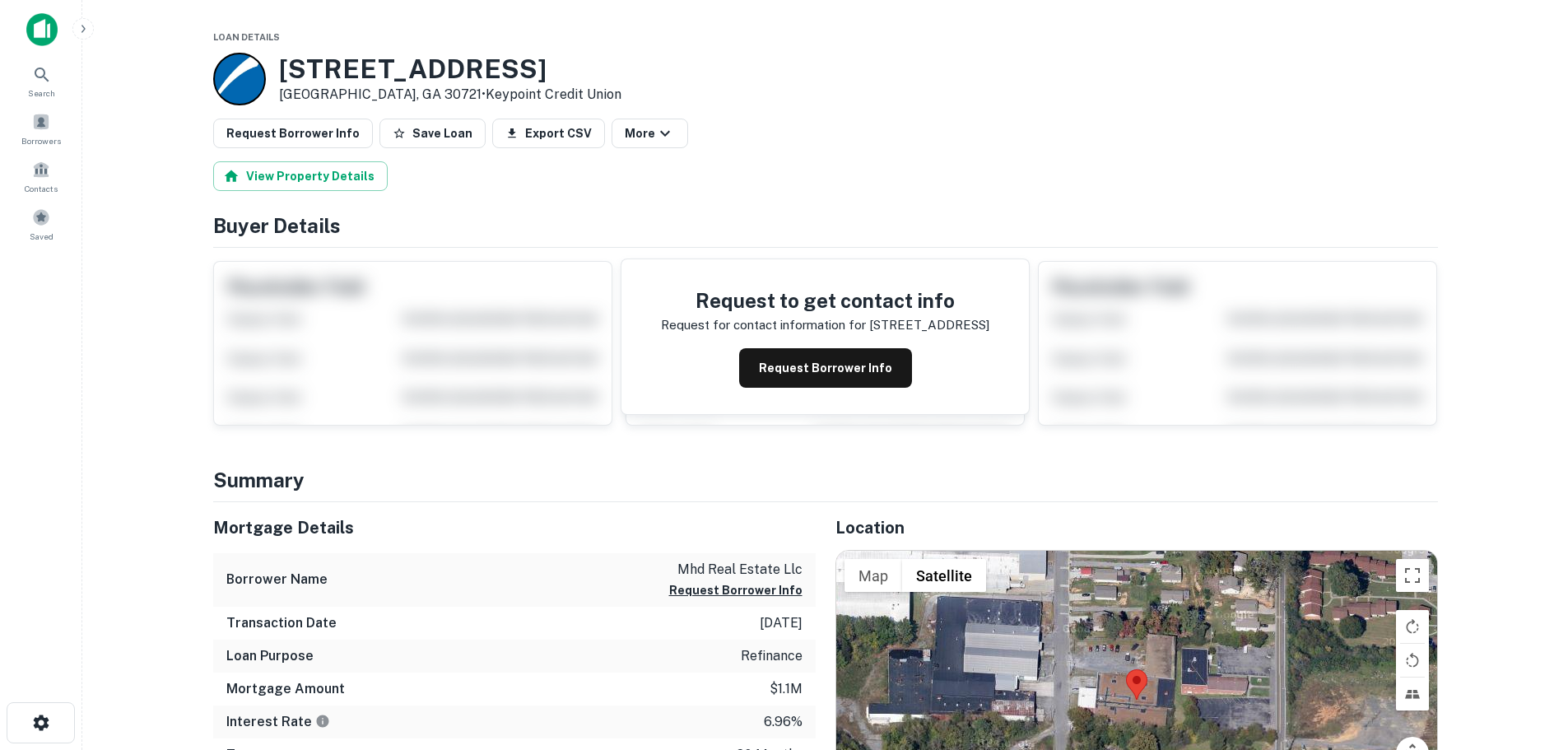
drag, startPoint x: 237, startPoint y: 82, endPoint x: 236, endPoint y: 69, distance: 13.0
click at [237, 82] on div at bounding box center [239, 79] width 53 height 53
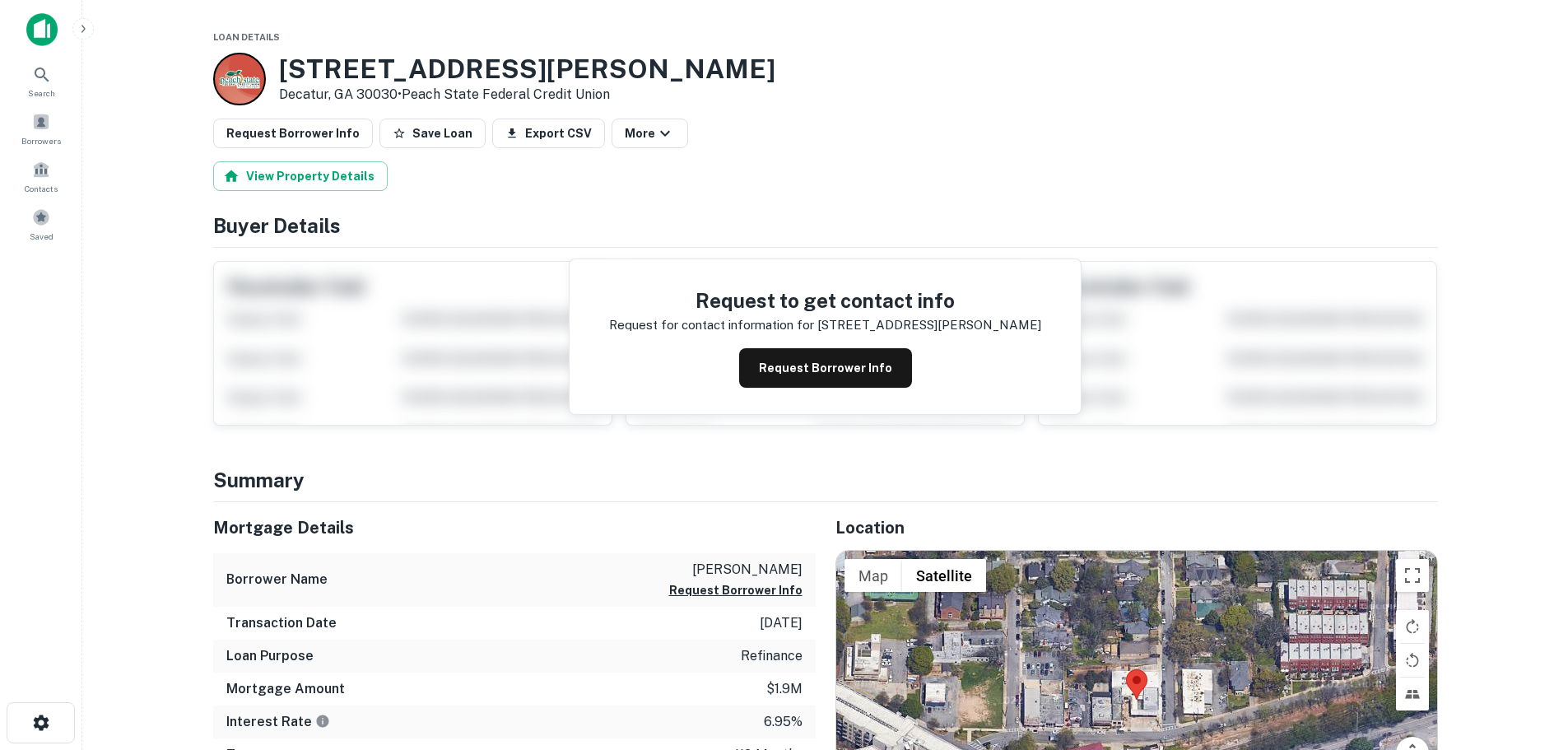
click at [241, 78] on div at bounding box center [239, 79] width 53 height 53
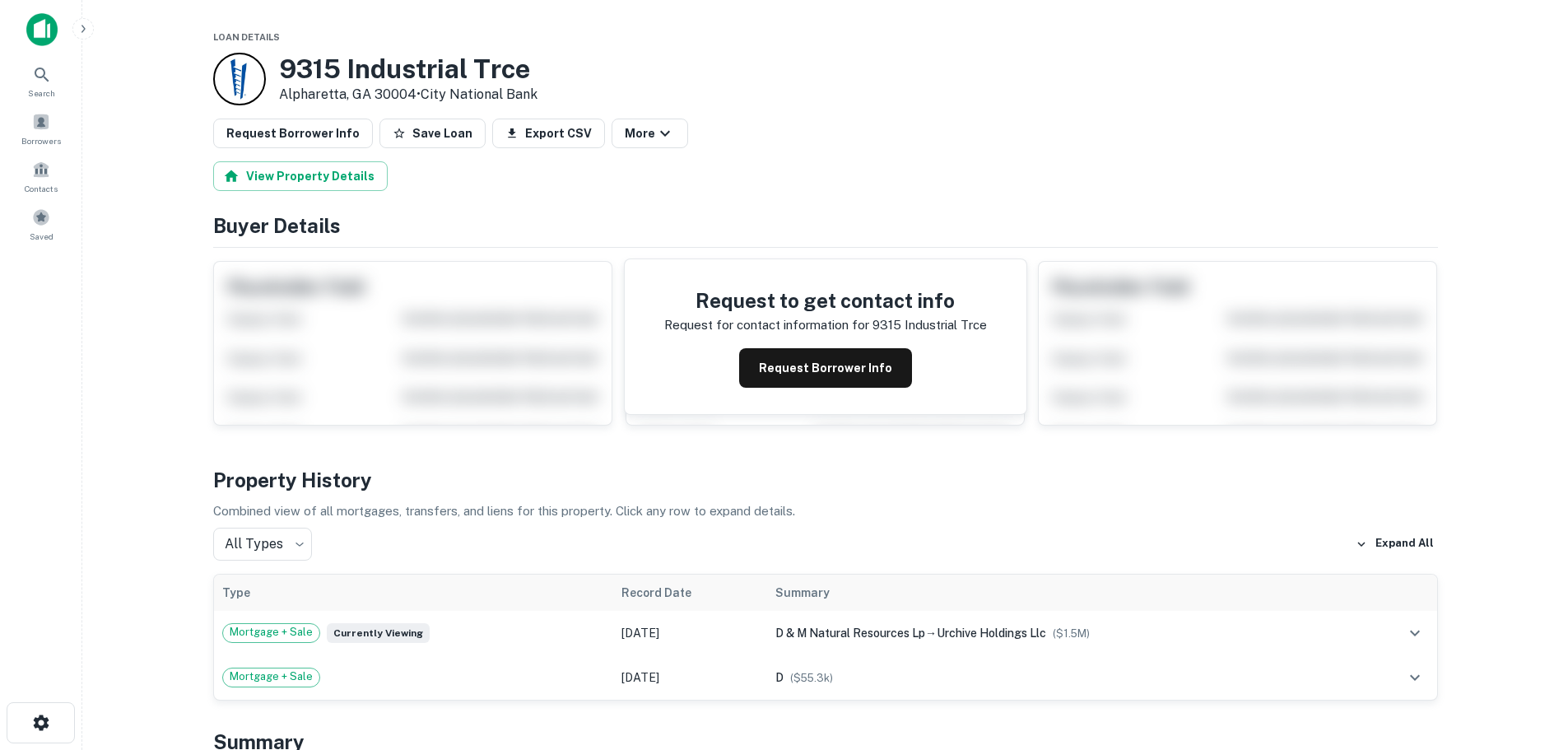
click at [231, 80] on div at bounding box center [239, 79] width 53 height 53
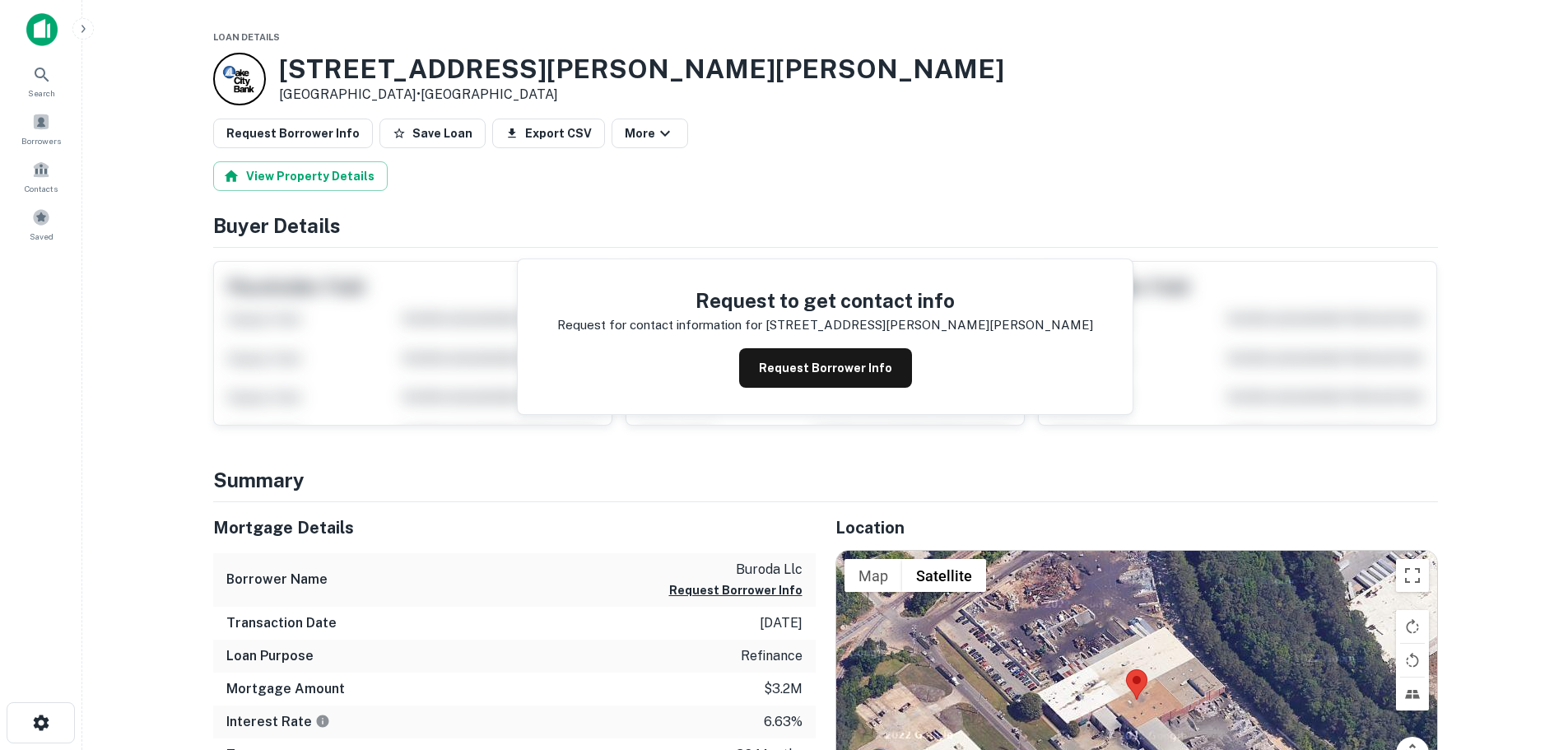
click at [226, 79] on div at bounding box center [239, 79] width 53 height 53
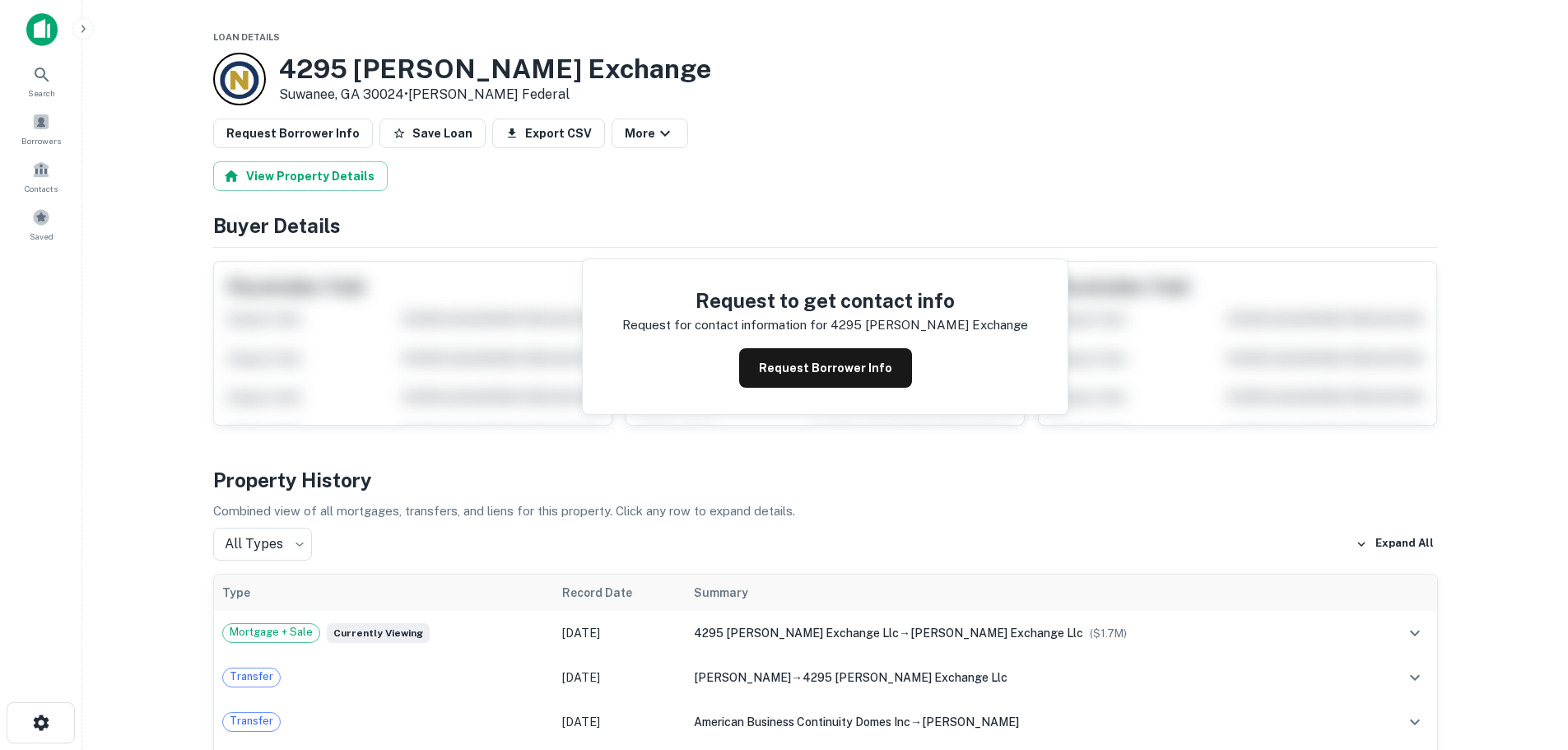
click at [234, 74] on div at bounding box center [239, 79] width 53 height 53
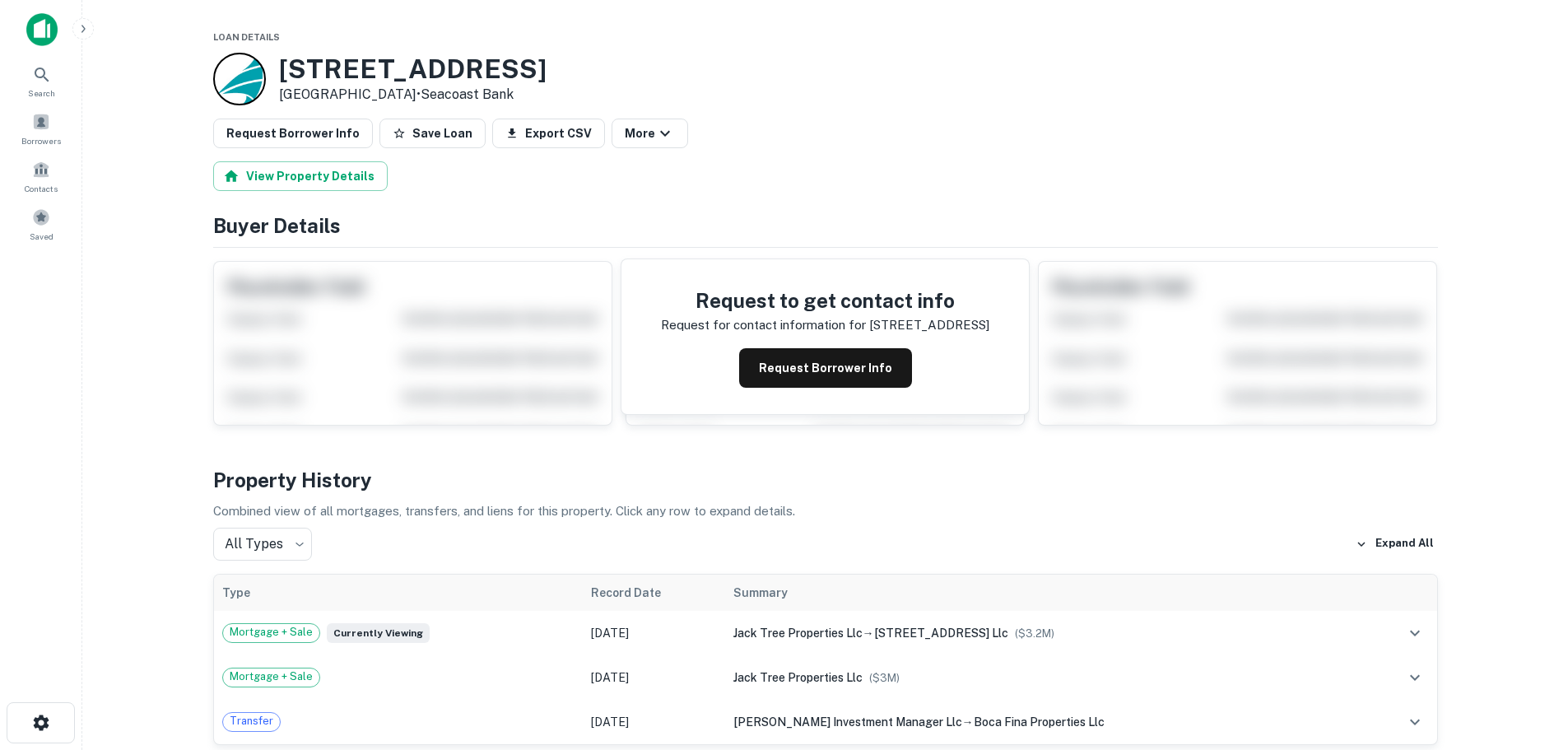
click at [232, 69] on div at bounding box center [239, 79] width 53 height 53
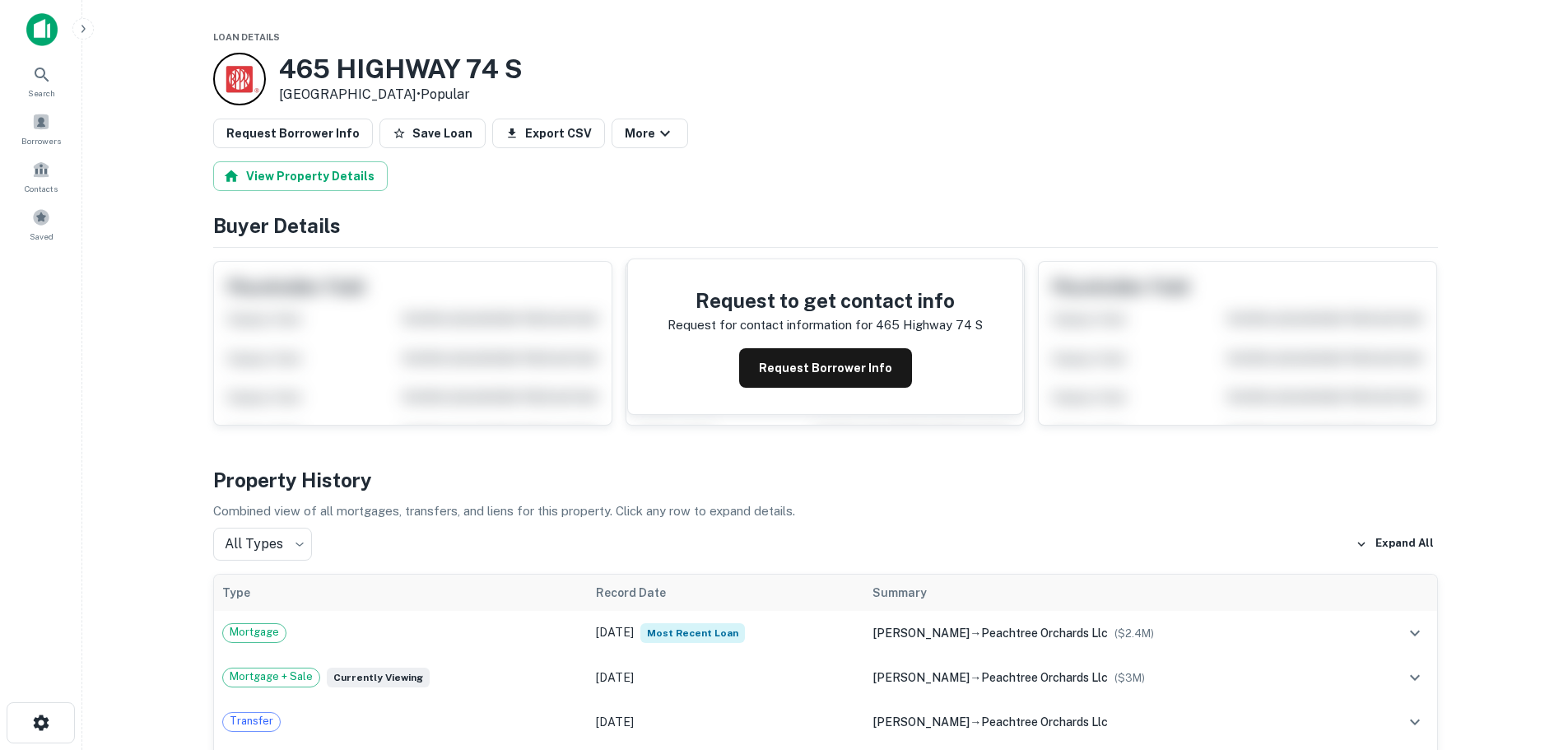
click at [227, 74] on div at bounding box center [239, 79] width 53 height 53
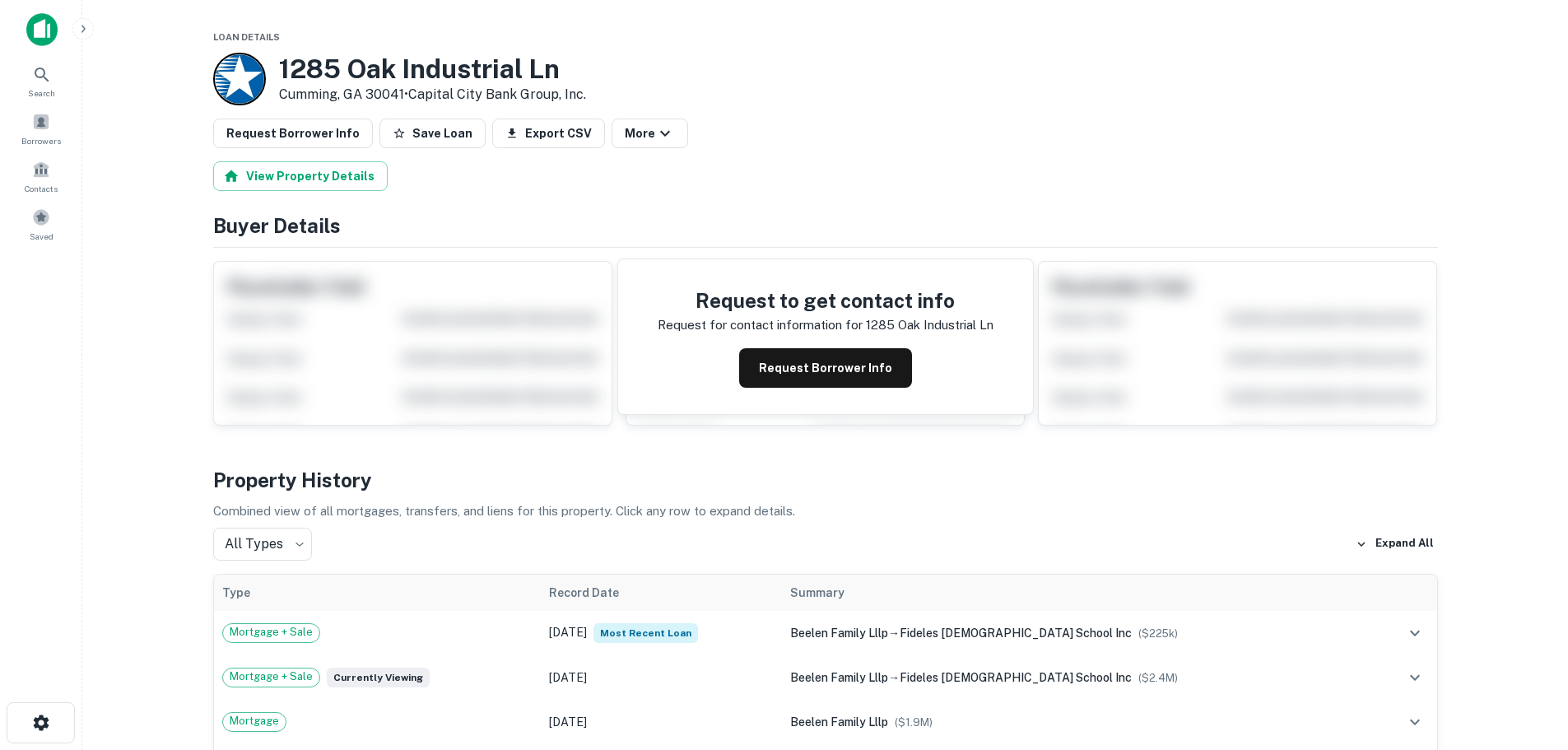
click at [252, 79] on div at bounding box center [239, 79] width 53 height 53
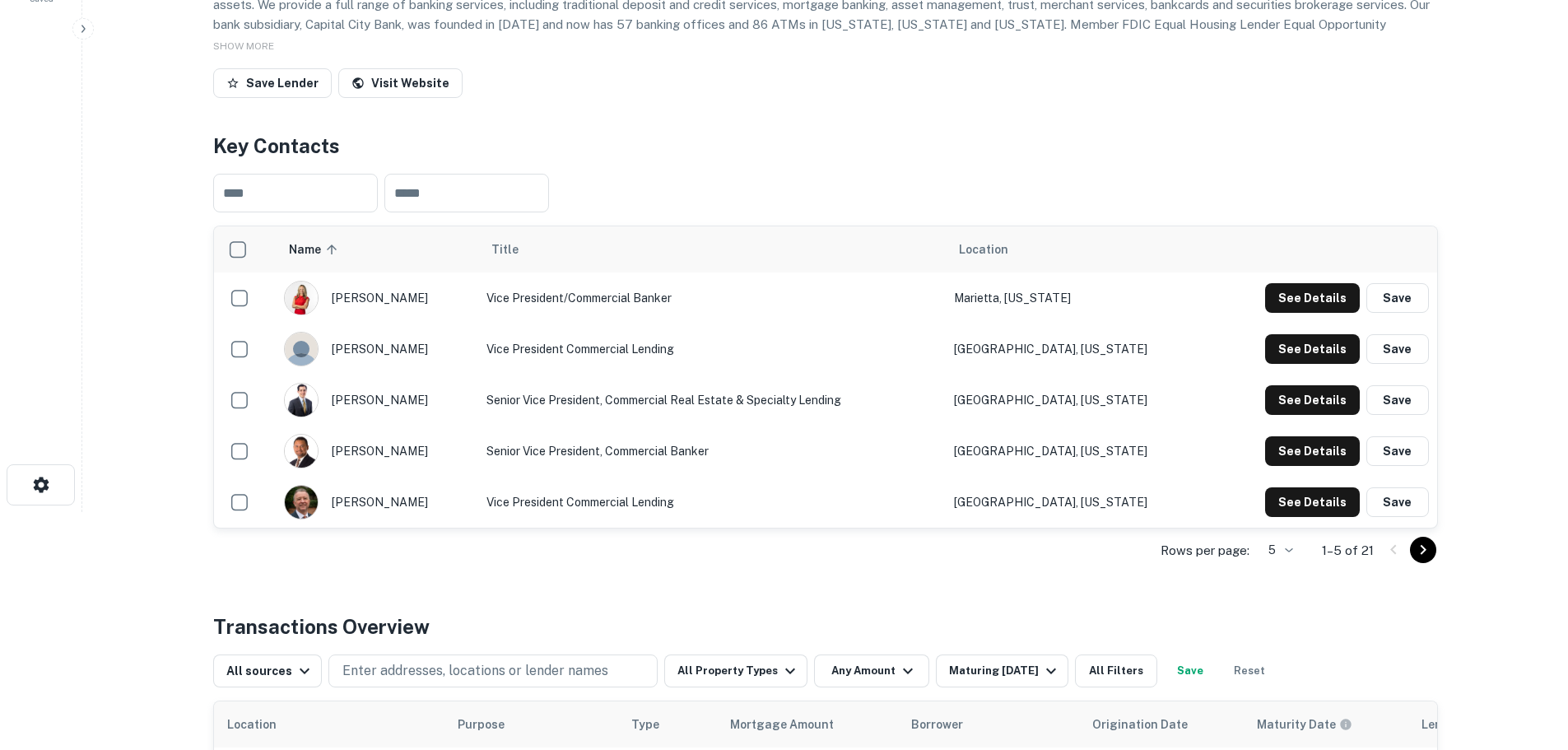
scroll to position [247, 0]
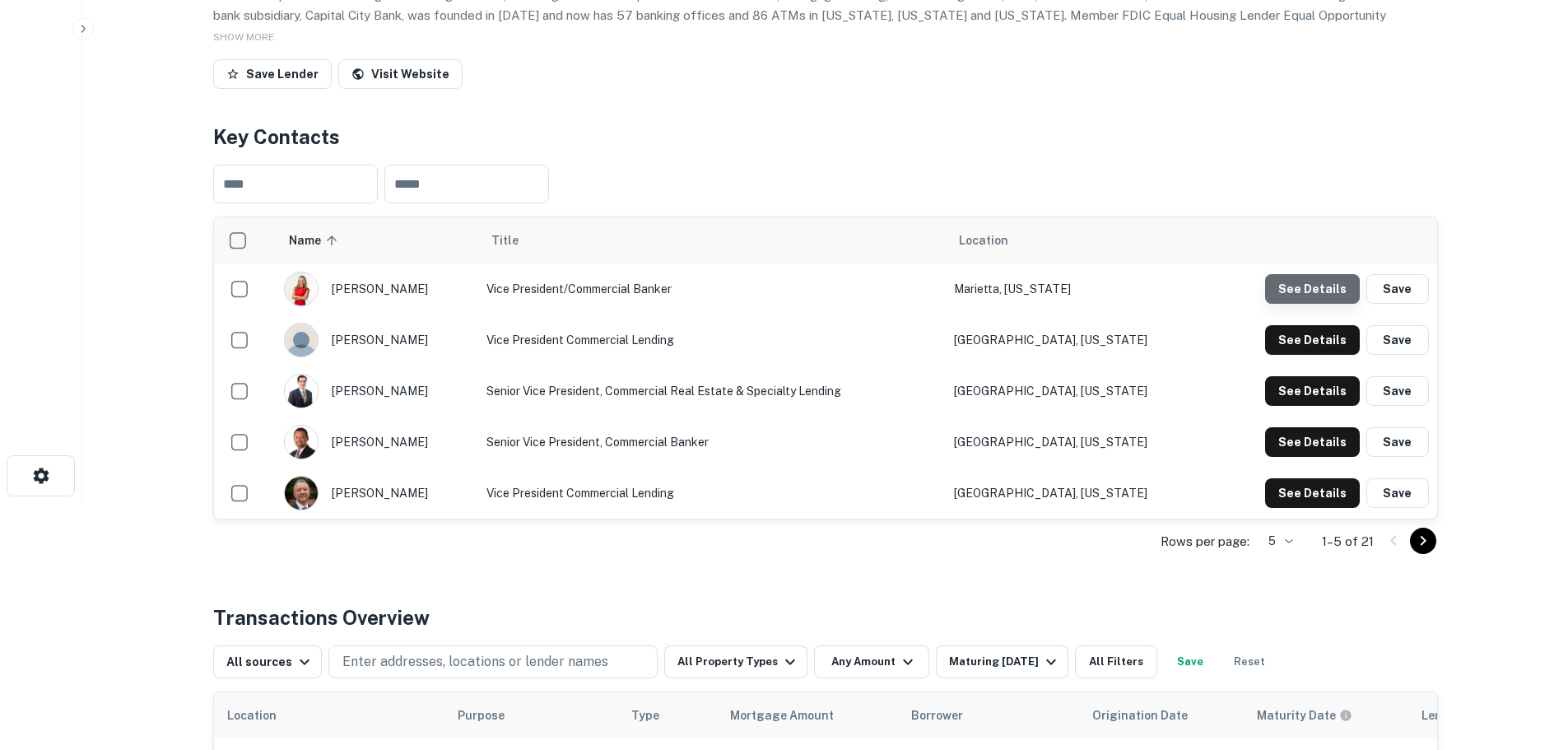
click at [1331, 288] on button "See Details" at bounding box center [1313, 288] width 95 height 29
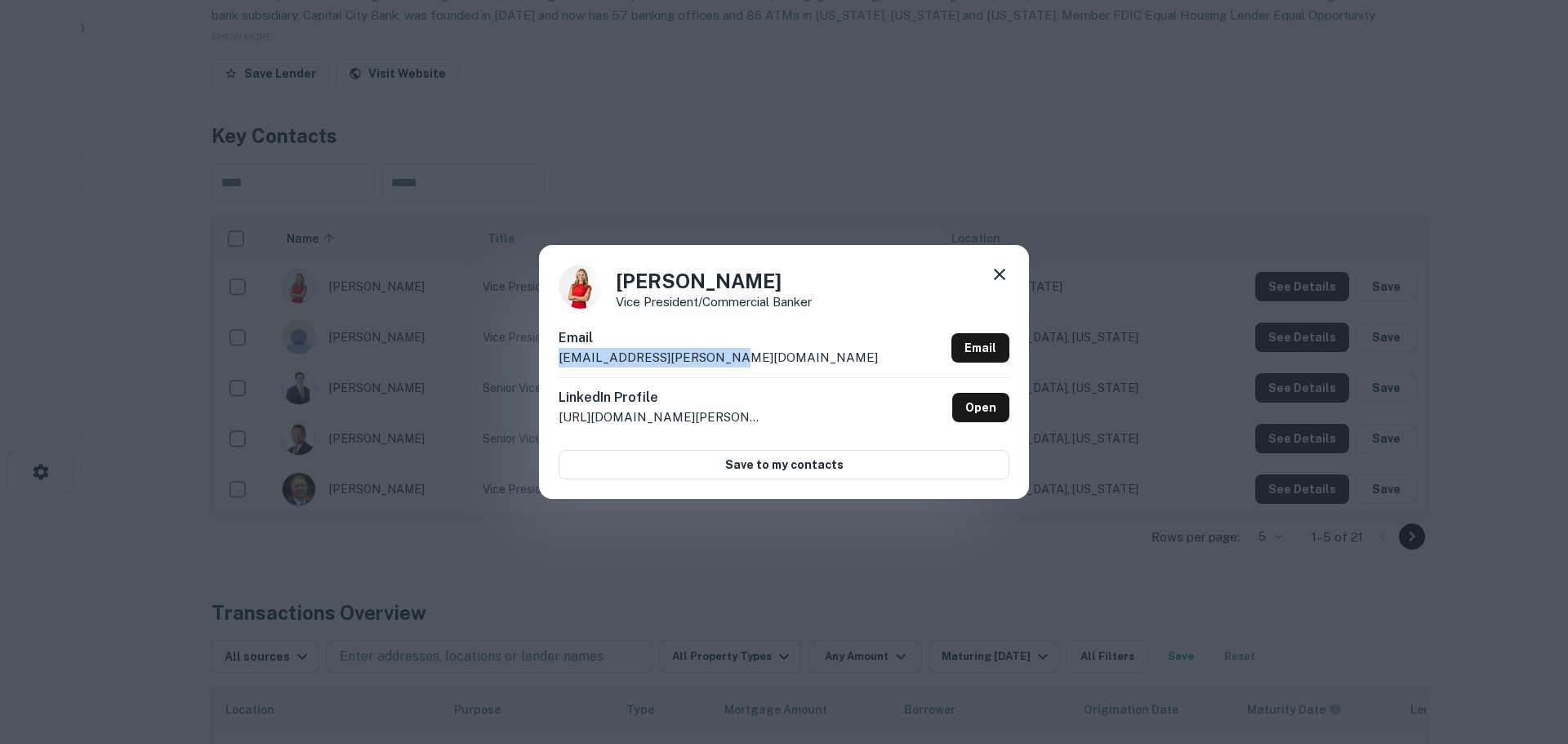
drag, startPoint x: 749, startPoint y: 356, endPoint x: 521, endPoint y: 358, distance: 228.0
click at [521, 358] on div "Betsy Madrerohon Vice President/Commercial Banker Email madrerohon.betsy@ccbg.c…" at bounding box center [784, 372] width 1568 height 744
copy p "madrerohon.betsy@ccbg.com"
click at [1001, 271] on icon at bounding box center [999, 275] width 19 height 19
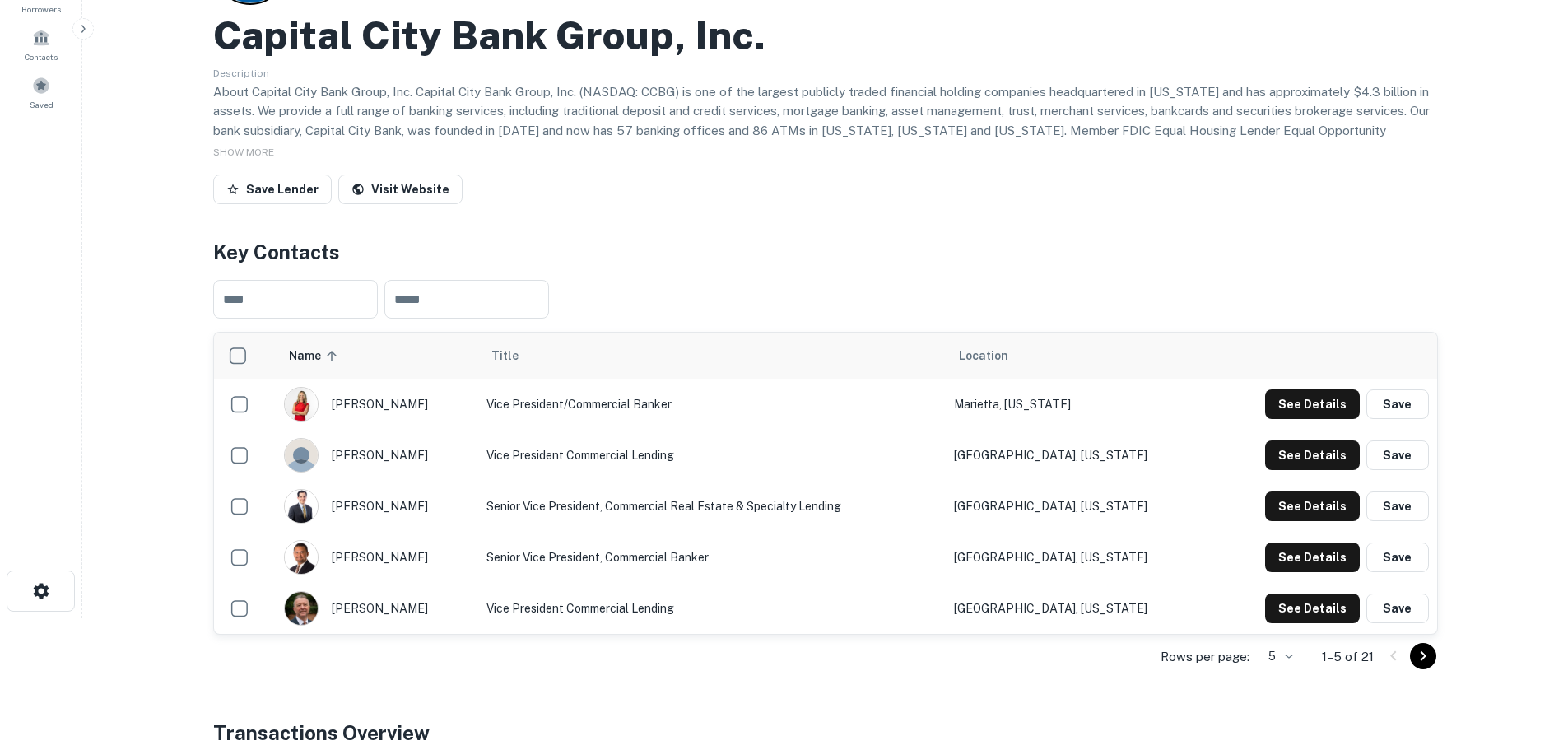
scroll to position [0, 0]
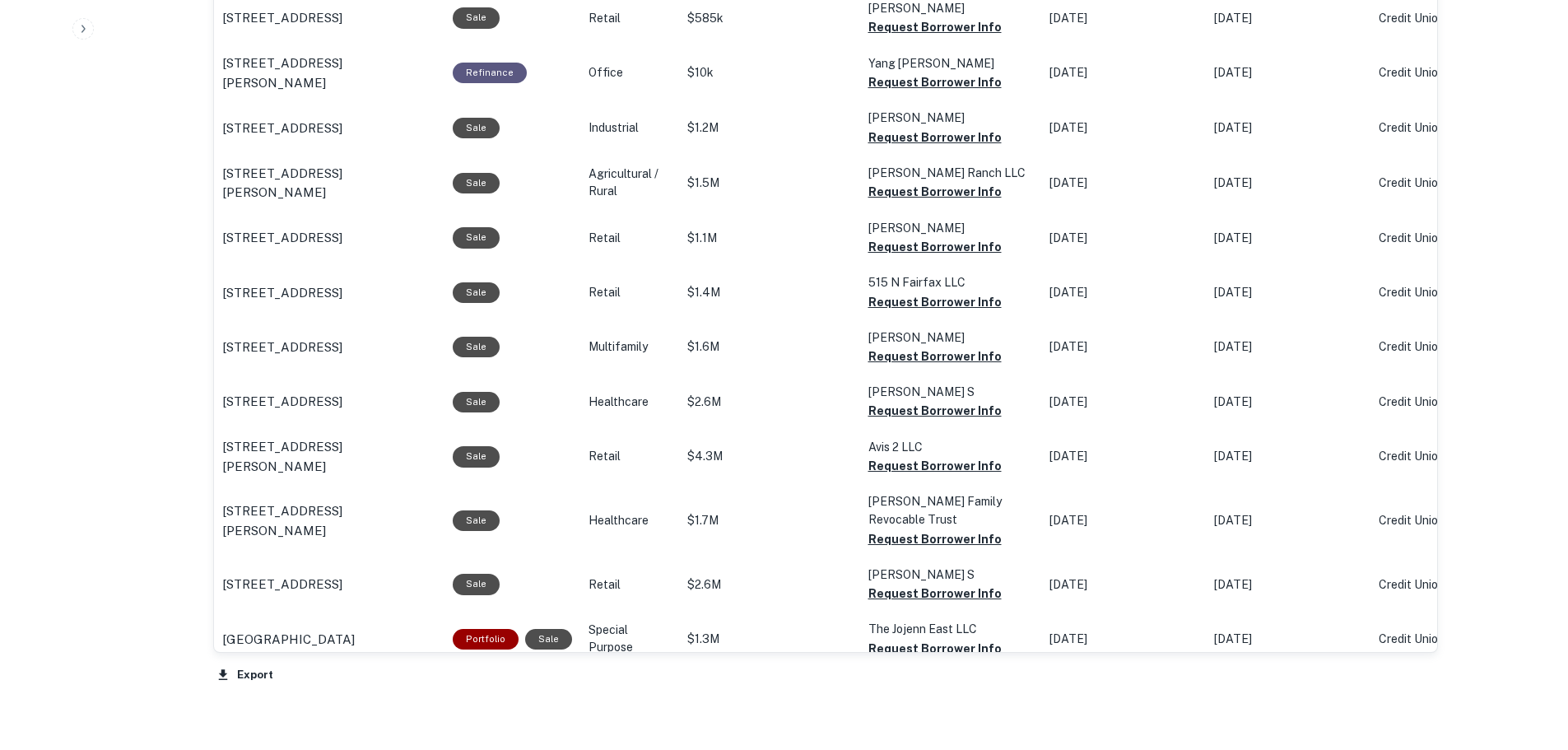
scroll to position [1152, 0]
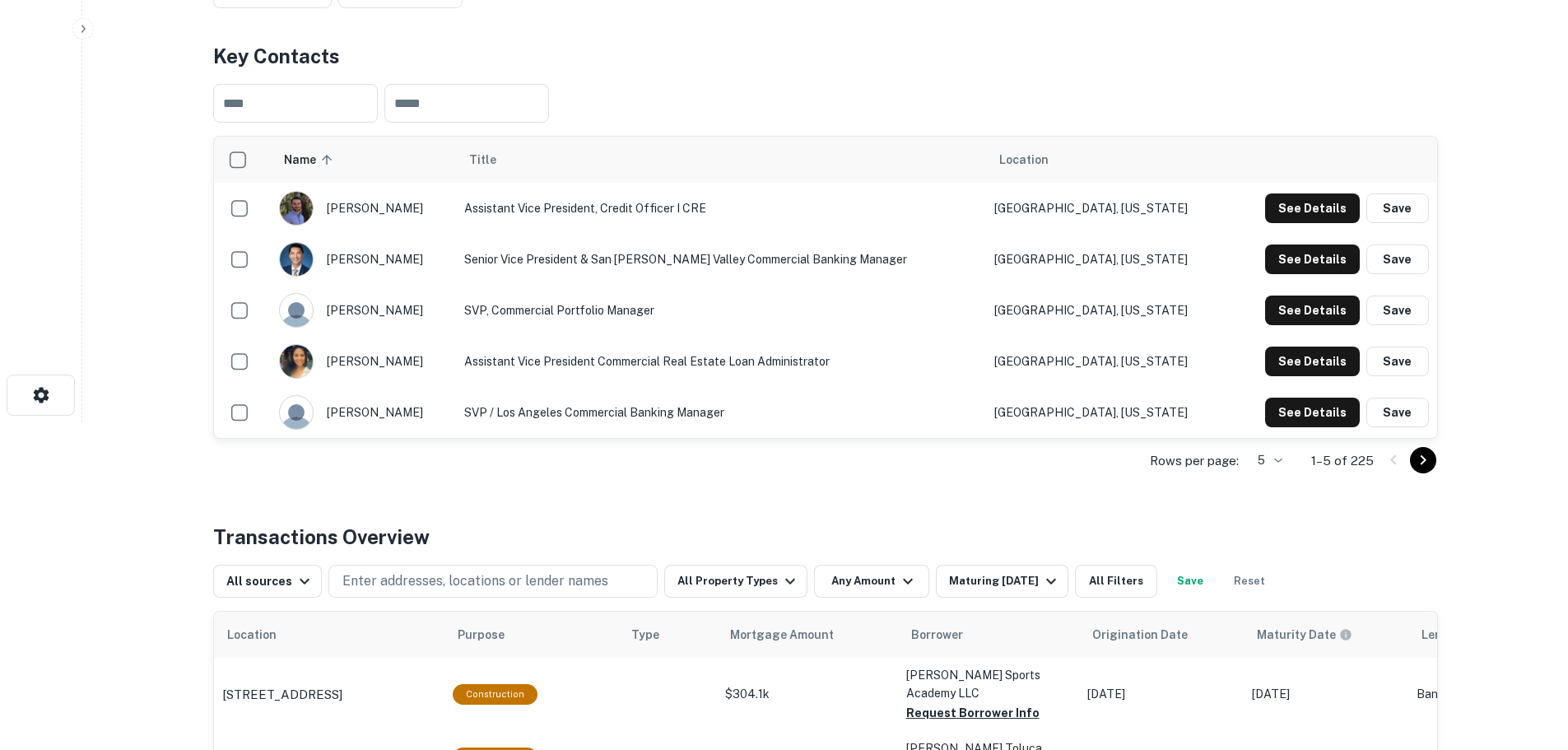
scroll to position [329, 0]
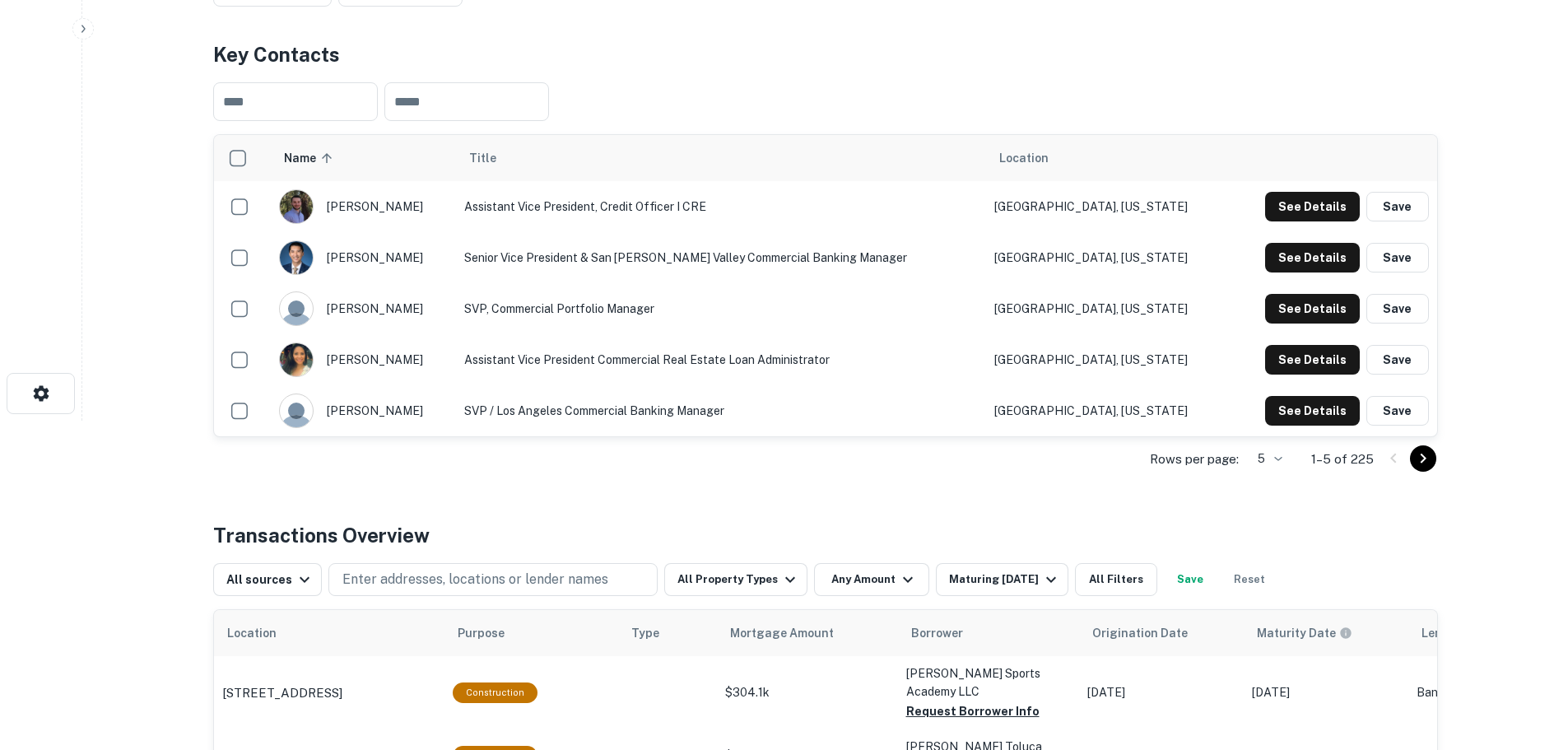
click at [1427, 463] on icon "Go to next page" at bounding box center [1423, 458] width 20 height 20
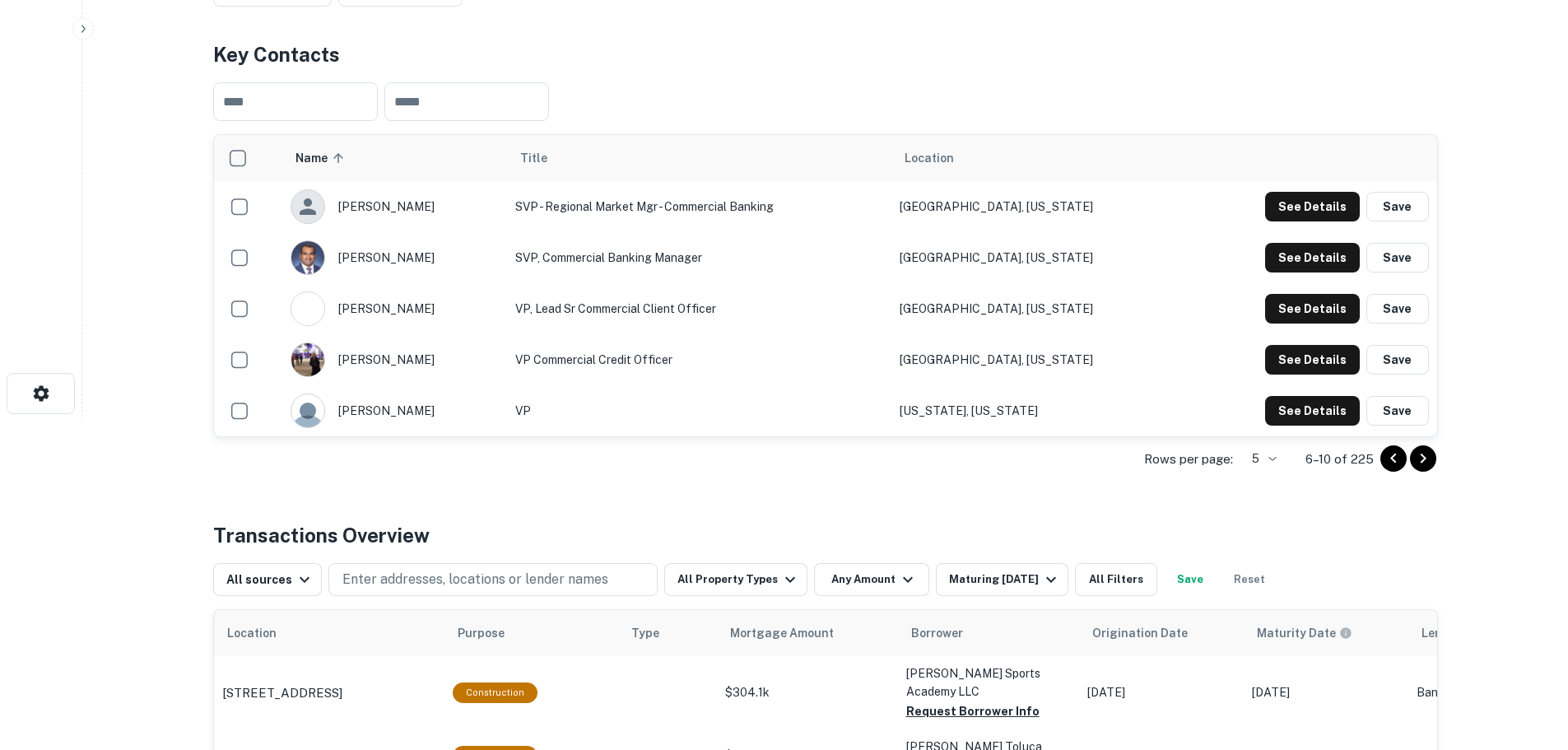
click at [1421, 463] on icon "Go to next page" at bounding box center [1423, 458] width 20 height 20
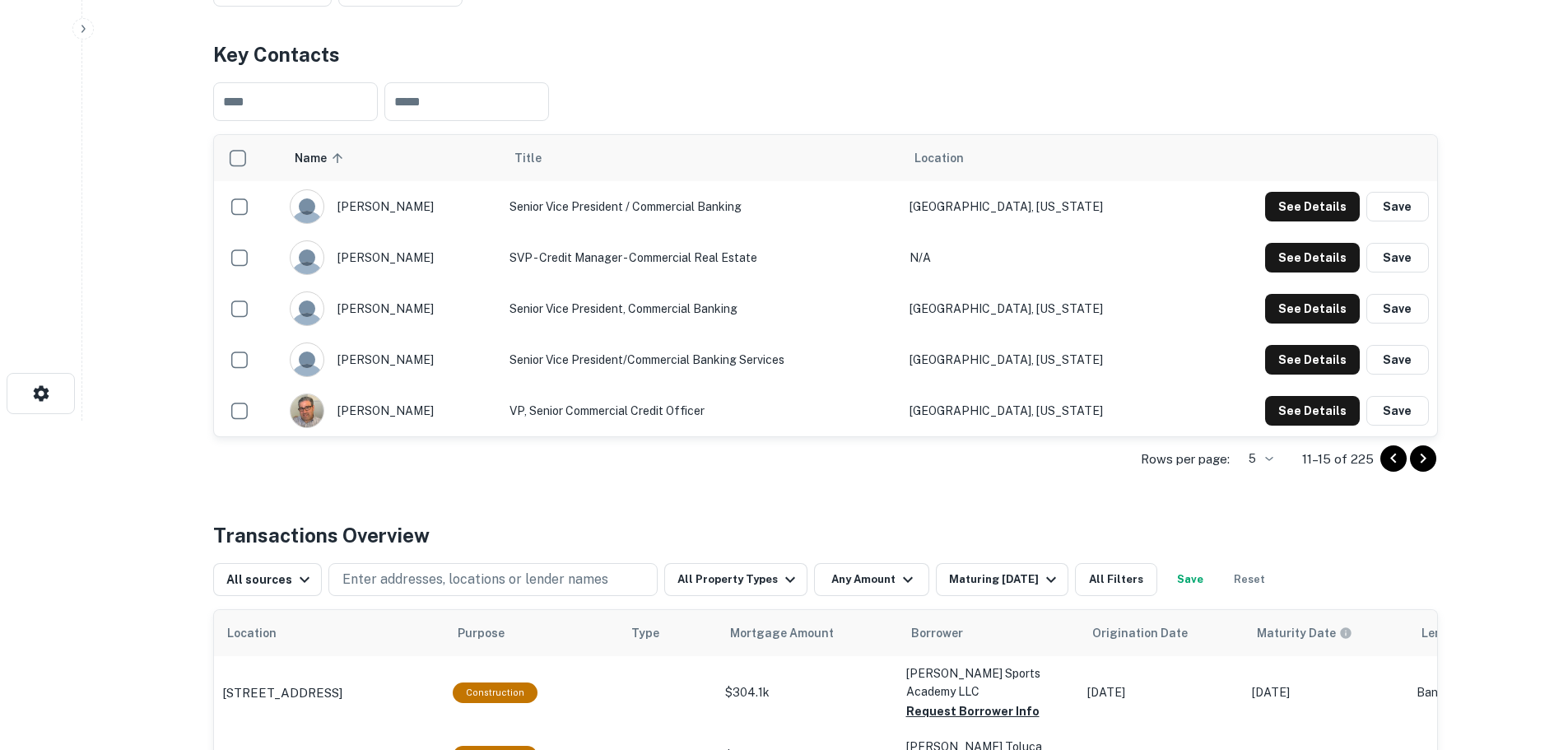
click at [1421, 463] on icon "Go to next page" at bounding box center [1423, 458] width 20 height 20
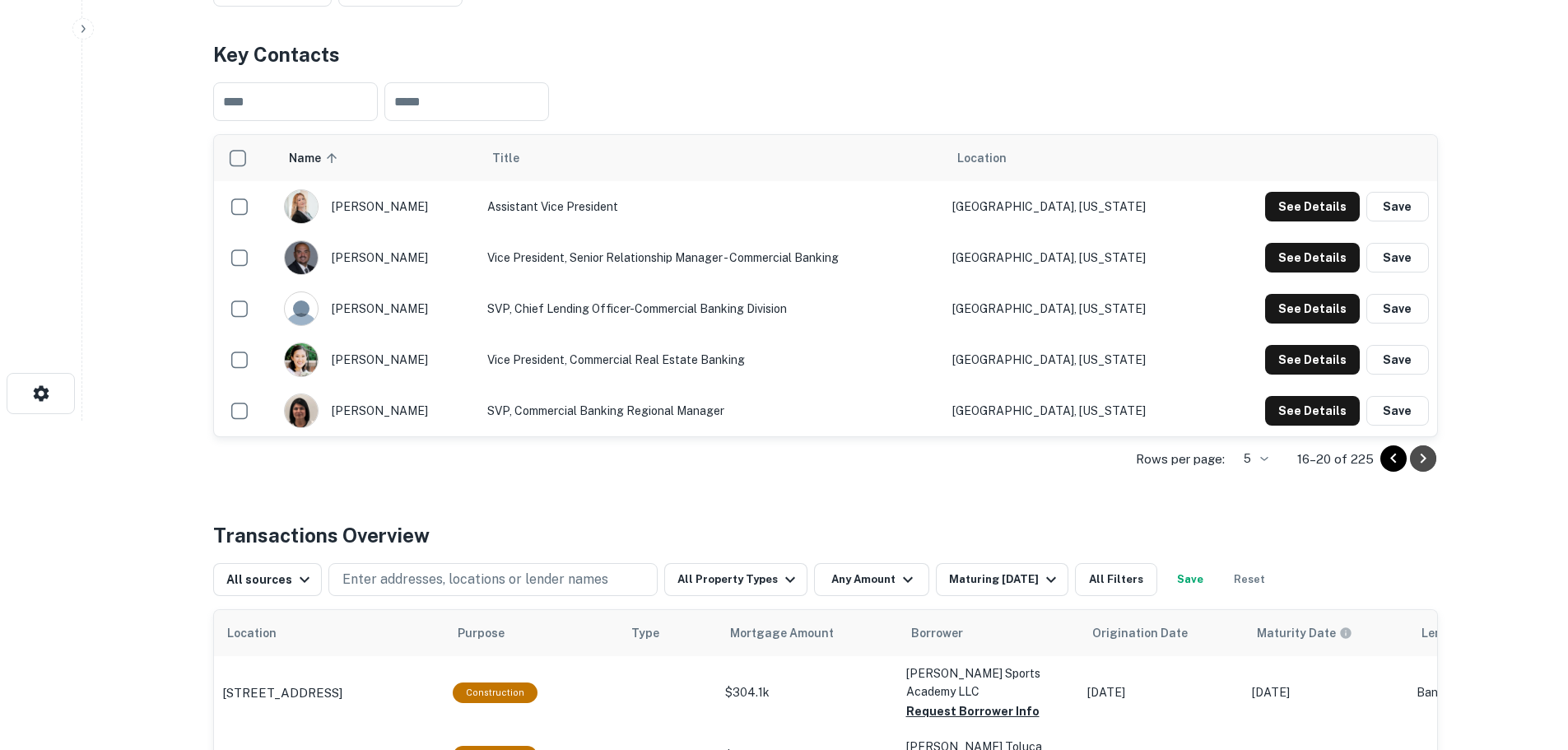
click at [1421, 463] on icon "Go to next page" at bounding box center [1423, 458] width 20 height 20
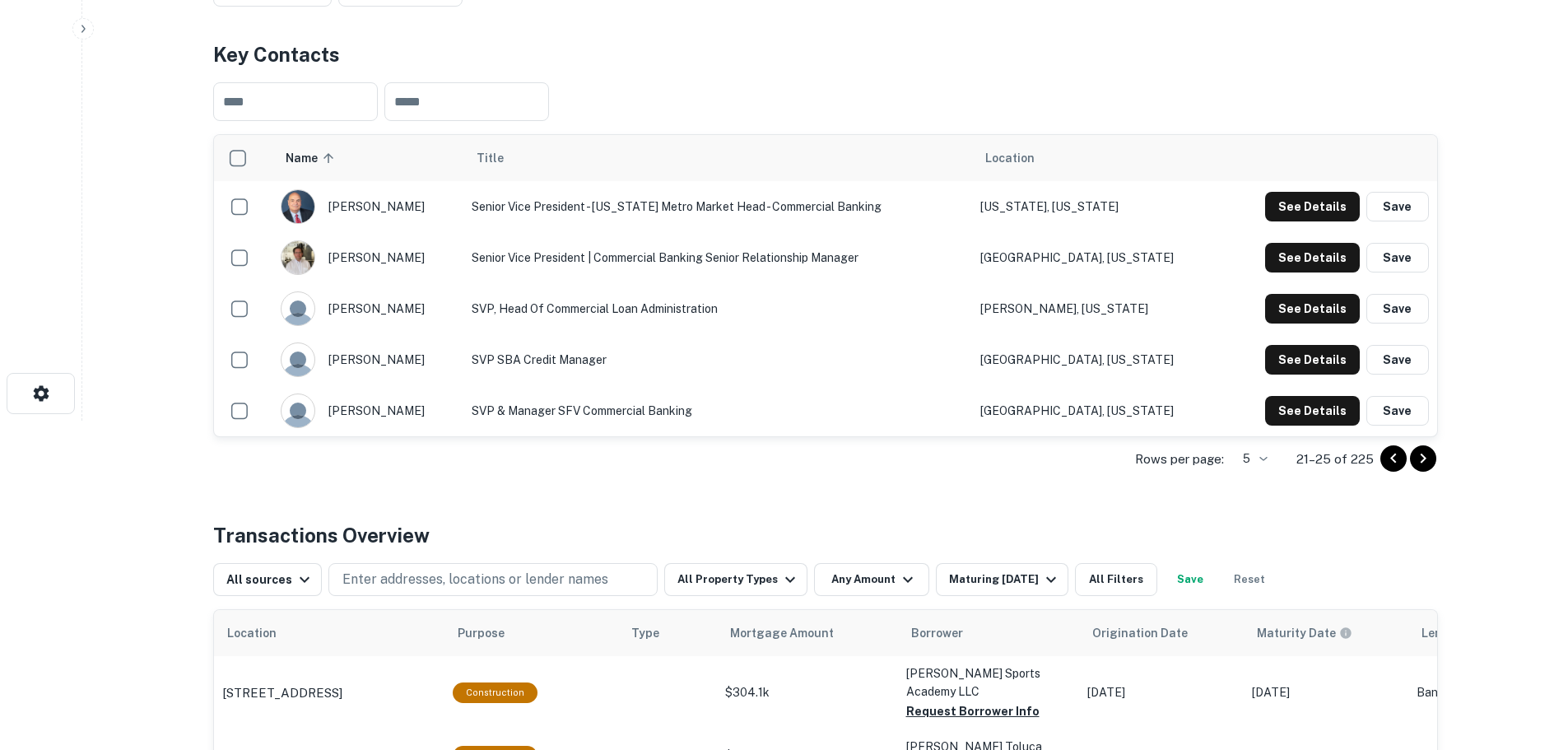
scroll to position [0, 0]
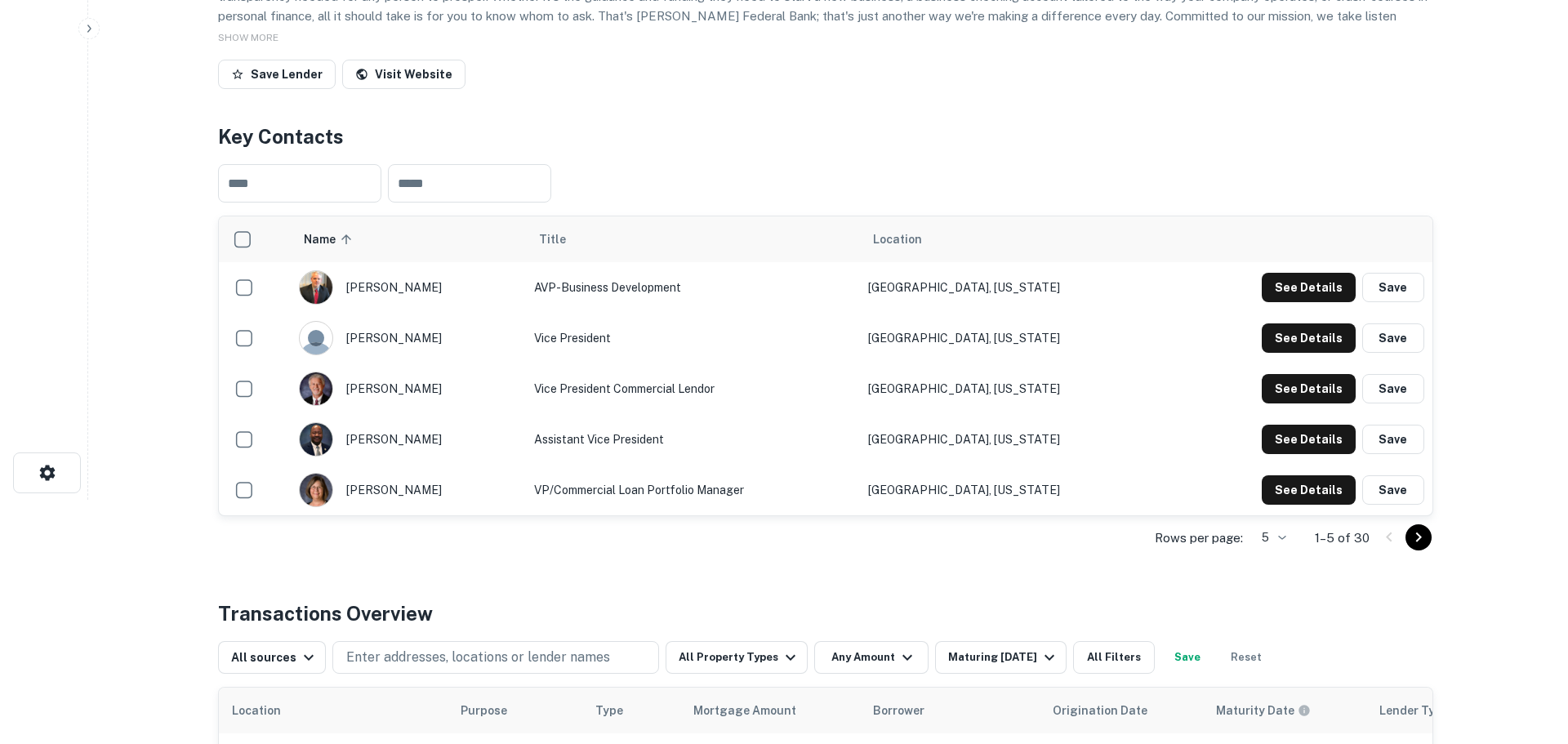
scroll to position [245, 0]
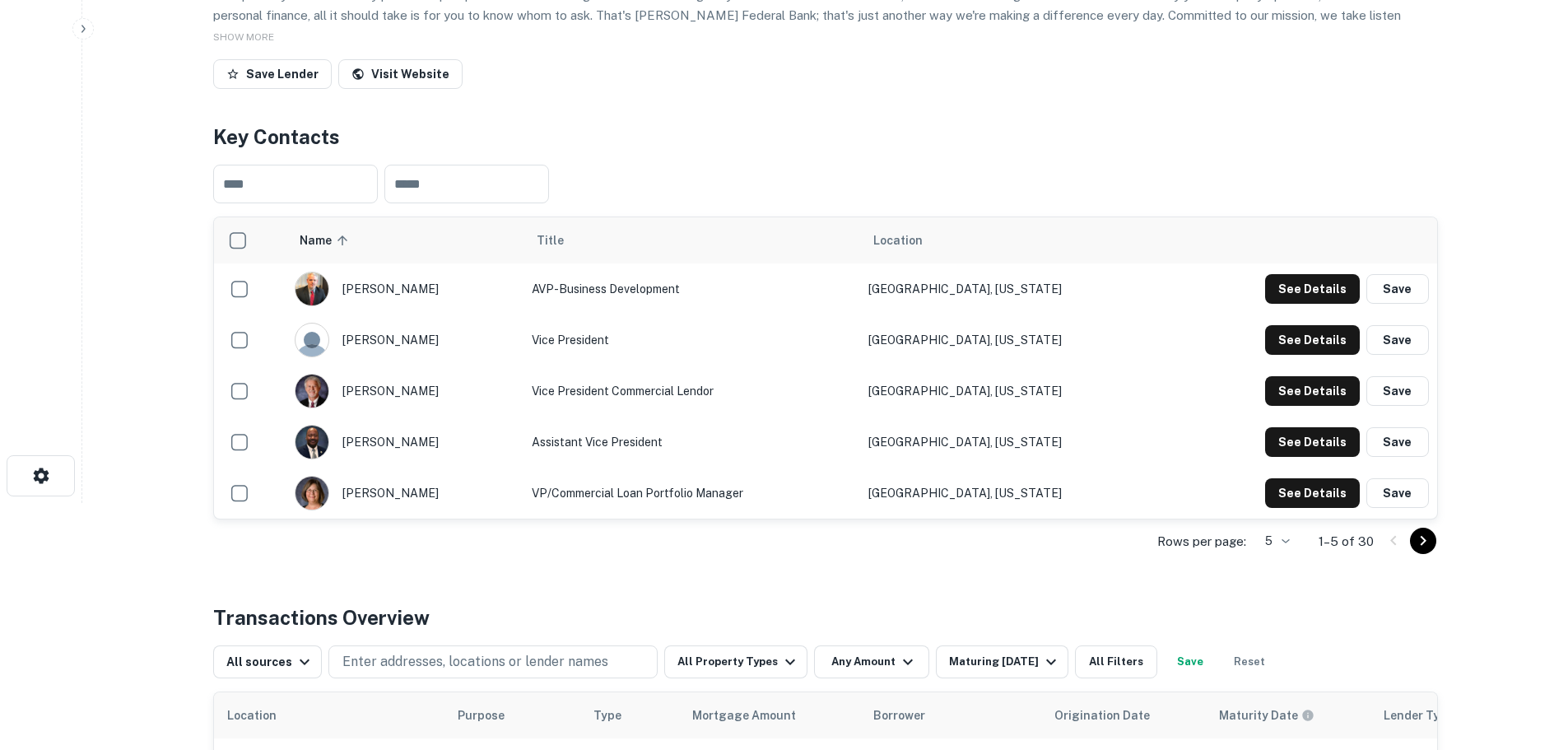
click at [1432, 543] on icon "Go to next page" at bounding box center [1423, 541] width 20 height 20
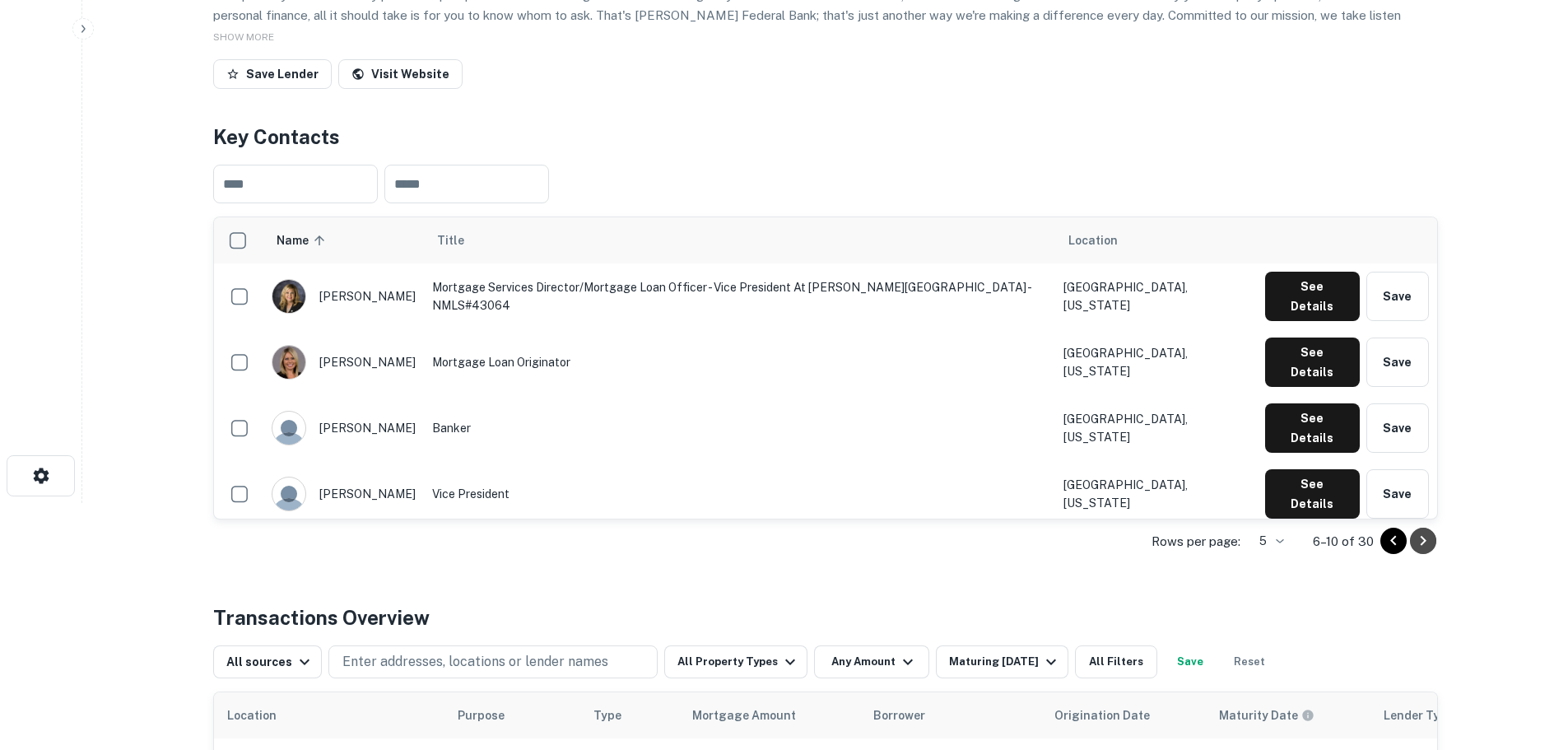
click at [1432, 543] on icon "Go to next page" at bounding box center [1423, 541] width 20 height 20
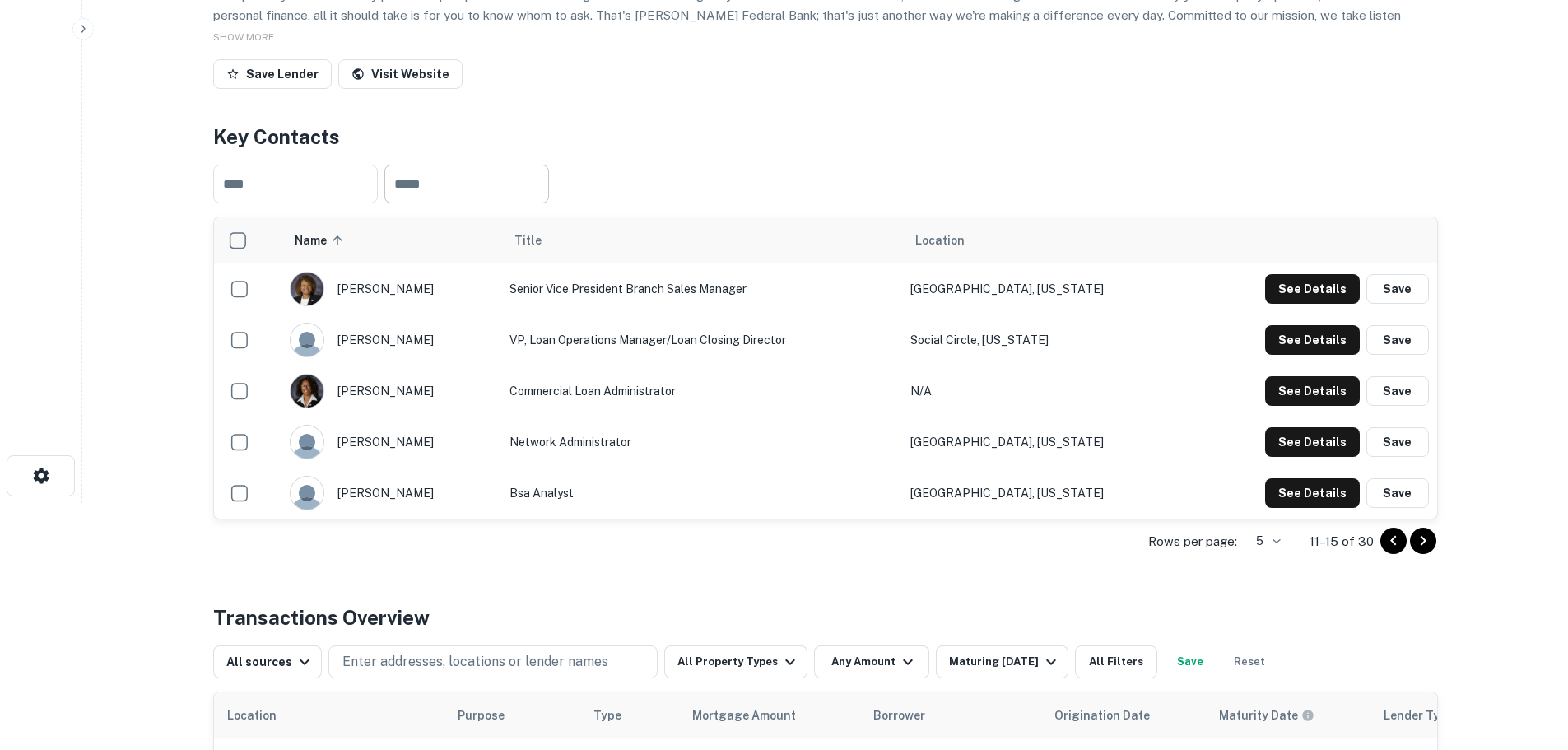
click at [470, 191] on input "text" at bounding box center [466, 183] width 164 height 38
type input "**********"
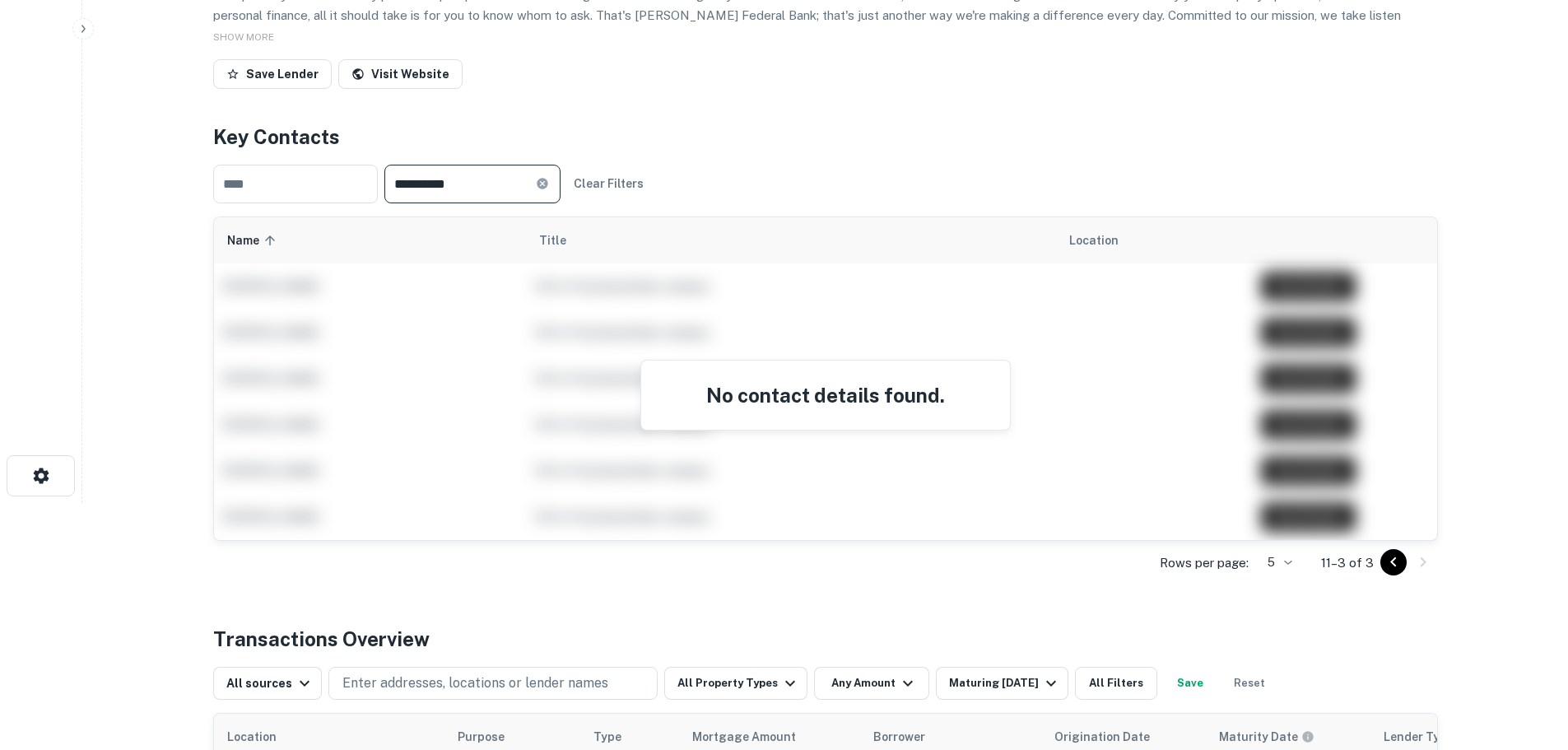
click at [547, 179] on icon at bounding box center [542, 183] width 11 height 11
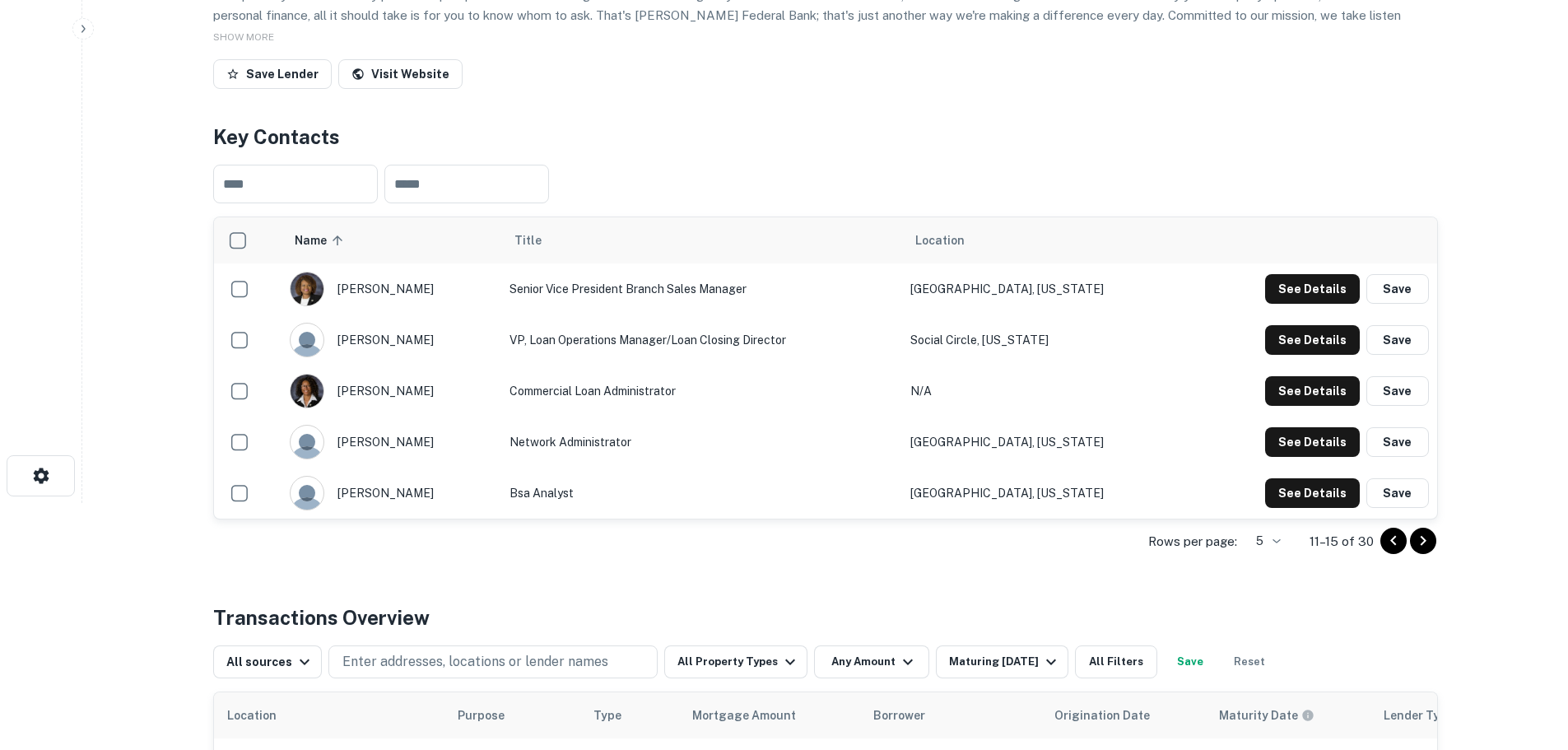
click at [1395, 536] on icon "Go to previous page" at bounding box center [1393, 541] width 20 height 20
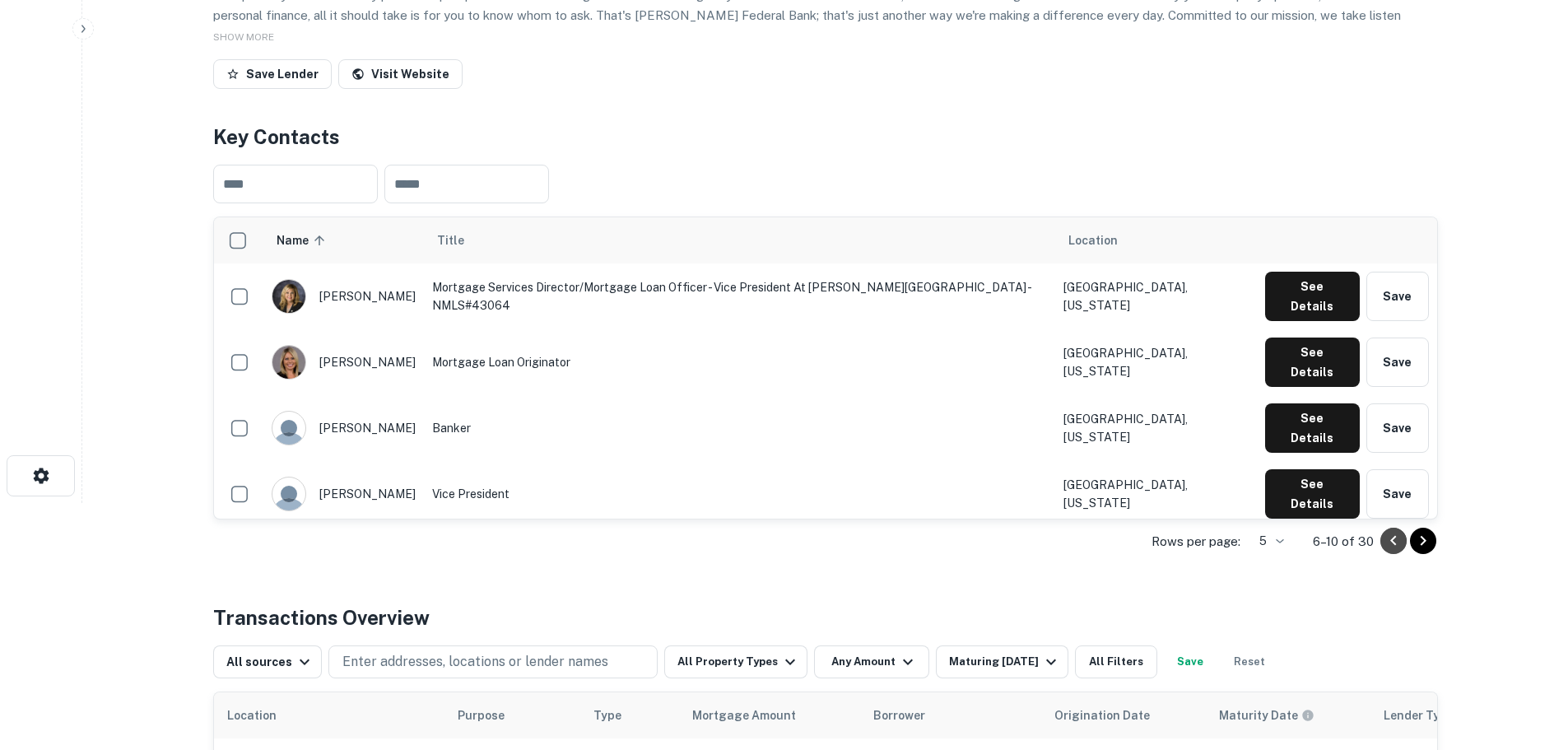
click at [1395, 536] on icon "Go to previous page" at bounding box center [1393, 541] width 20 height 20
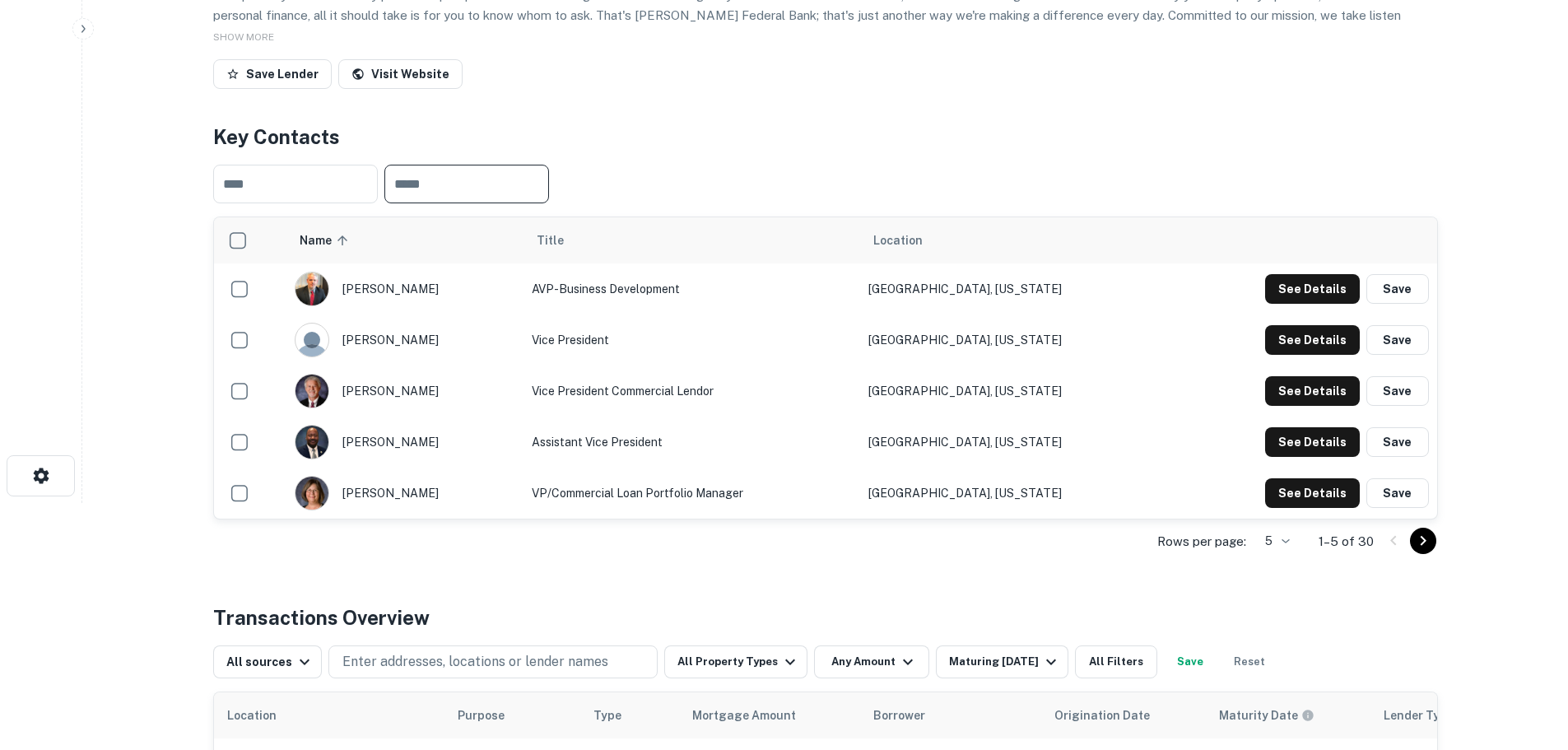
click at [483, 181] on input "text" at bounding box center [466, 183] width 164 height 38
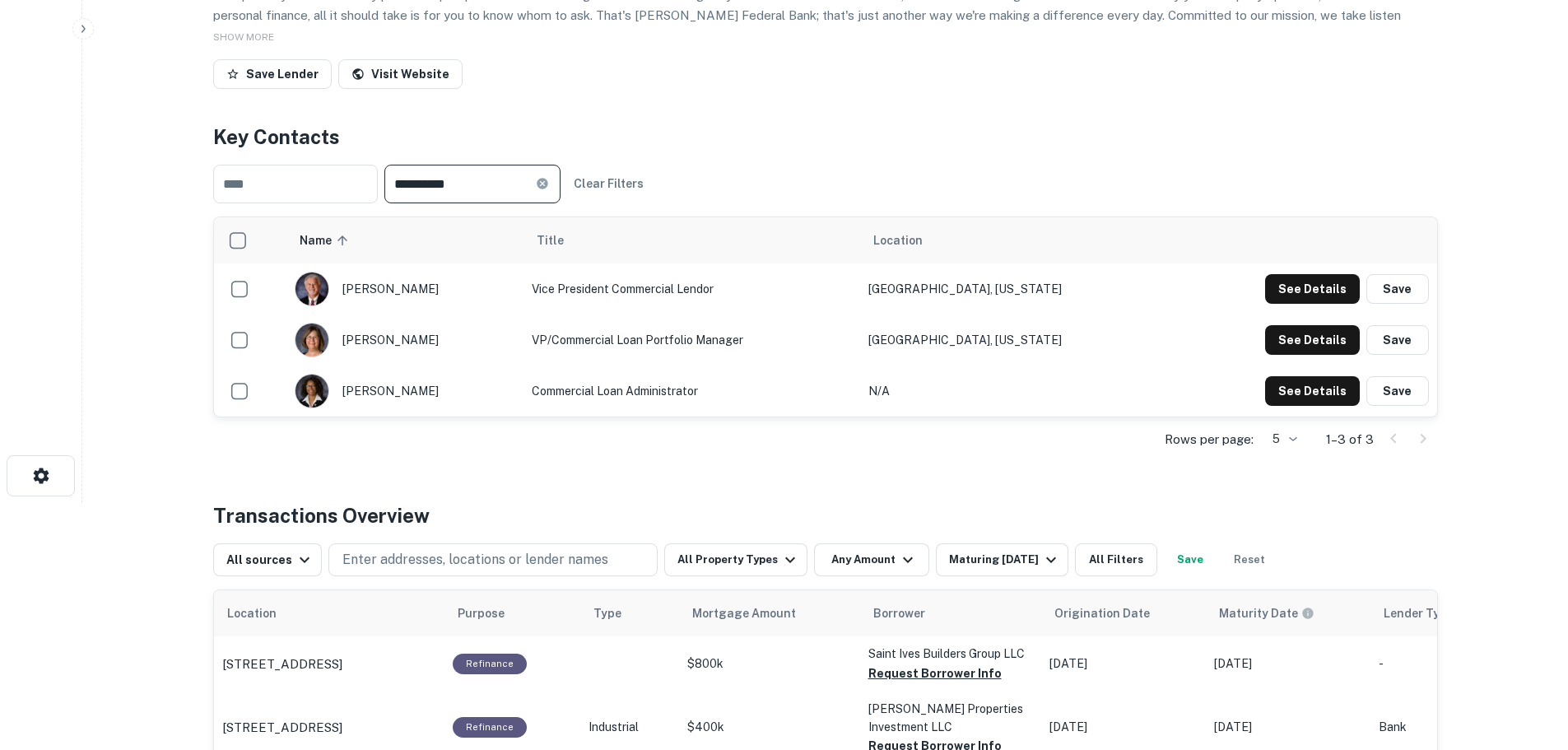
type input "**********"
click at [405, 286] on div "jimmy tanner" at bounding box center [405, 288] width 221 height 35
copy div "jimmy tanner"
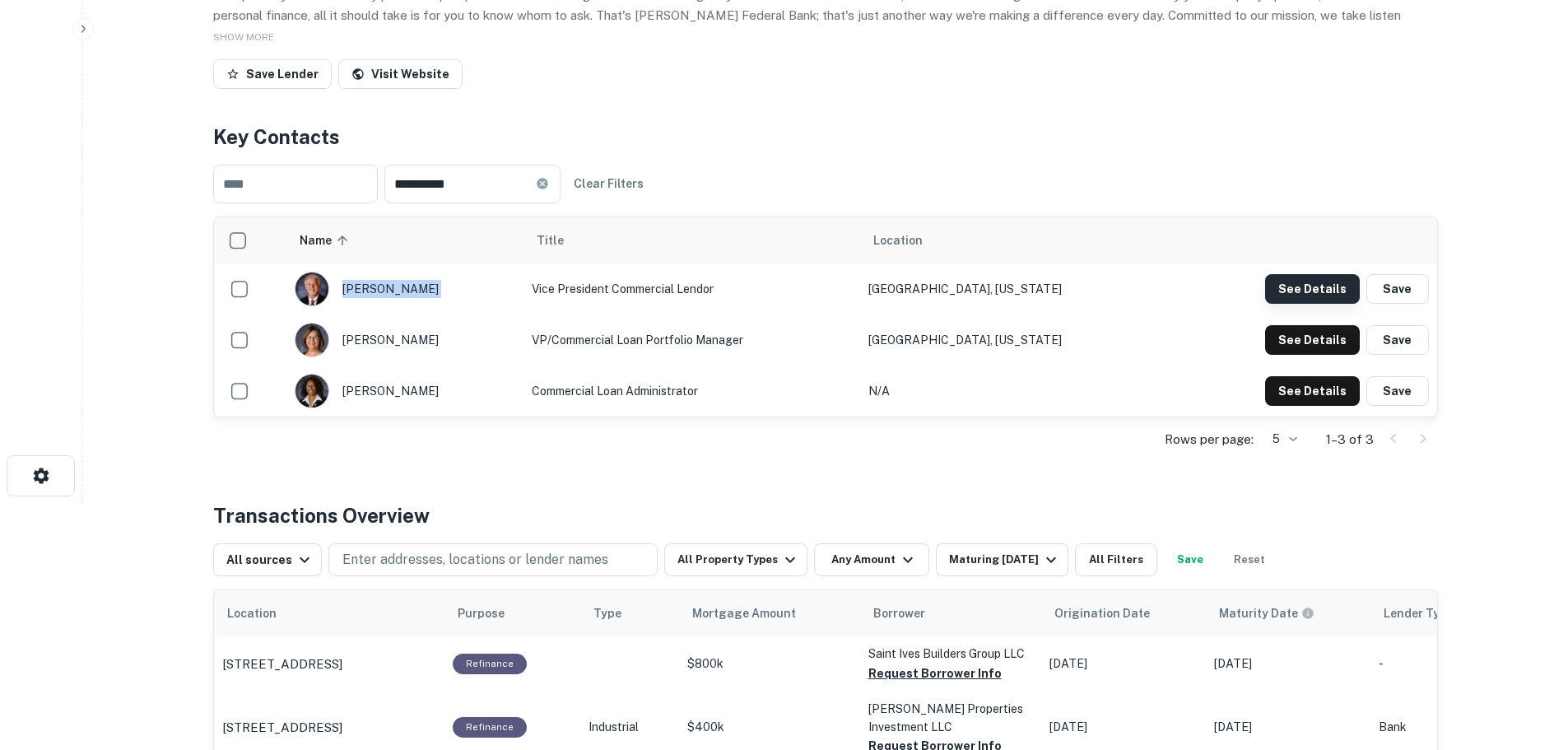
click at [1310, 289] on button "See Details" at bounding box center [1313, 288] width 95 height 29
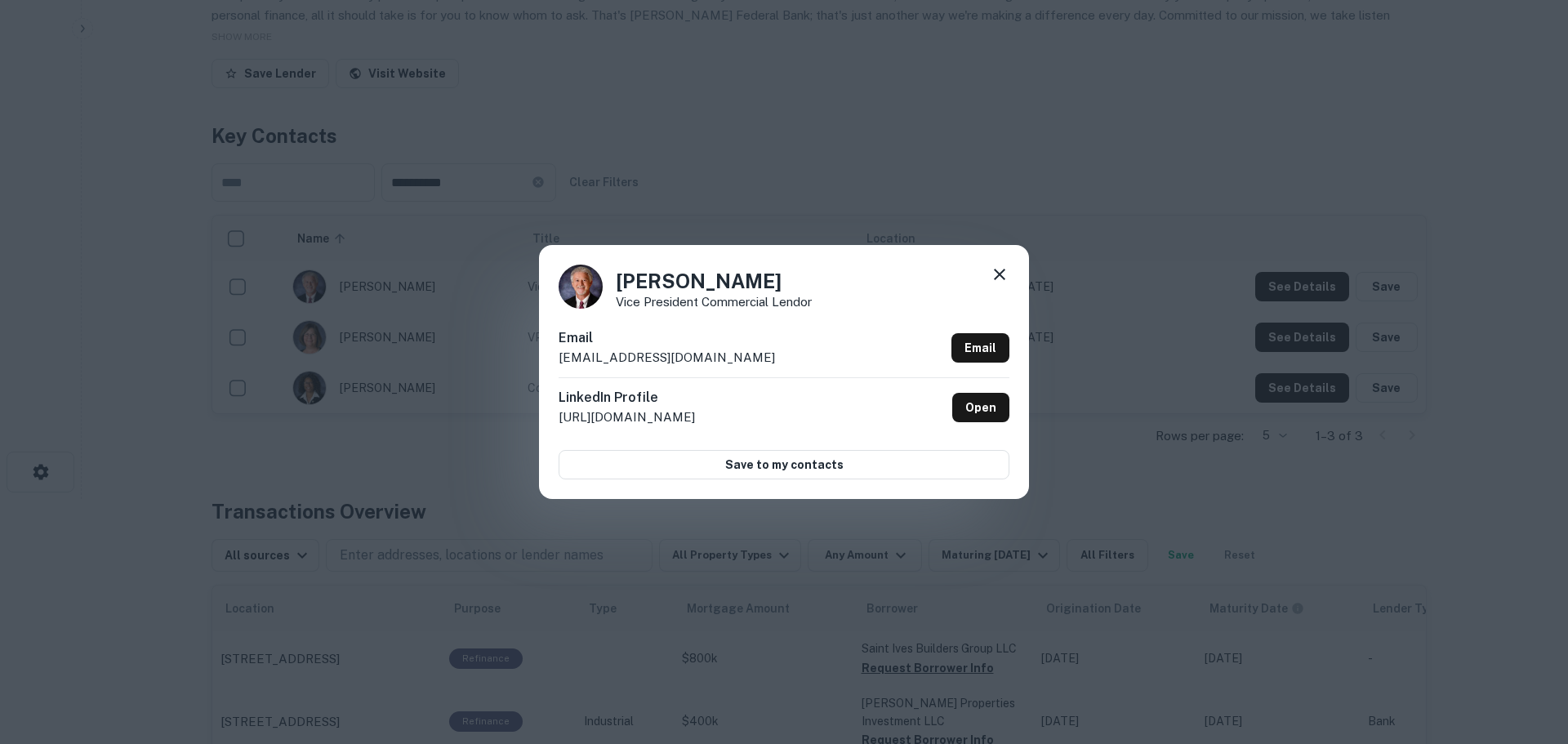
click at [715, 355] on p "jimmytanner@newtonfederal.com" at bounding box center [666, 358] width 216 height 19
copy div "jimmytanner@newtonfederal.com Email"
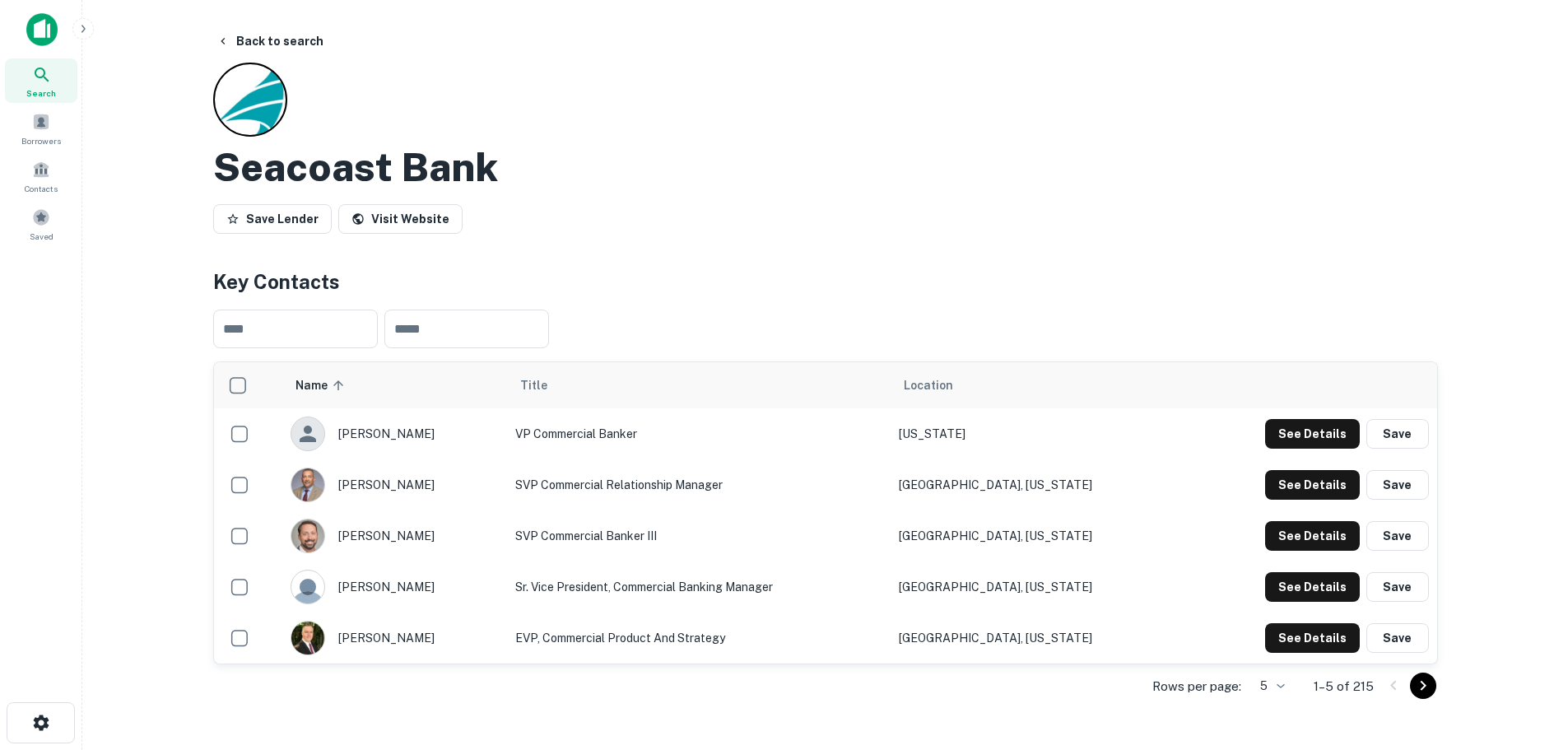
click at [1290, 682] on div "Rows per page: 5 * 1–5 of 215" at bounding box center [826, 687] width 1225 height 45
click at [1279, 682] on body "Search Borrowers Contacts Saved Back to search Seacoast Bank Save Lender Visit …" at bounding box center [784, 375] width 1568 height 750
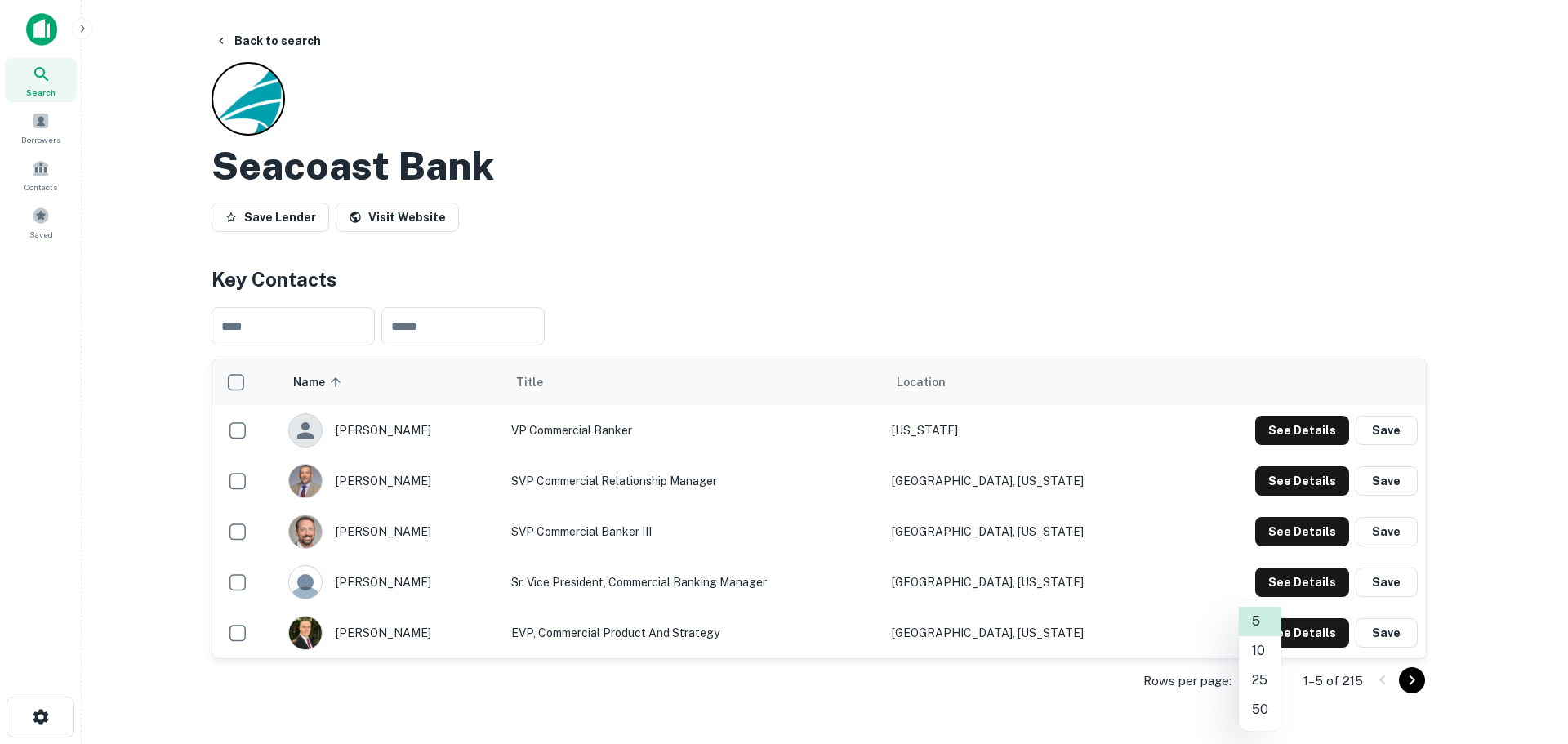
click at [1254, 715] on li "50" at bounding box center [1260, 709] width 43 height 29
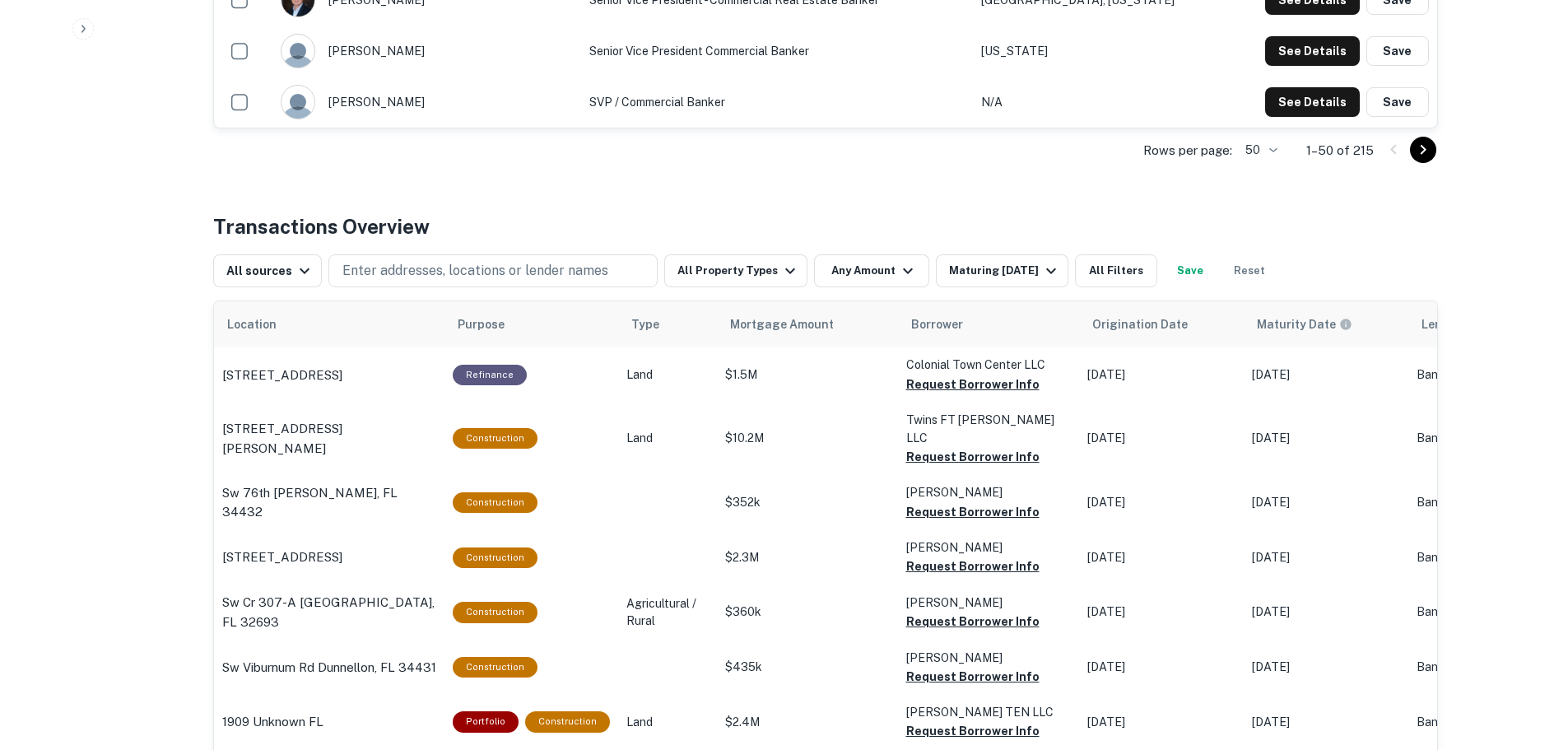
scroll to position [2551, 0]
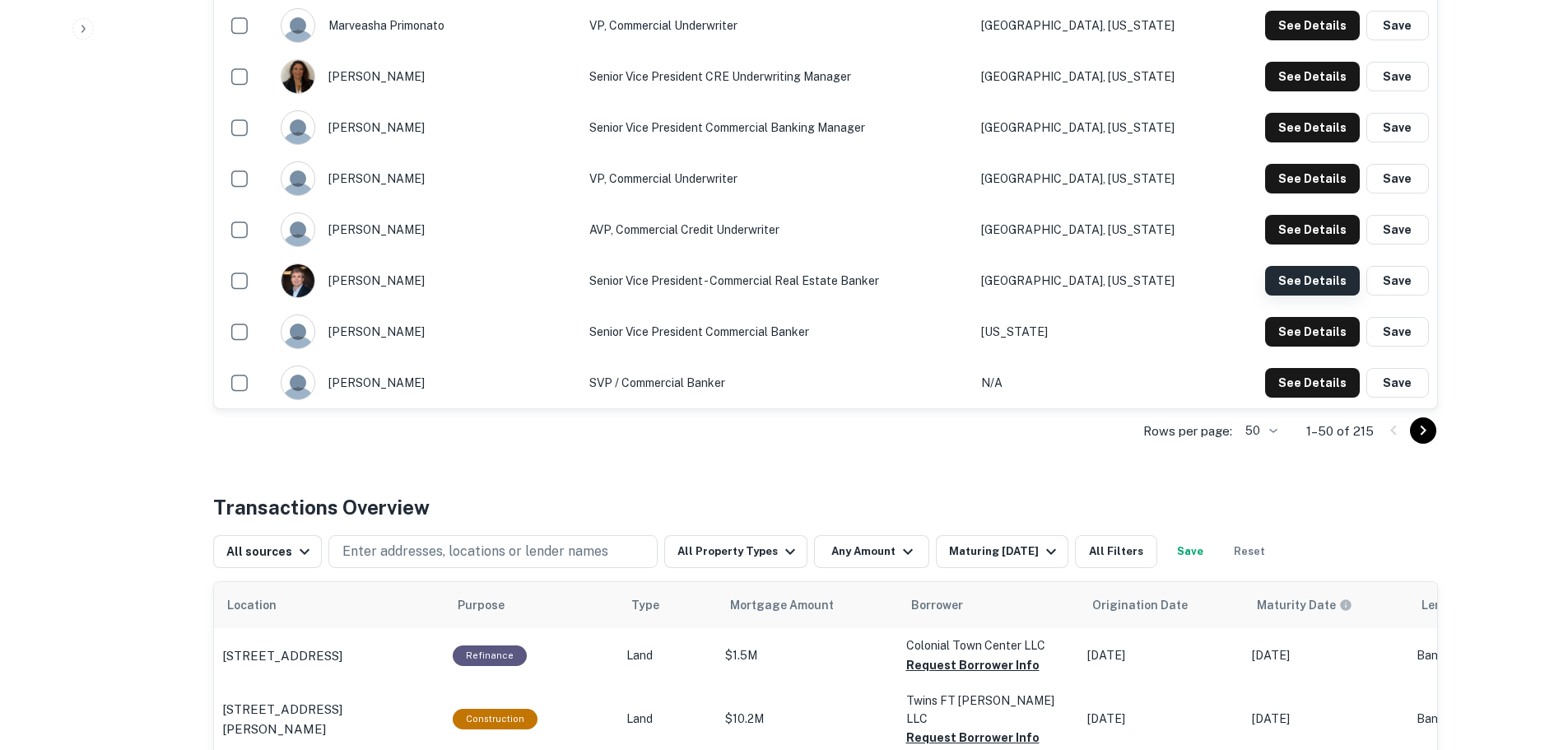
click at [1323, 276] on button "See Details" at bounding box center [1313, 280] width 95 height 29
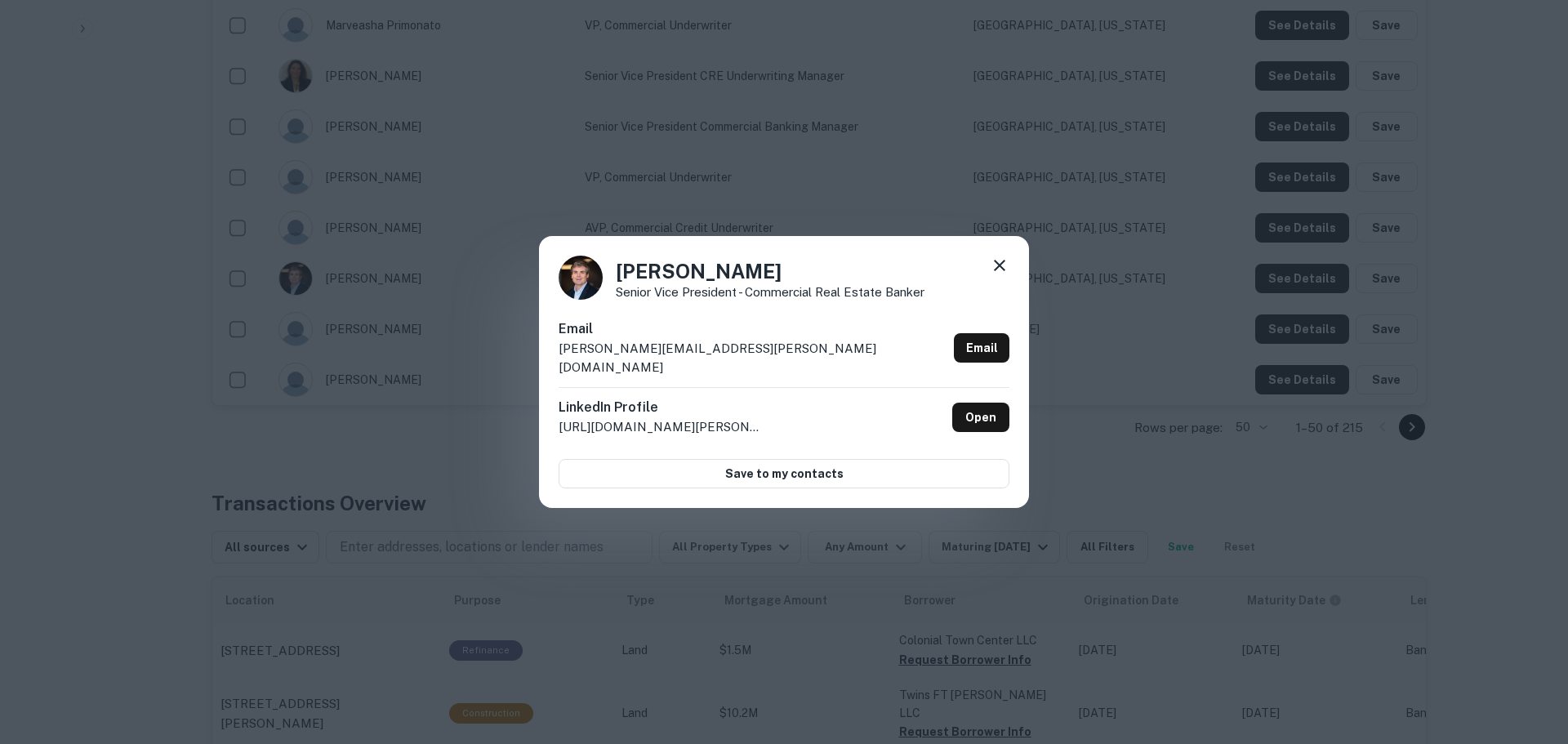
click at [711, 353] on p "neal.pickens@seacoastbank.com" at bounding box center [752, 358] width 389 height 38
copy div "neal.pickens@seacoastbank.com Email"
click at [1003, 267] on icon at bounding box center [999, 266] width 19 height 19
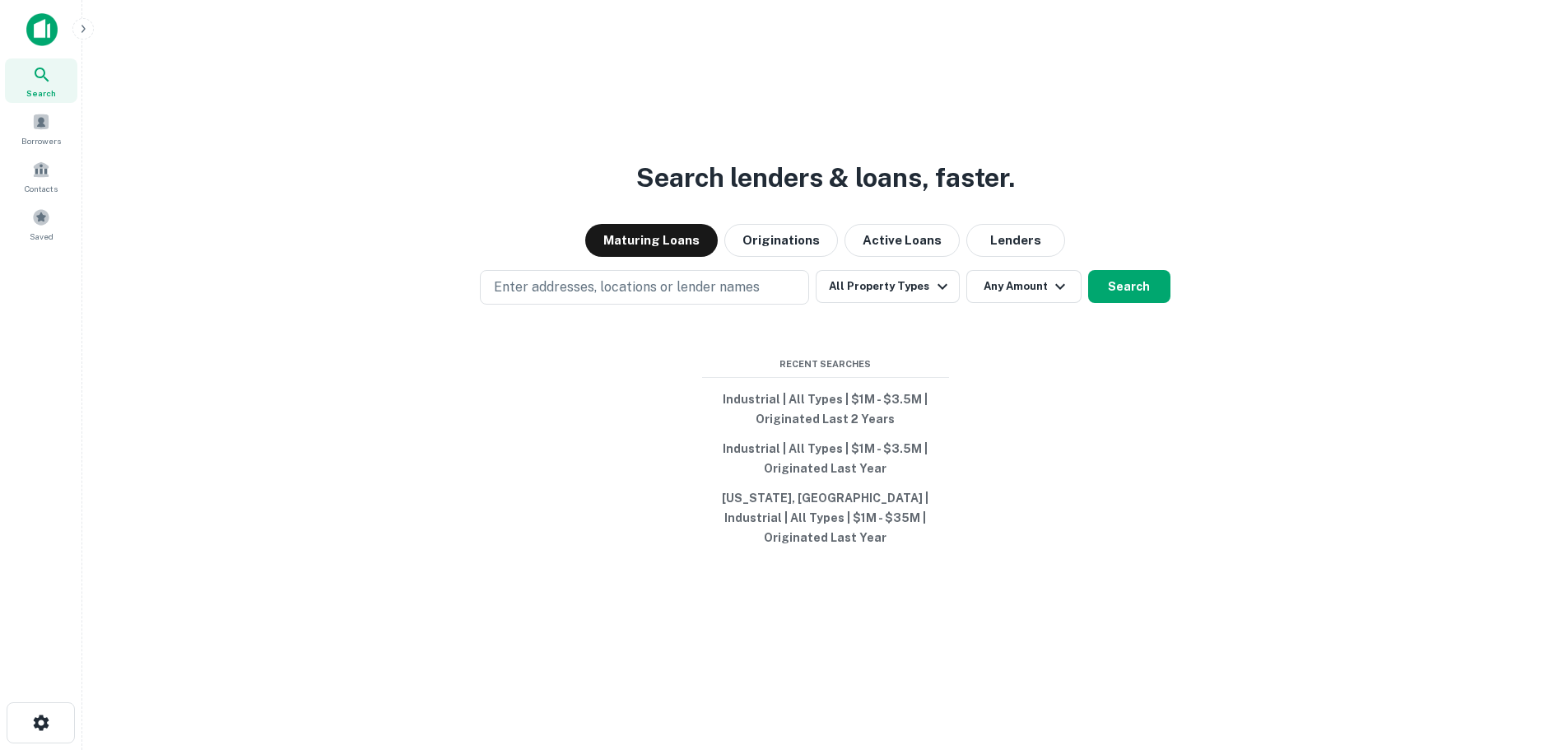
drag, startPoint x: 193, startPoint y: 250, endPoint x: 204, endPoint y: 204, distance: 47.3
click at [196, 247] on div "Maturing Loans Originations Active Loans Lenders" at bounding box center [825, 240] width 1459 height 33
